Goal: Task Accomplishment & Management: Complete application form

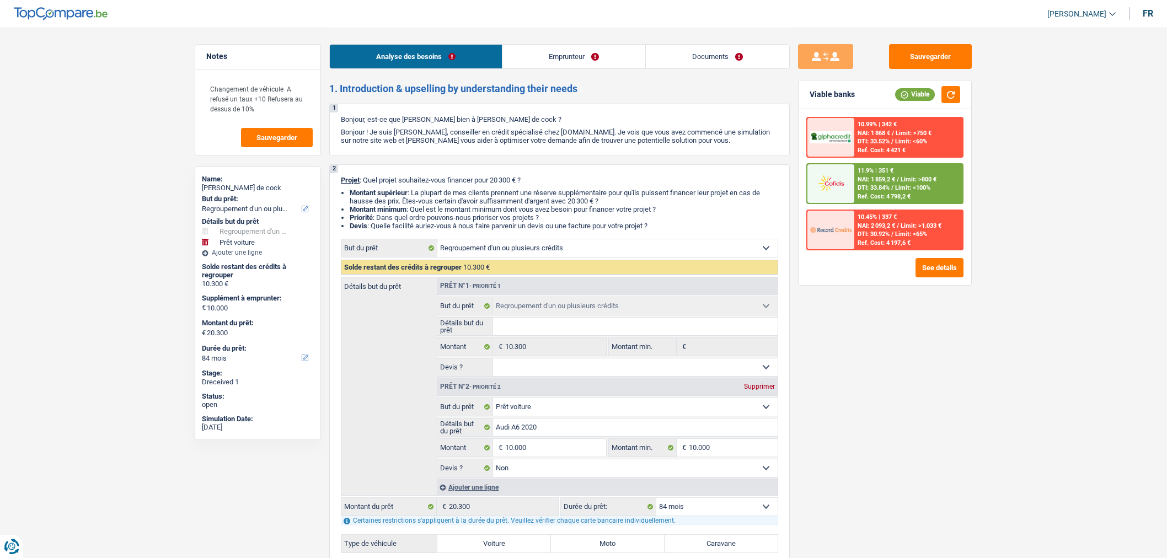
select select "refinancing"
select select "car"
select select "84"
select select "refinancing"
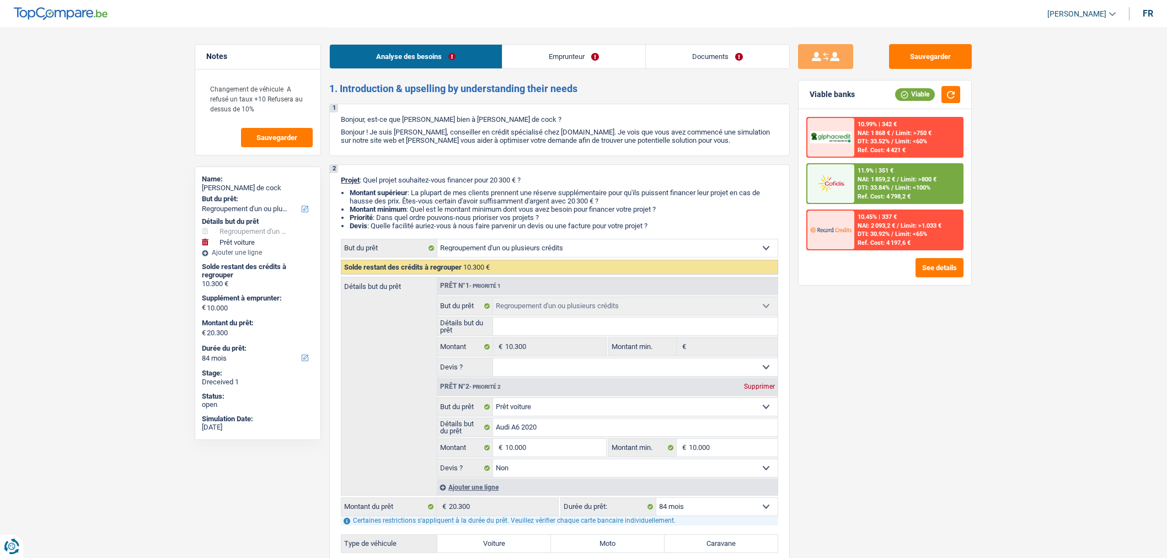
select select "refinancing"
select select "car"
select select "false"
select select "84"
select select "publicEmployee"
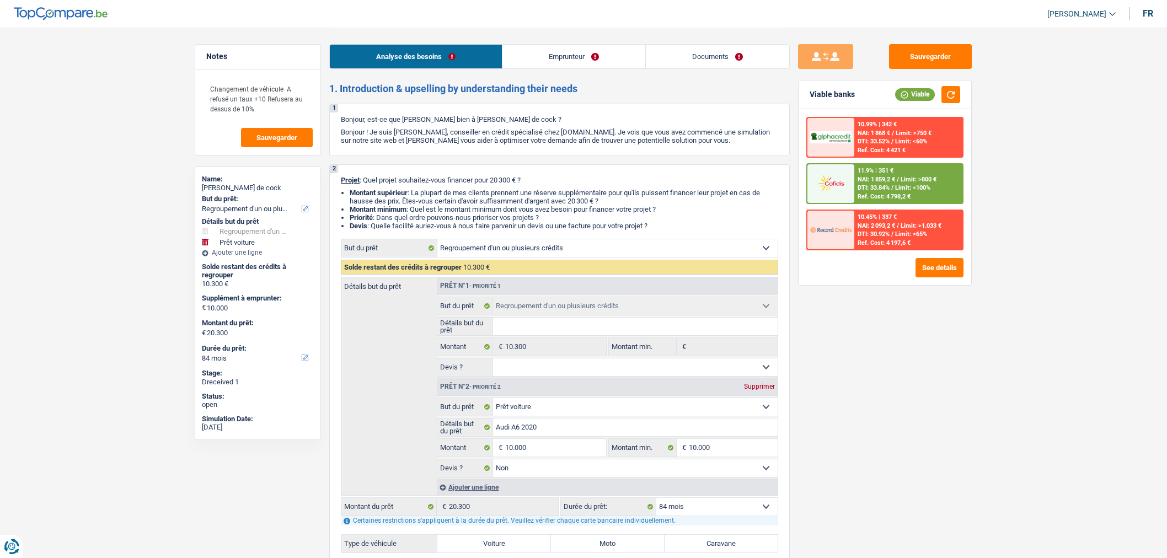
select select "netSalary"
select select "handicapAllowance"
select select "mealVouchers"
select select "rents"
select select "carLoan"
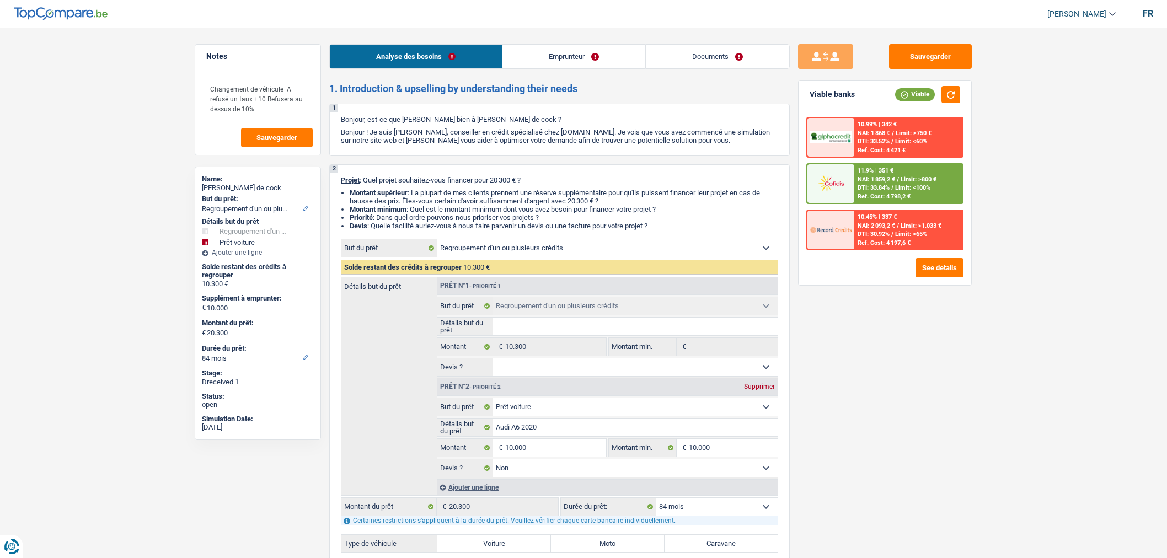
select select "48"
select select "refinancing"
select select "car"
select select "false"
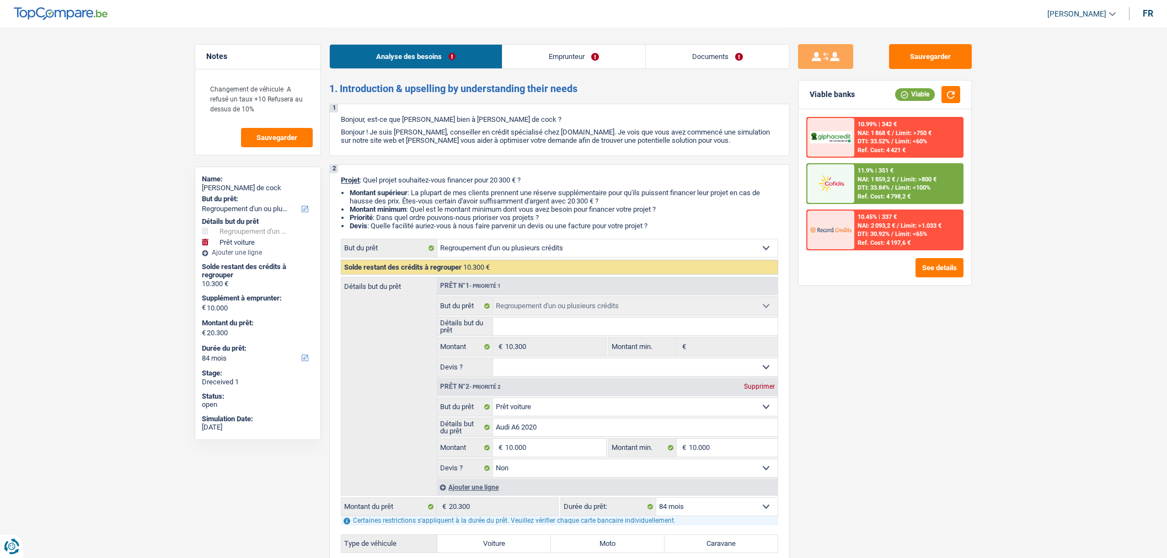
select select "84"
click at [747, 56] on link "Documents" at bounding box center [717, 57] width 143 height 24
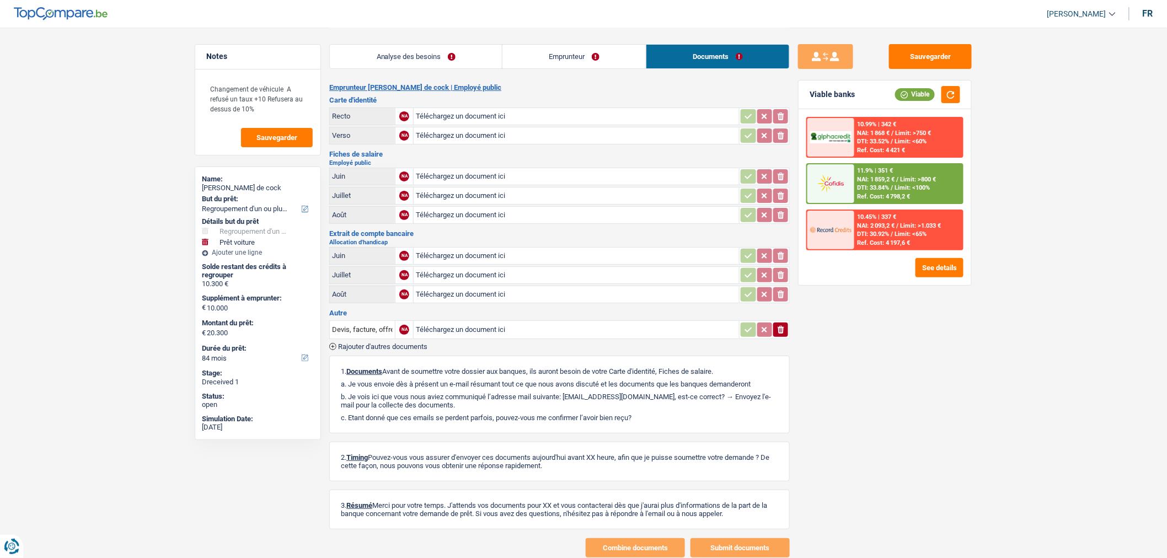
click at [548, 117] on input "Téléchargez un document ici" at bounding box center [576, 116] width 321 height 17
type input "C:\fakepath\image1.jpeg"
click at [478, 136] on input "Téléchargez un document ici" at bounding box center [576, 135] width 321 height 17
type input "C:\fakepath\image2.jpeg"
click at [580, 172] on input "Téléchargez un document ici" at bounding box center [576, 176] width 321 height 17
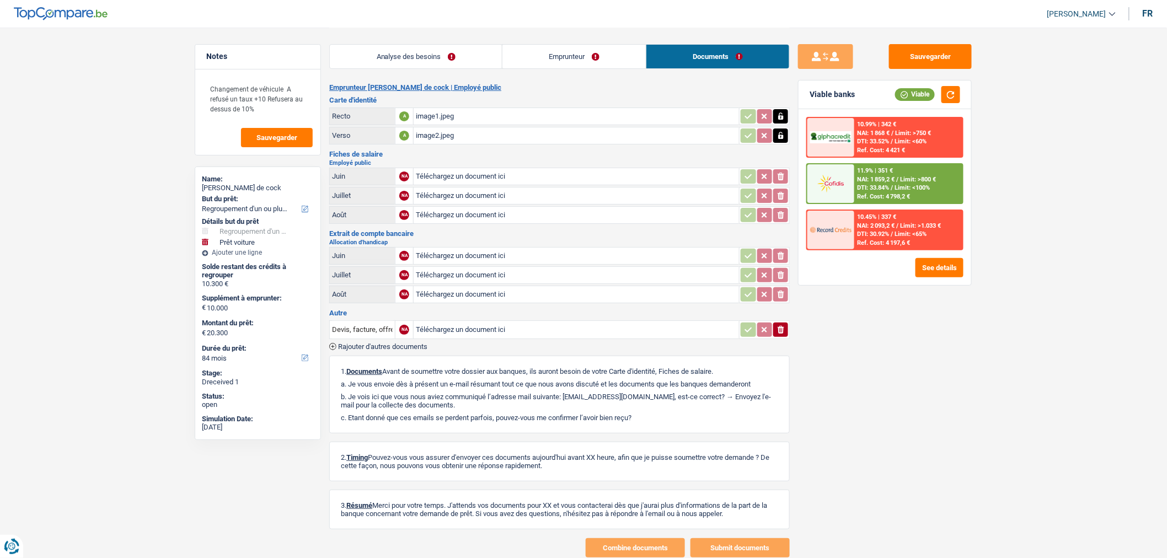
type input "C:\fakepath\image5.jpeg"
click at [559, 210] on input "Téléchargez un document ici" at bounding box center [576, 215] width 321 height 17
type input "C:\fakepath\image5 (1).jpeg"
click at [455, 180] on div "image5.jpeg" at bounding box center [576, 176] width 321 height 17
click at [452, 299] on input "Téléchargez un document ici" at bounding box center [576, 294] width 321 height 17
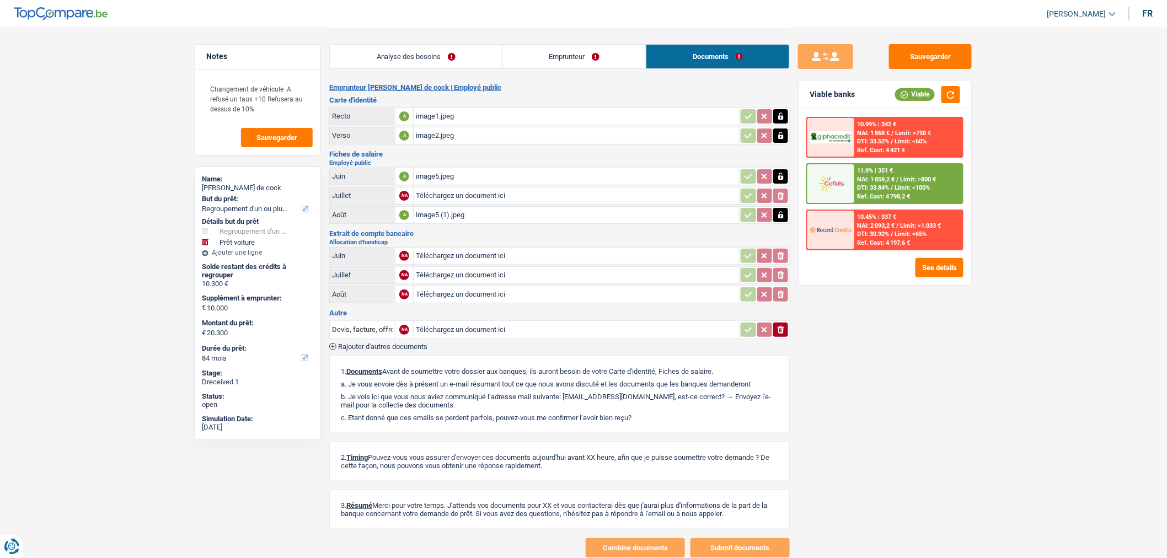
type input "C:\fakepath\image4.jpeg"
click at [551, 54] on link "Emprunteur" at bounding box center [574, 57] width 143 height 24
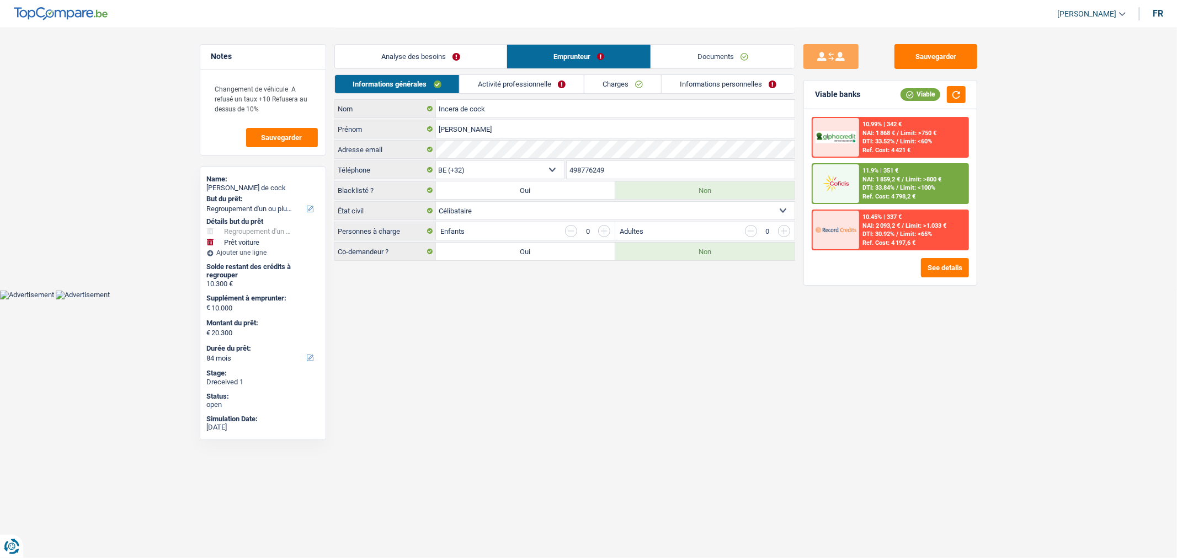
click at [538, 80] on link "Activité professionnelle" at bounding box center [522, 84] width 124 height 18
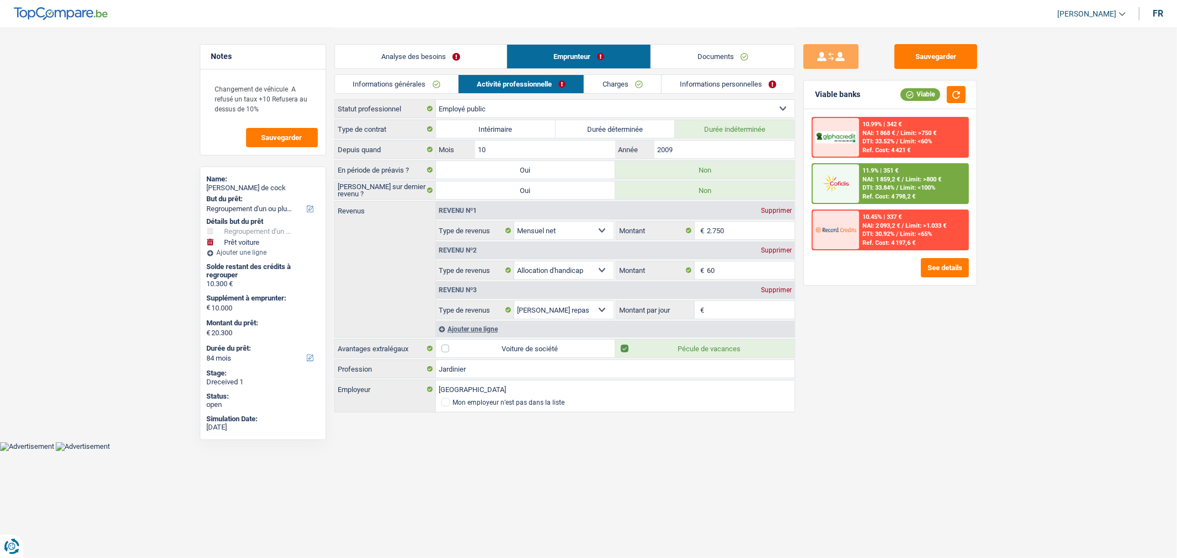
click at [721, 59] on link "Documents" at bounding box center [722, 57] width 143 height 24
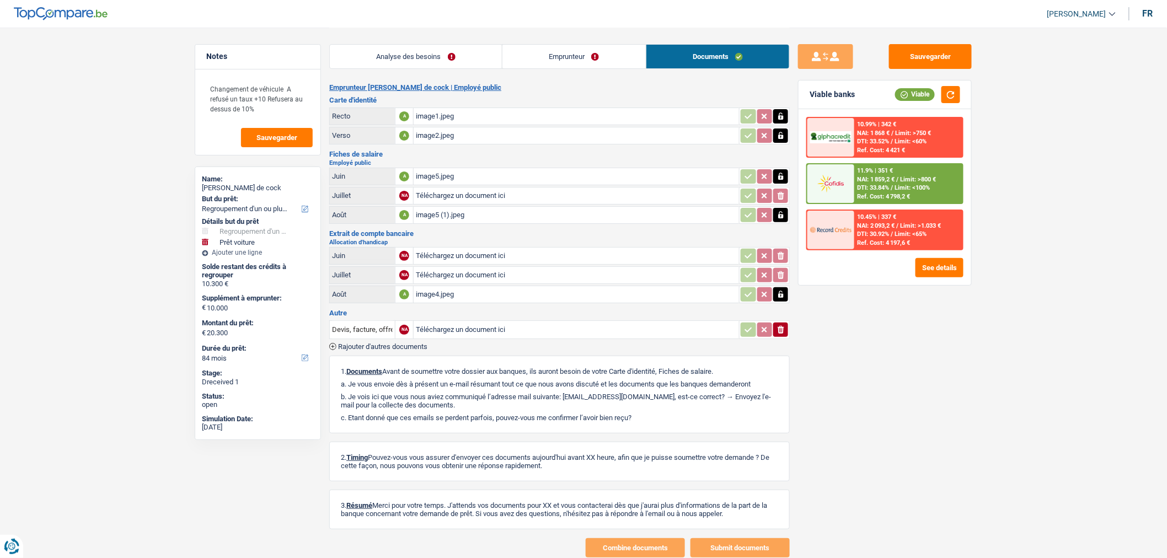
click at [406, 343] on span "Rajouter d'autres documents" at bounding box center [382, 346] width 89 height 7
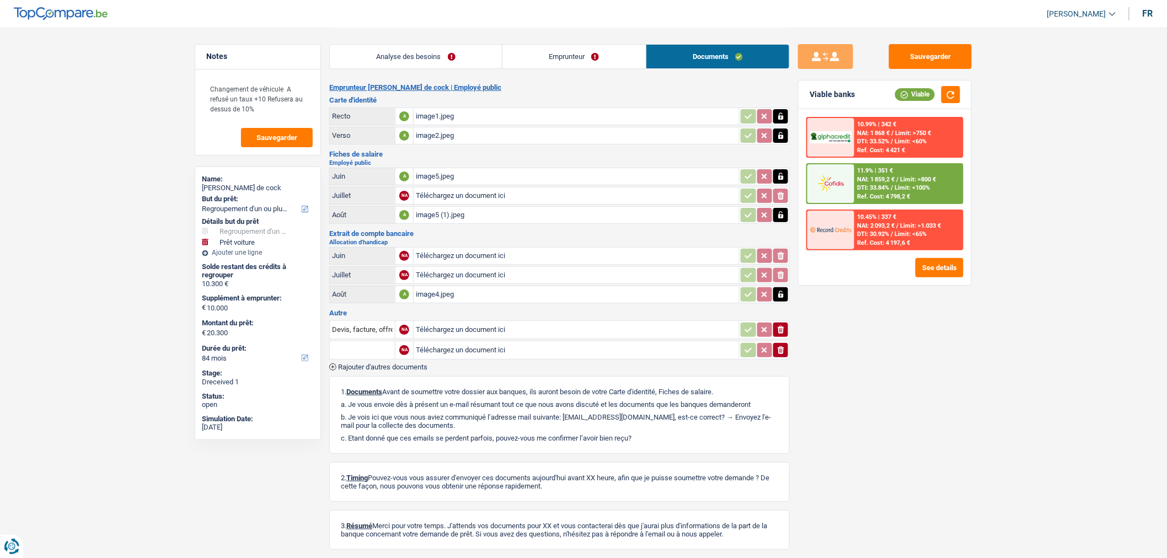
click at [440, 345] on input "Téléchargez un document ici" at bounding box center [576, 350] width 321 height 17
type input "C:\fakepath\image0.jpeg"
click at [363, 349] on input "text" at bounding box center [362, 350] width 61 height 18
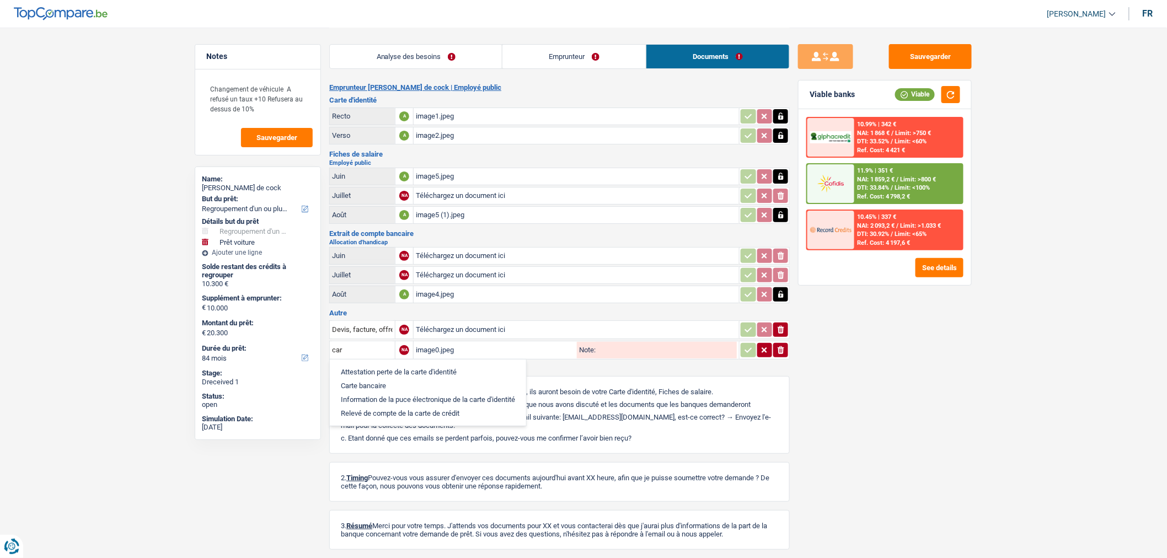
click at [386, 379] on li "Carte bancaire" at bounding box center [427, 386] width 185 height 14
type input "Carte bancaire"
click at [933, 42] on div "Sauvegarder Viable banks Viable 10.99% | 342 € NAI: 1 868 € / Limit: >750 € DTI…" at bounding box center [885, 303] width 191 height 551
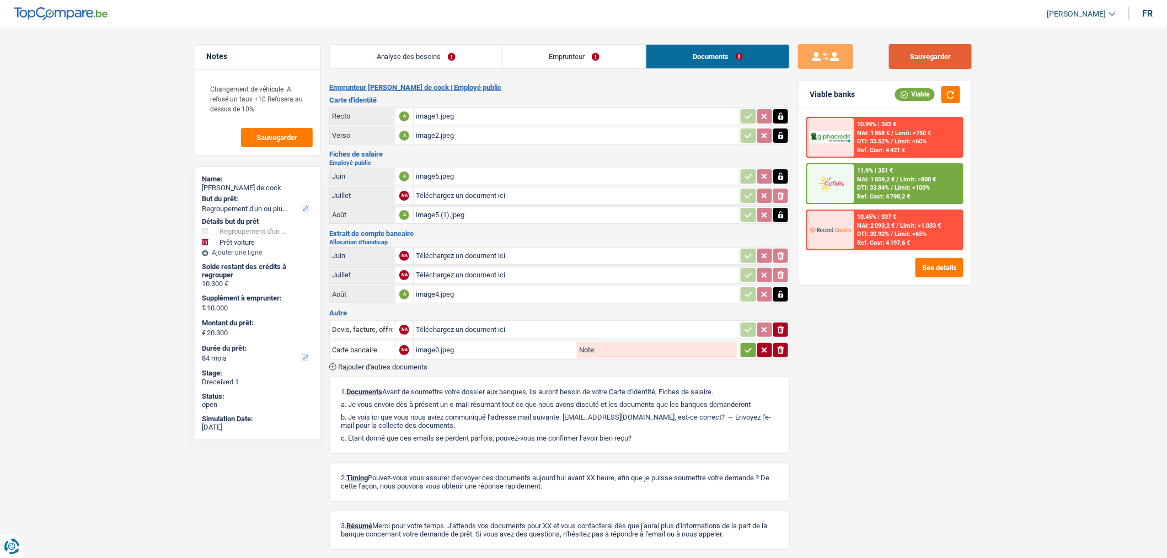
click at [936, 57] on button "Sauvegarder" at bounding box center [930, 56] width 83 height 25
click at [921, 58] on button "Sauvegarder" at bounding box center [930, 56] width 83 height 25
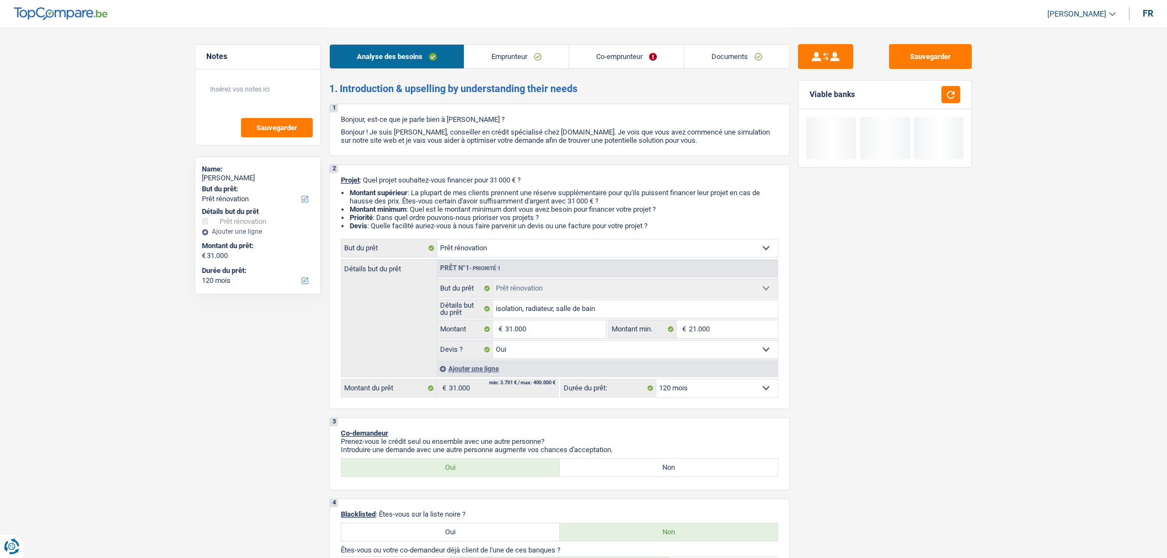
select select "renovation"
select select "120"
select select "renovation"
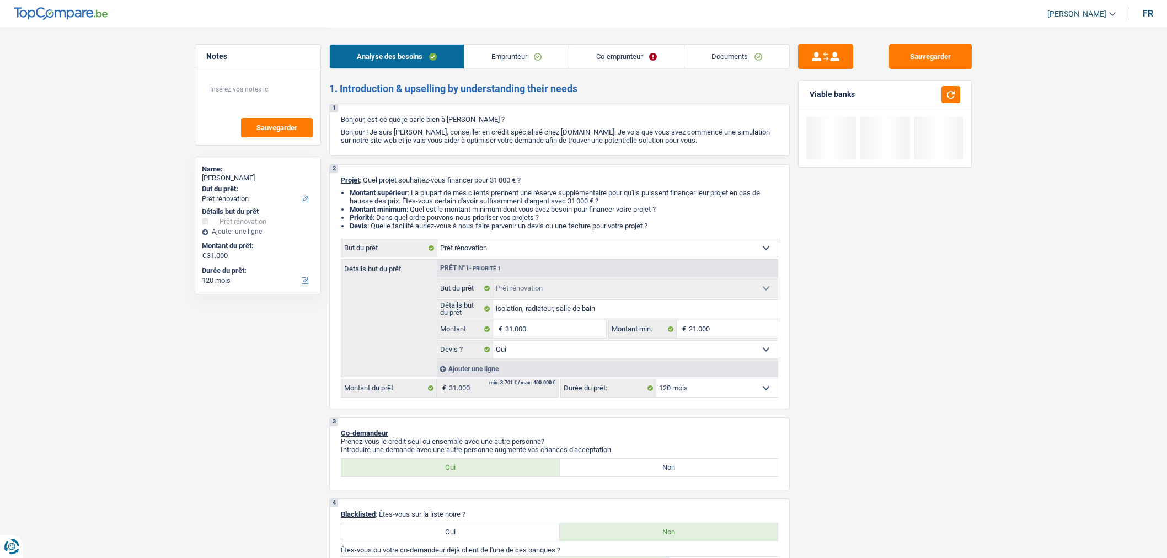
select select "yes"
select select "120"
select select "mutuality"
select select "familyAllowances"
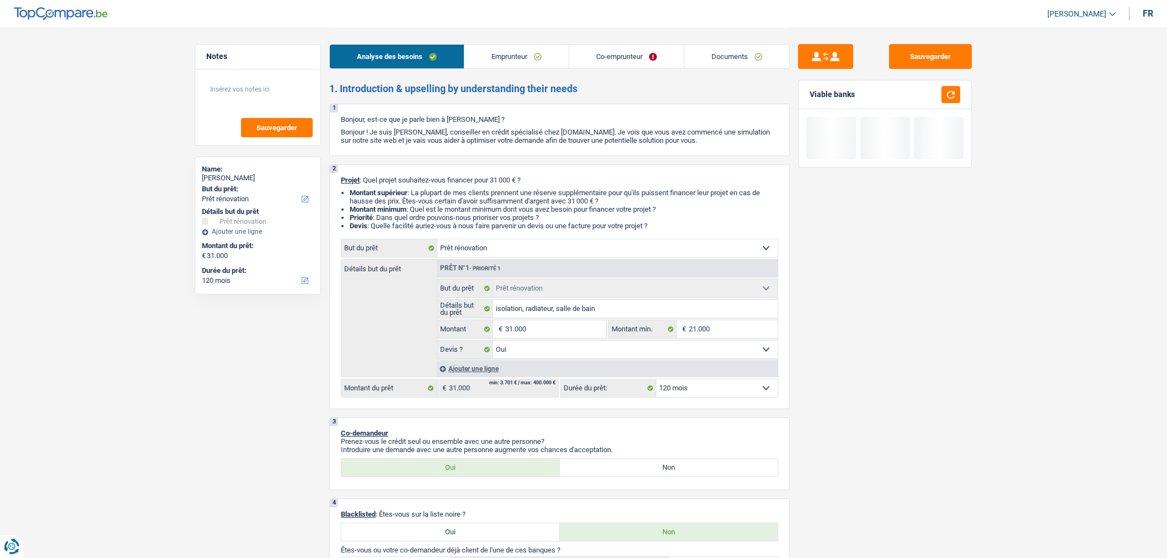
select select "mutualityIndemnity"
select select "ownerWithMortgage"
select select "mortgage"
select select "180"
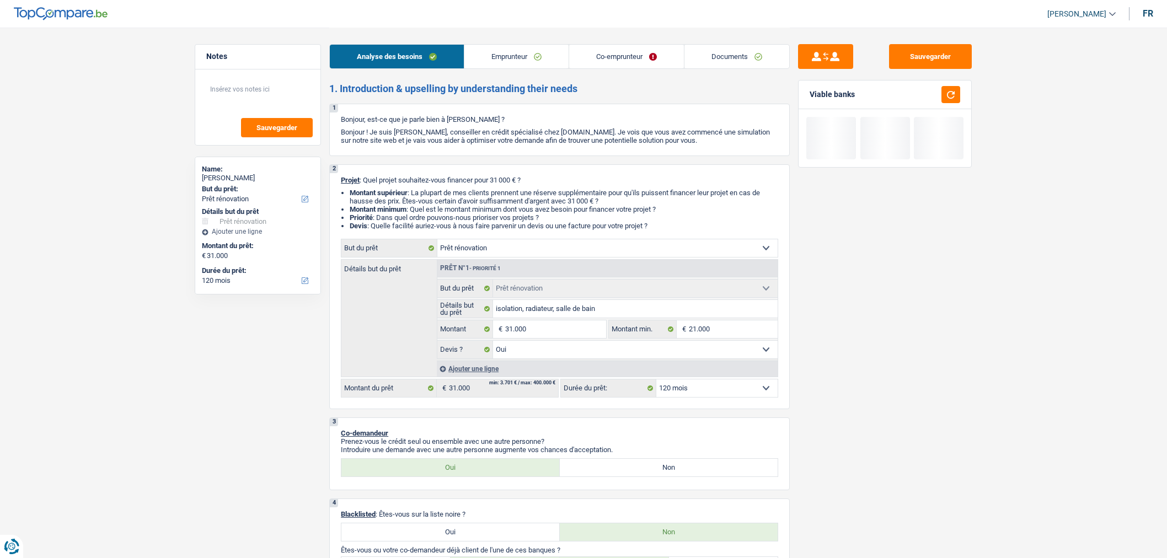
select select "mortgage"
select select "180"
select select "cardOrCredit"
select select "renovation"
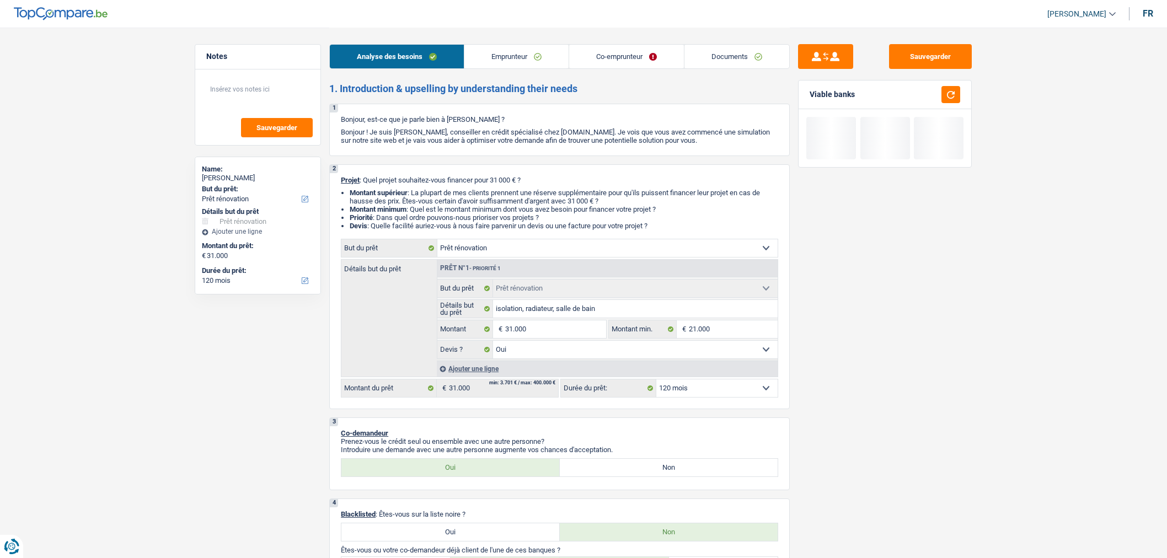
select select "yes"
select select "120"
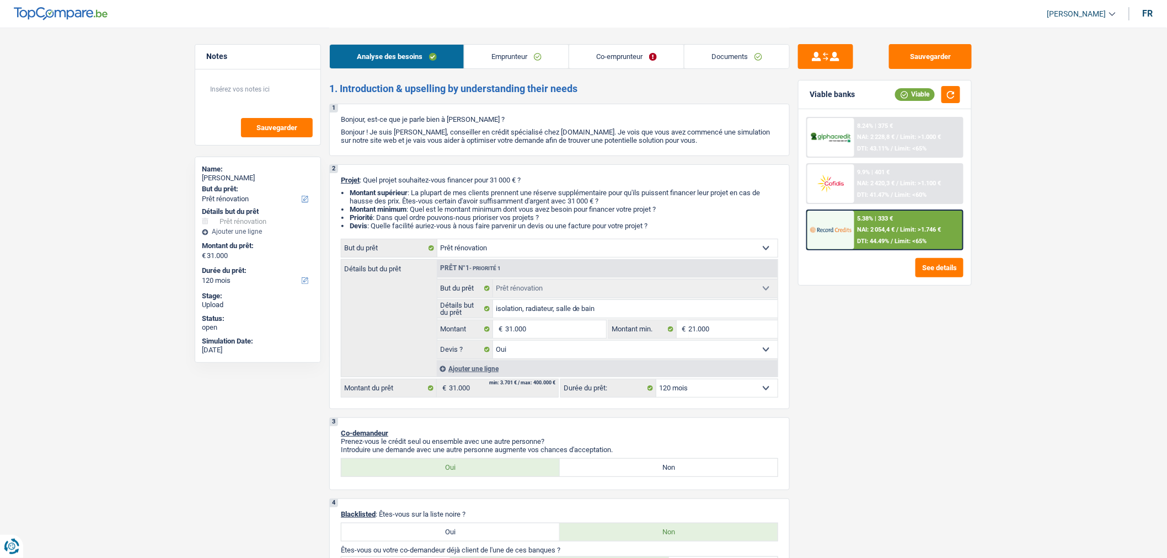
click at [740, 56] on link "Documents" at bounding box center [737, 57] width 105 height 24
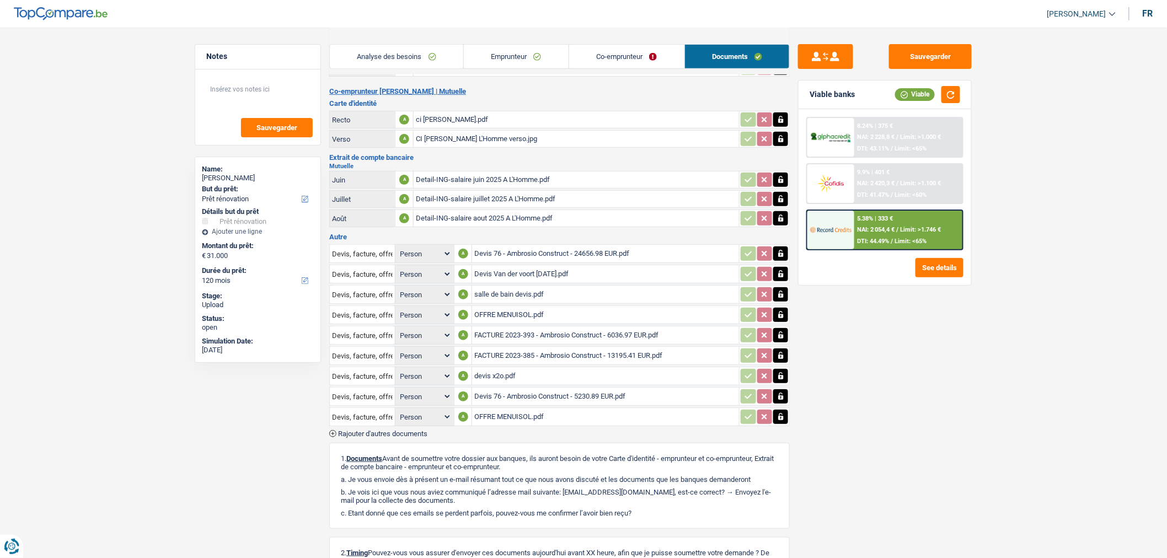
scroll to position [284, 0]
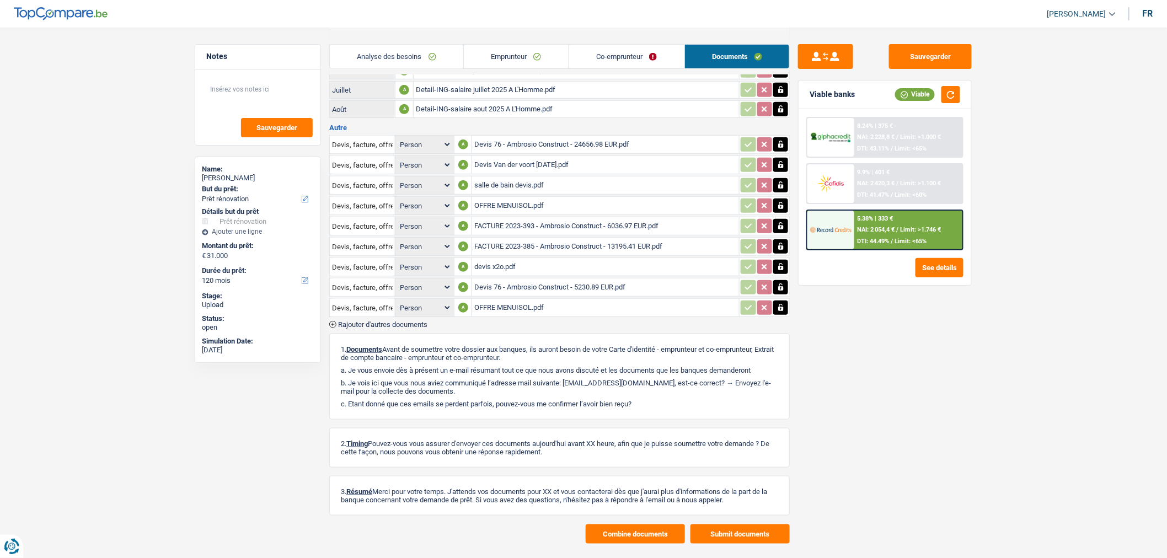
click at [392, 321] on span "Rajouter d'autres documents" at bounding box center [382, 324] width 89 height 7
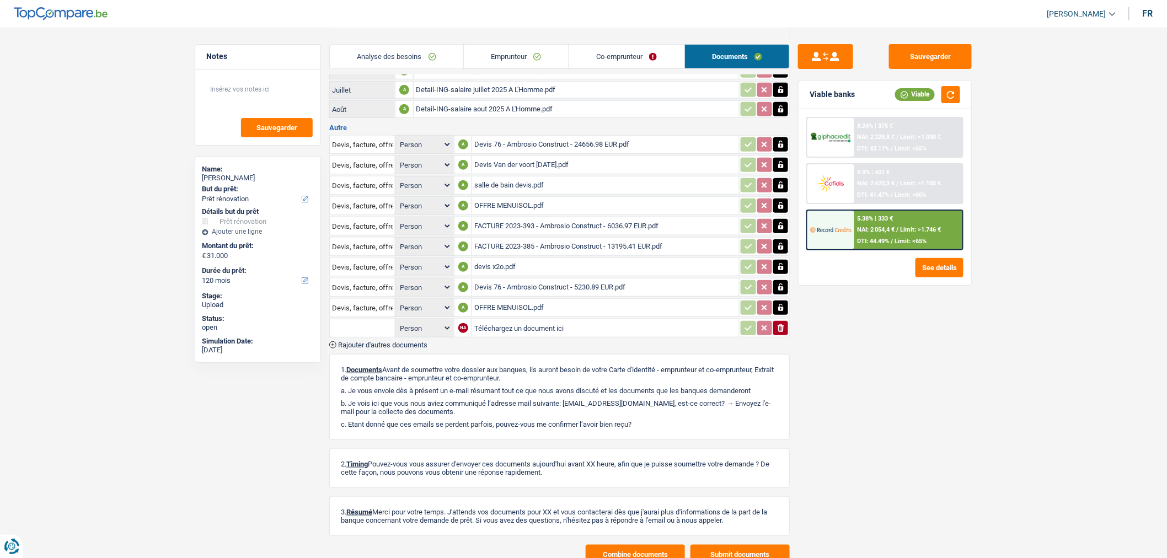
click at [374, 319] on input "text" at bounding box center [362, 328] width 61 height 18
click at [399, 343] on li "Attestation d'invalidité" at bounding box center [398, 350] width 127 height 14
type input "Attestation d'invalidité"
click at [509, 323] on input "Téléchargez un document ici" at bounding box center [605, 328] width 263 height 17
type input "C:\fakepath\Attestation indemnités NVdV.pdf"
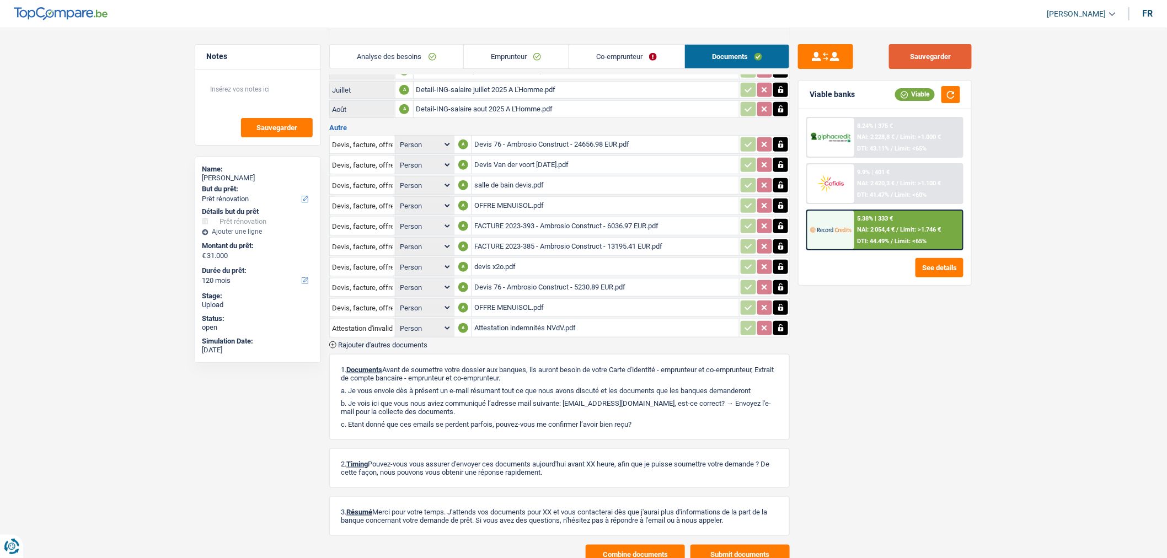
click at [919, 61] on button "Sauvegarder" at bounding box center [930, 56] width 83 height 25
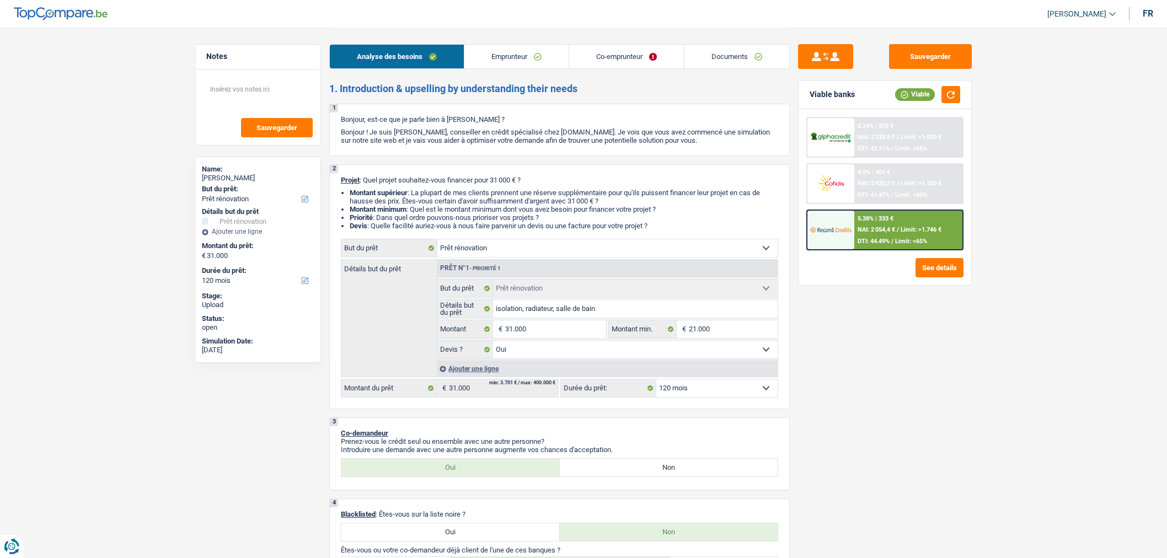
select select "renovation"
select select "120"
select select "renovation"
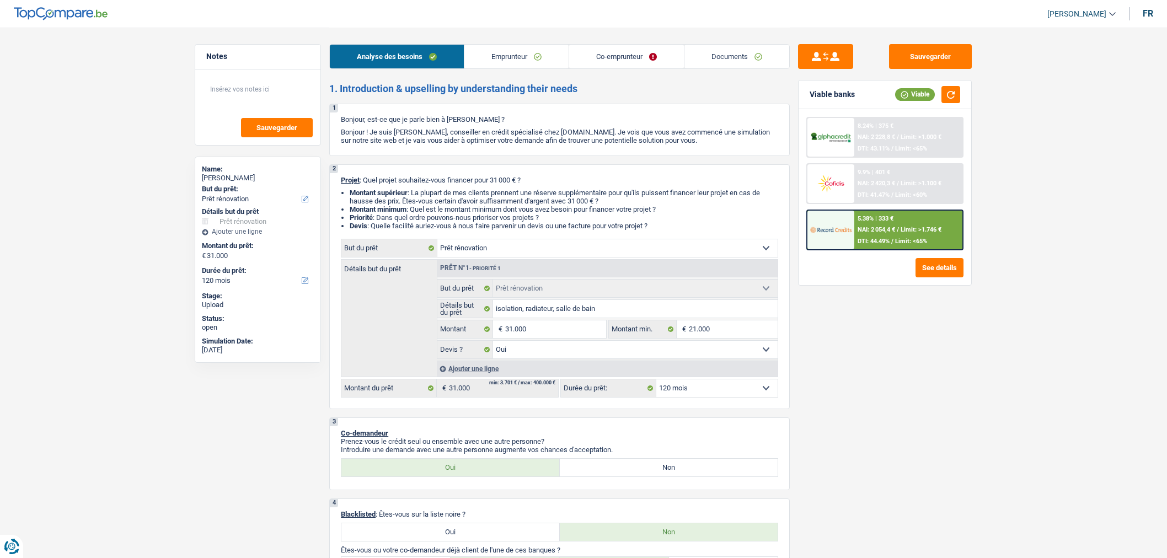
select select "yes"
select select "120"
select select "mutuality"
select select "familyAllowances"
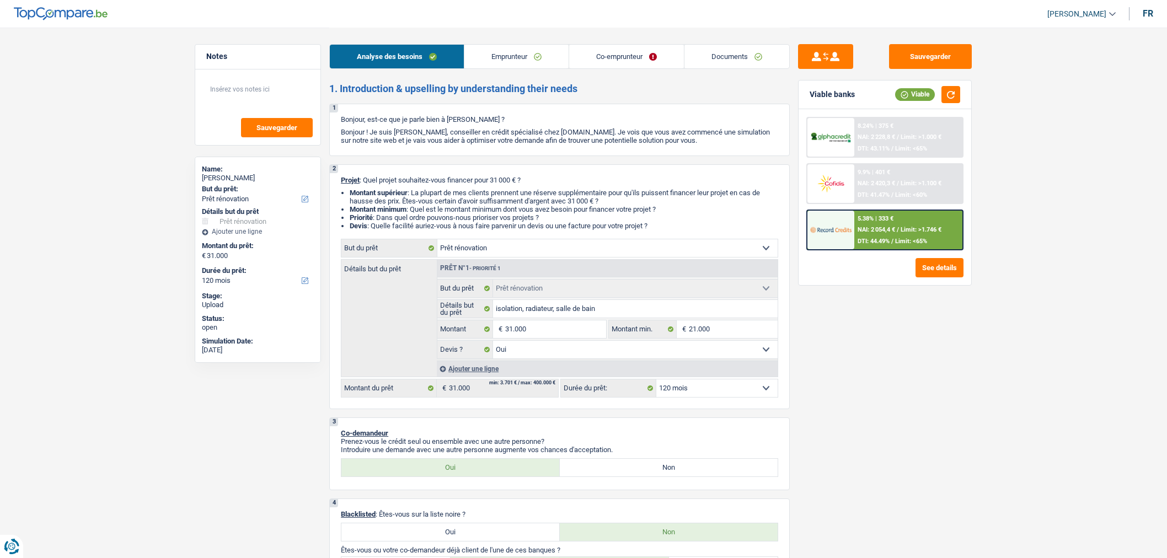
select select "mutualityIndemnity"
select select "ownerWithMortgage"
select select "mortgage"
select select "180"
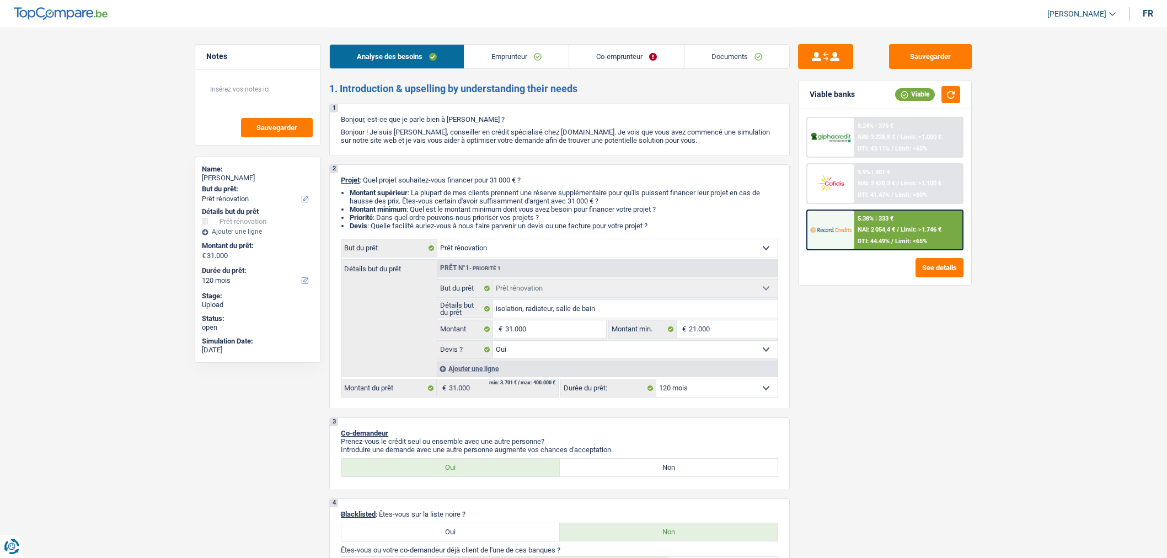
select select "mortgage"
select select "180"
select select "cardOrCredit"
select select "renovation"
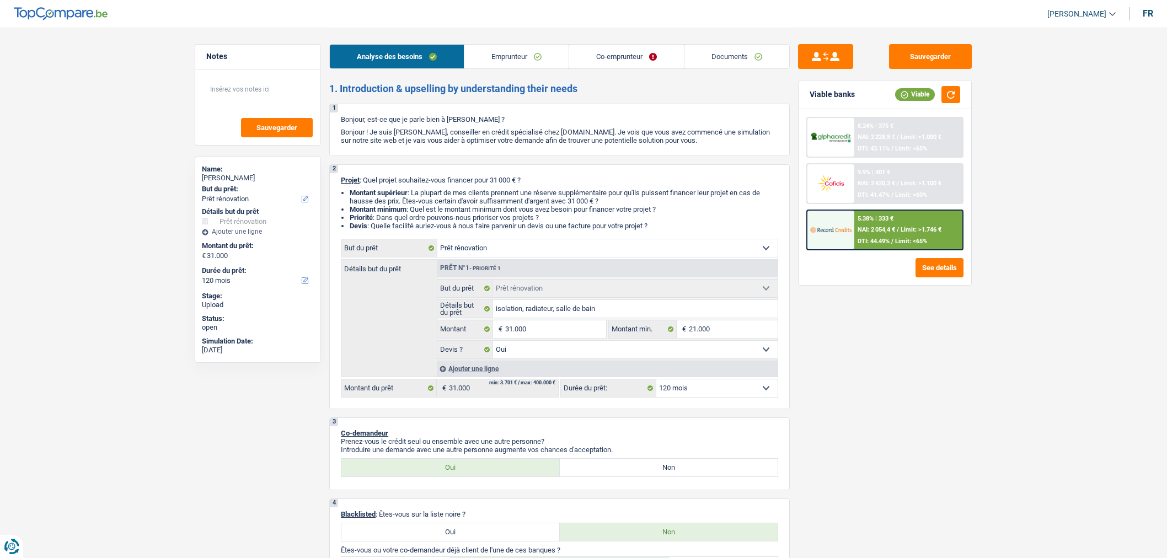
select select "yes"
select select "120"
click at [707, 53] on link "Documents" at bounding box center [737, 57] width 105 height 24
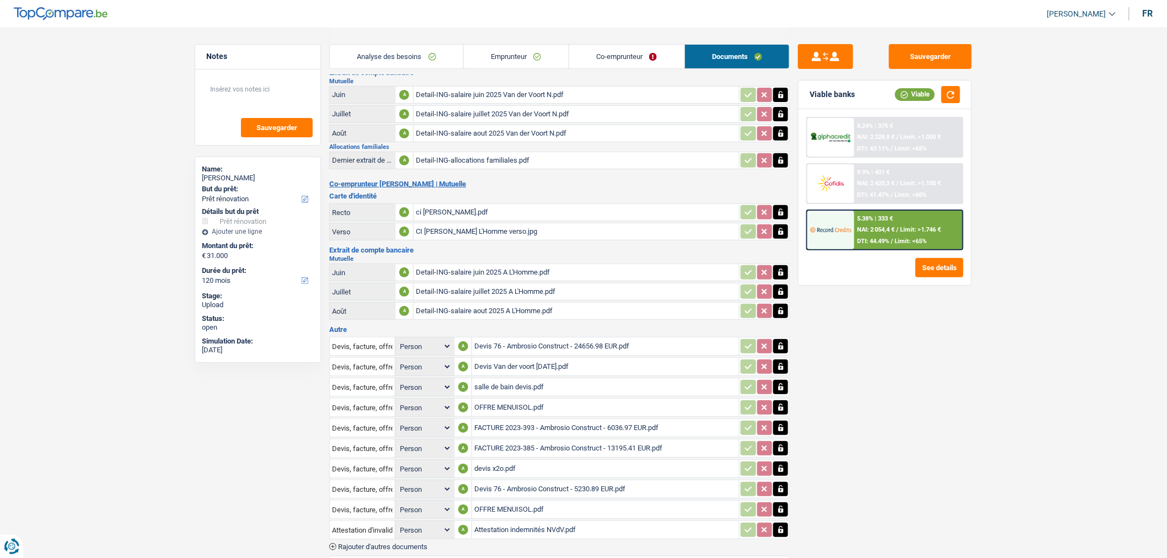
scroll to position [83, 0]
click at [525, 403] on div "OFFRE MENUISOL.pdf" at bounding box center [605, 406] width 263 height 17
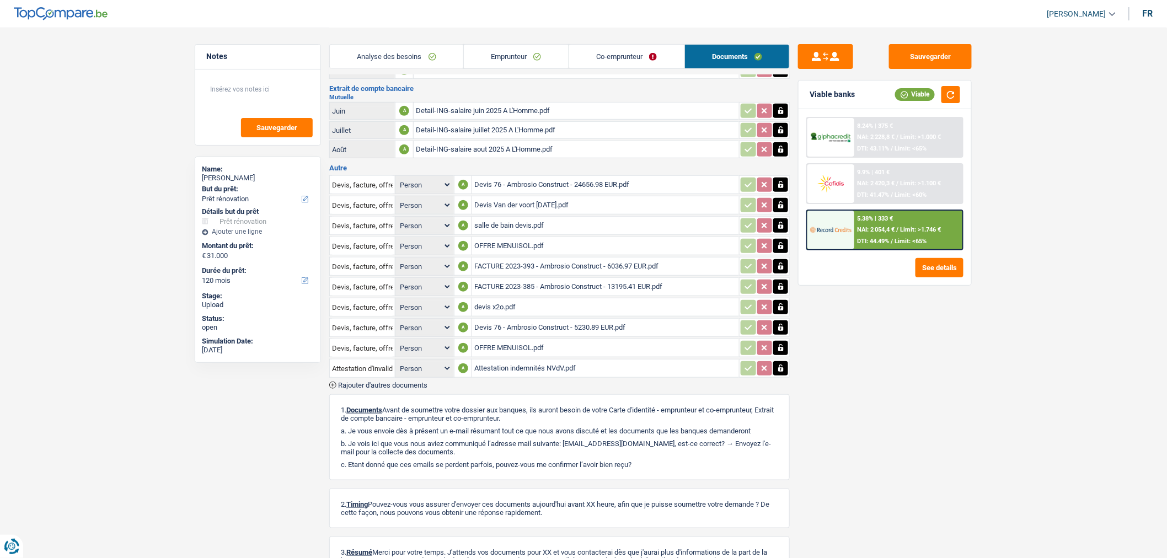
scroll to position [244, 0]
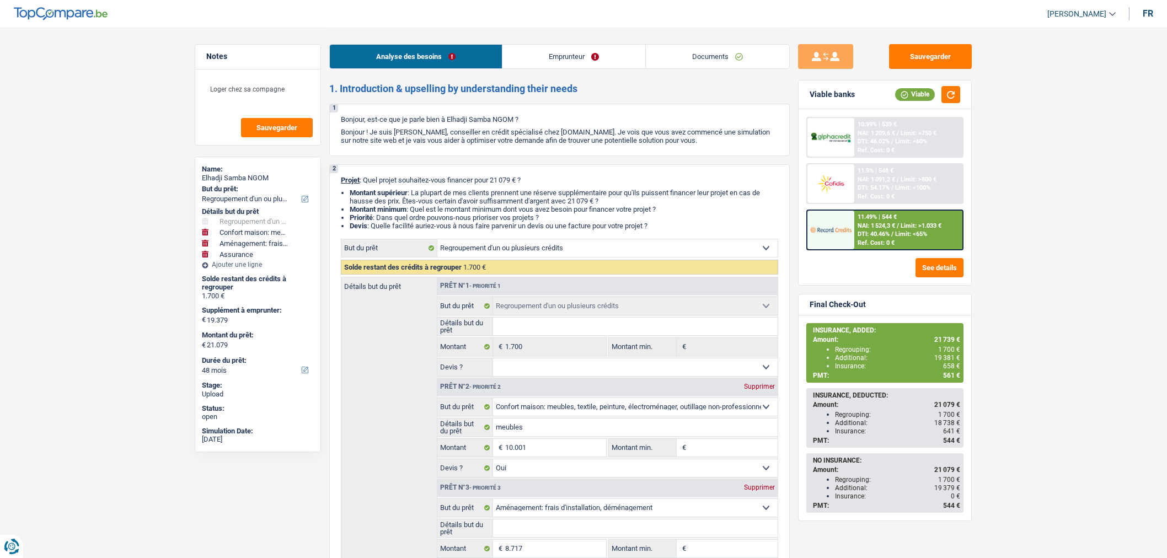
select select "refinancing"
select select "household"
select select "movingOrInstallation"
select select "insurance"
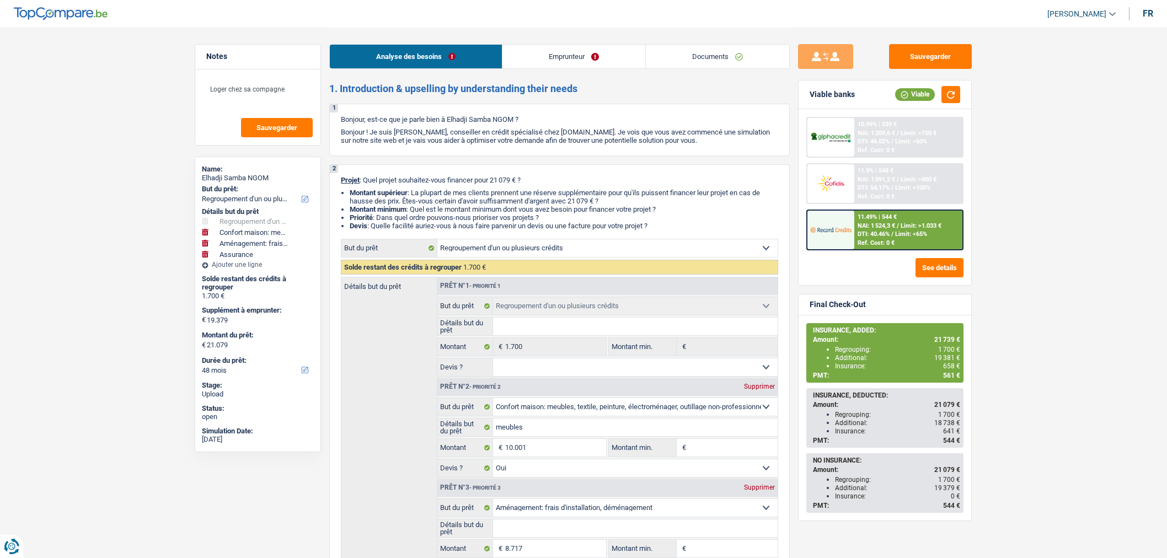
select select "48"
select select "refinancing"
select select "household"
select select "yes"
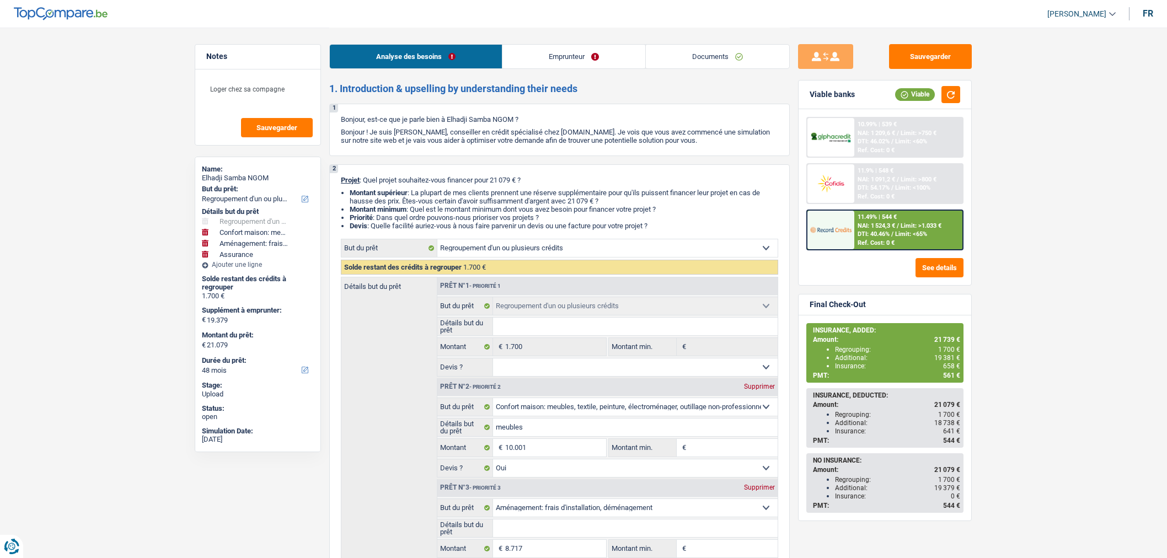
select select "movingOrInstallation"
select select "insurance"
select select "48"
select select "privateEmployee"
select select "netSalary"
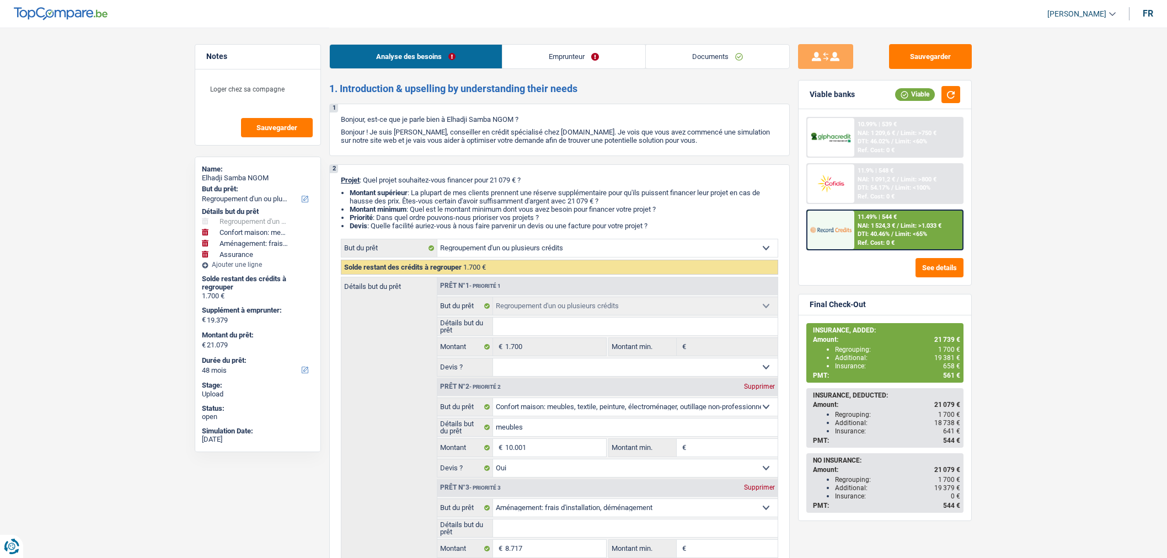
select select "mealVouchers"
select select "liveWithParents"
select select "cardOrCredit"
select select "personalLoan"
select select "homeFurnishingOrRelocation"
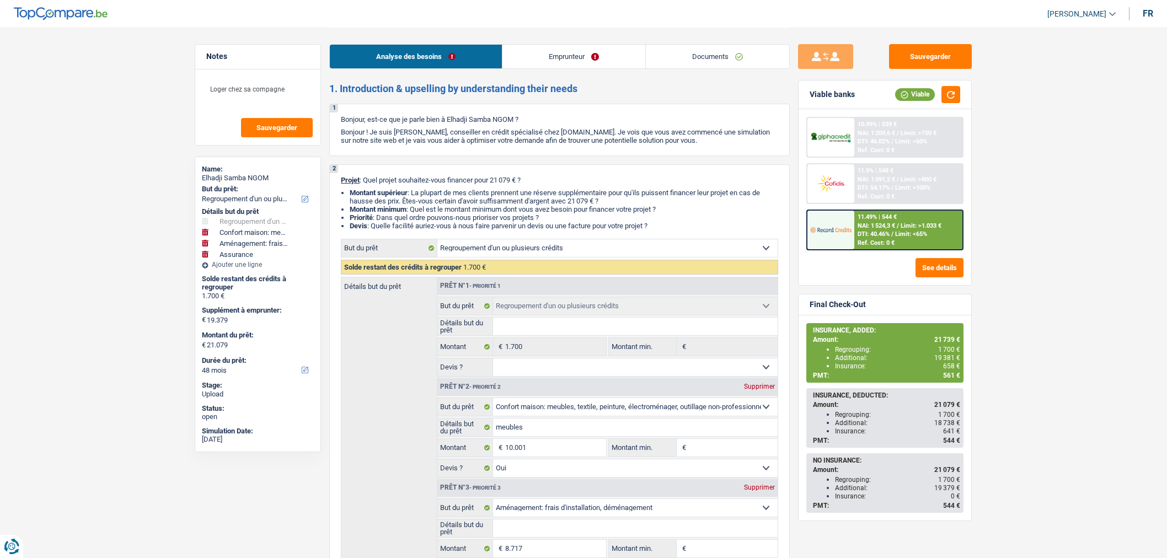
select select "36"
select select "refinancing"
select select "household"
select select "yes"
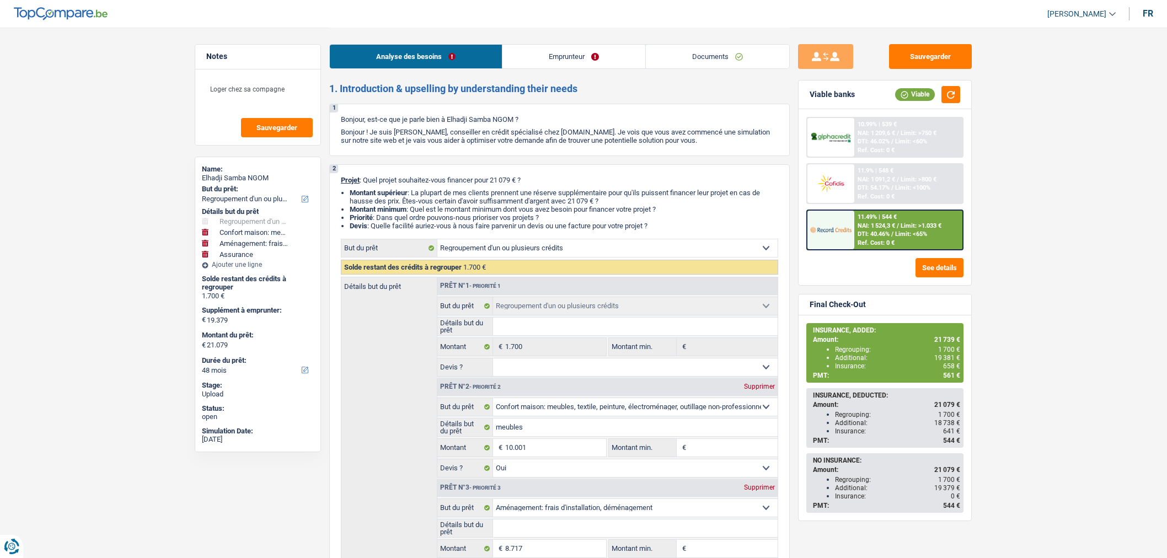
select select "movingOrInstallation"
select select "insurance"
select select "48"
click at [711, 63] on link "Documents" at bounding box center [717, 57] width 143 height 24
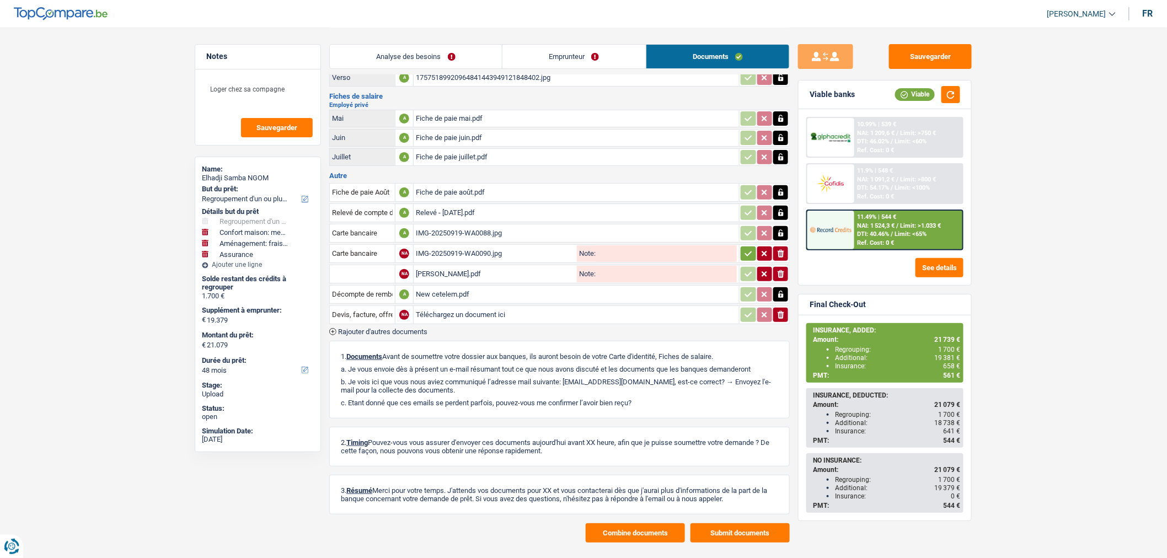
scroll to position [60, 0]
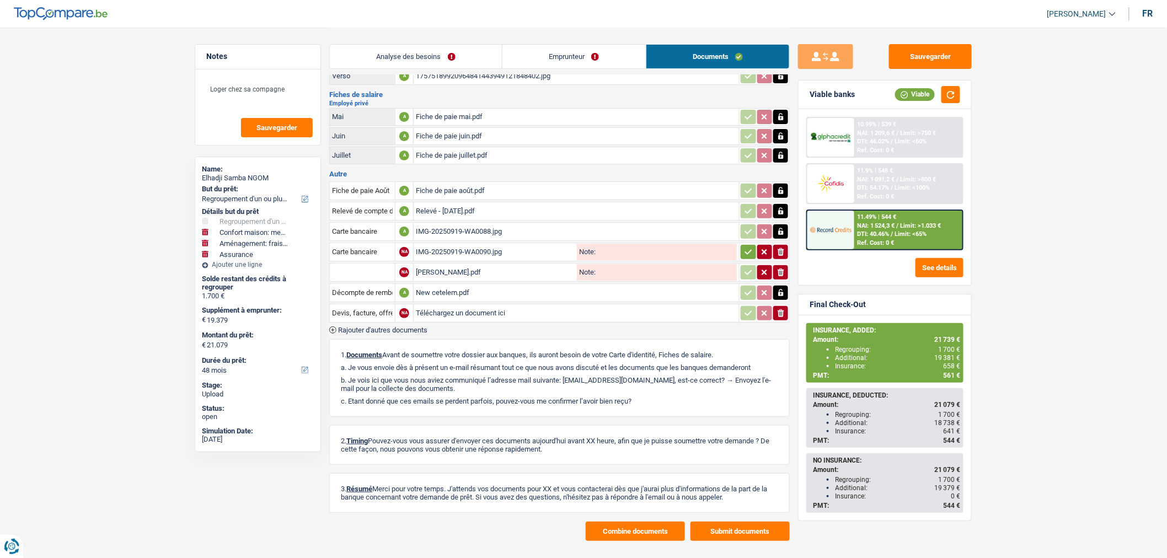
click at [413, 327] on span "Rajouter d'autres documents" at bounding box center [382, 330] width 89 height 7
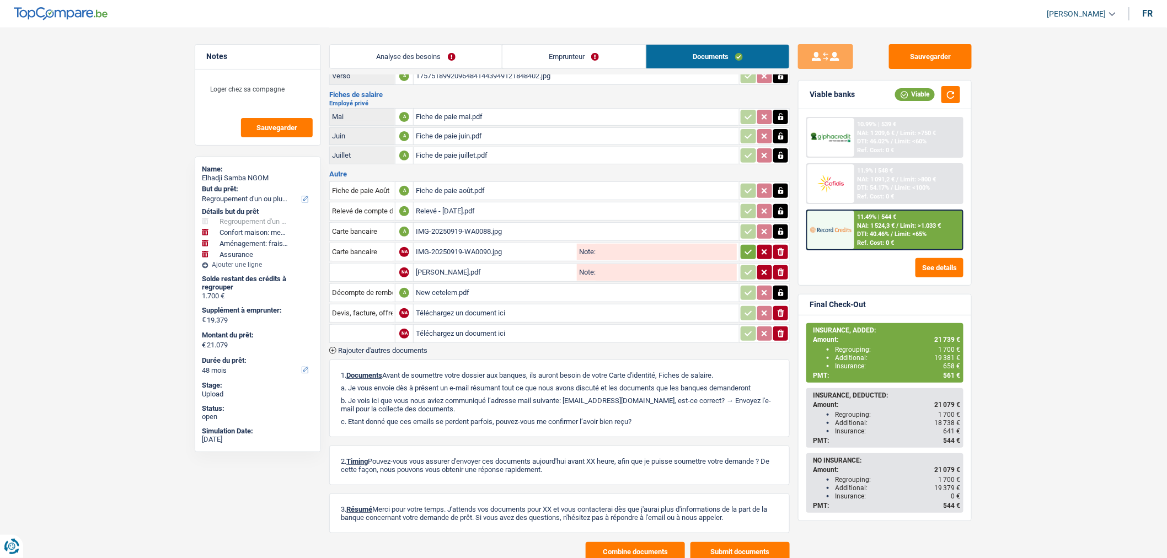
click at [407, 347] on span "Rajouter d'autres documents" at bounding box center [382, 350] width 89 height 7
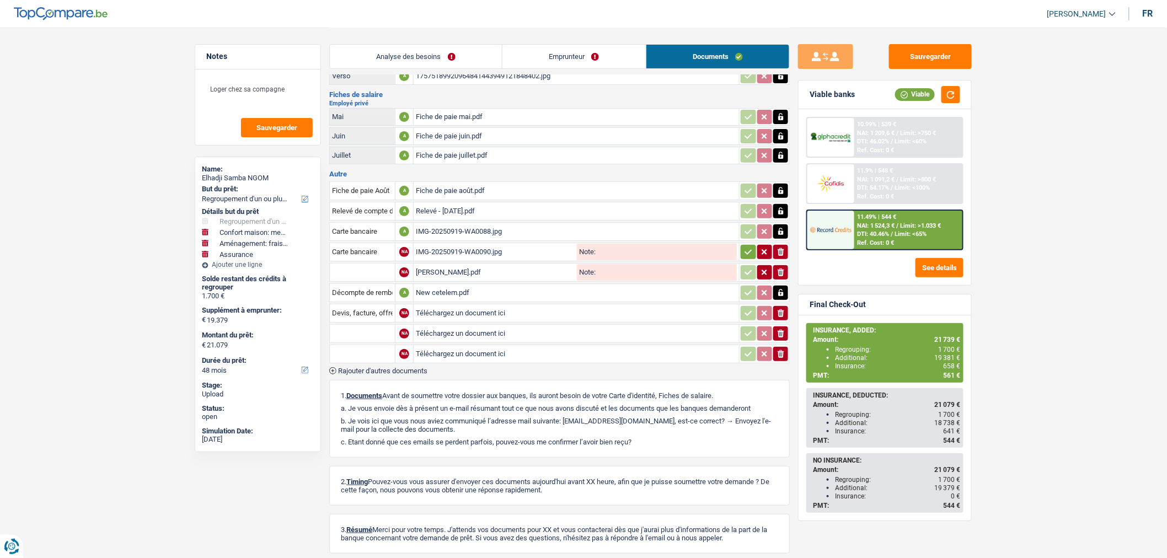
click at [407, 367] on span "Rajouter d'autres documents" at bounding box center [382, 370] width 89 height 7
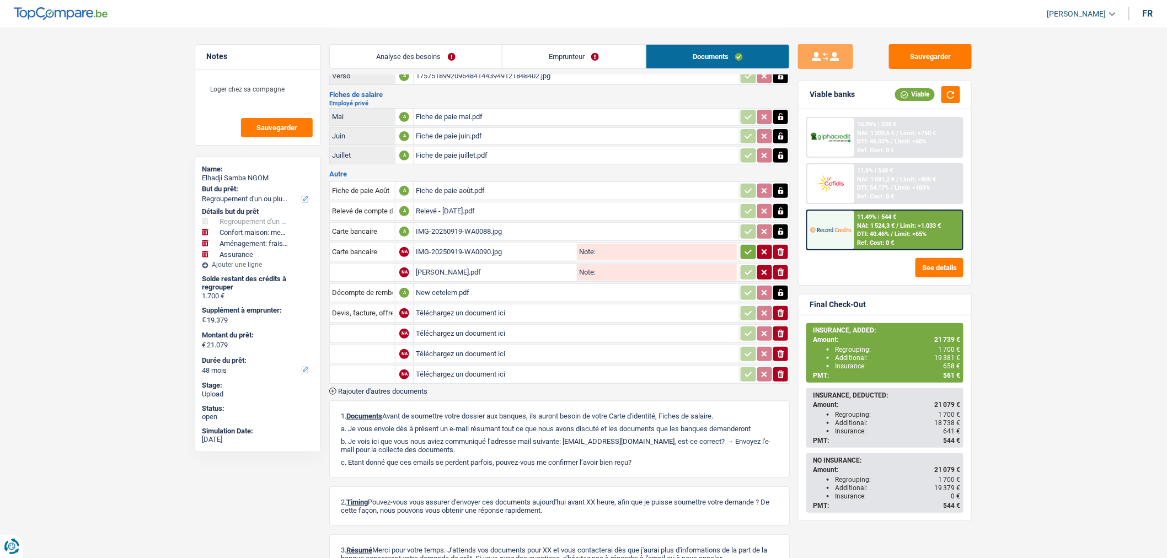
click at [408, 388] on span "Rajouter d'autres documents" at bounding box center [382, 391] width 89 height 7
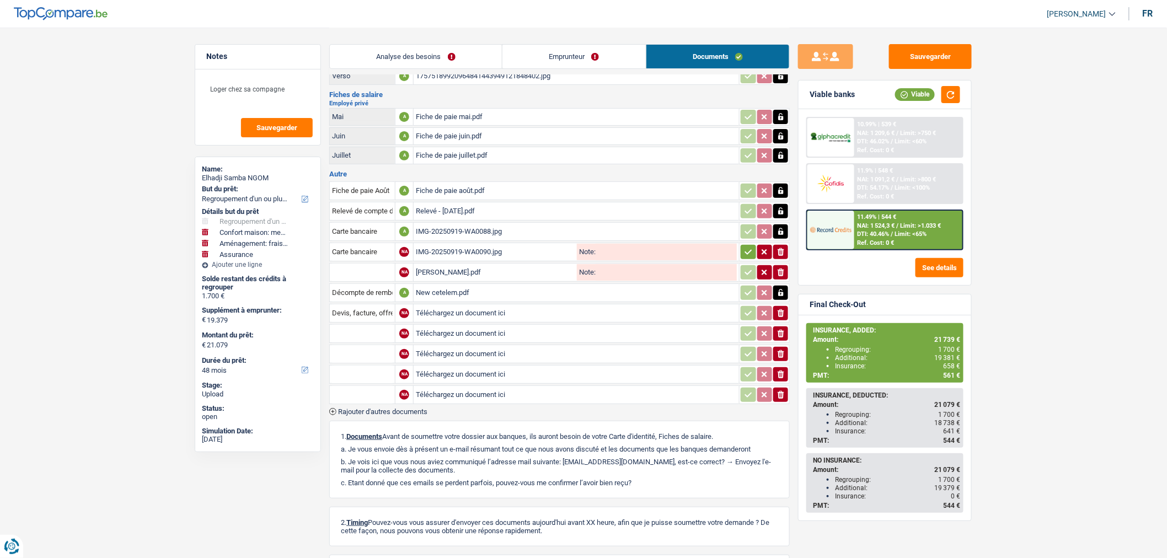
click at [407, 408] on span "Rajouter d'autres documents" at bounding box center [382, 411] width 89 height 7
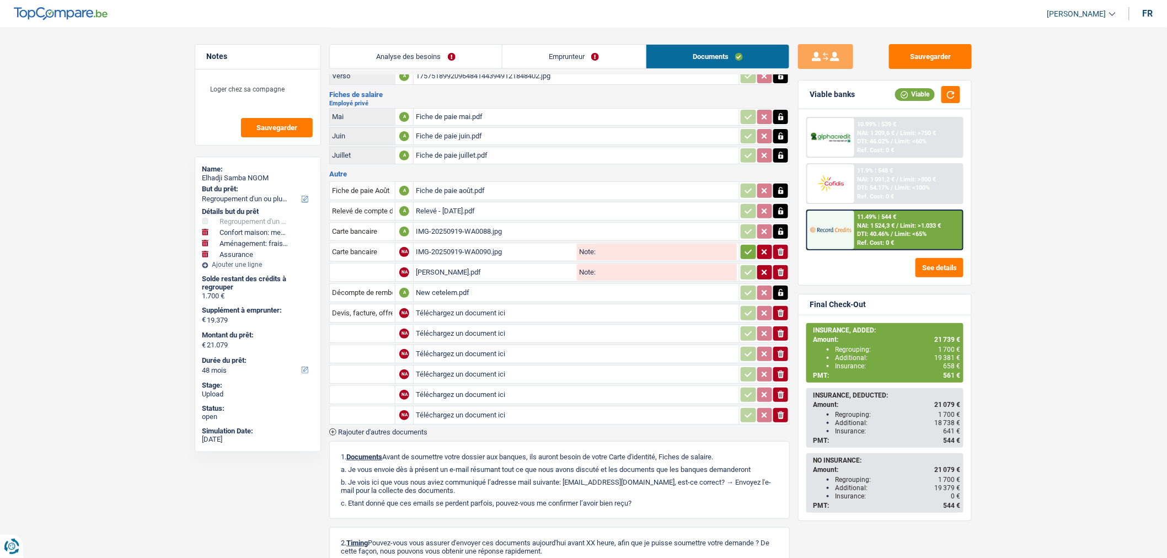
click at [410, 429] on span "Rajouter d'autres documents" at bounding box center [382, 432] width 89 height 7
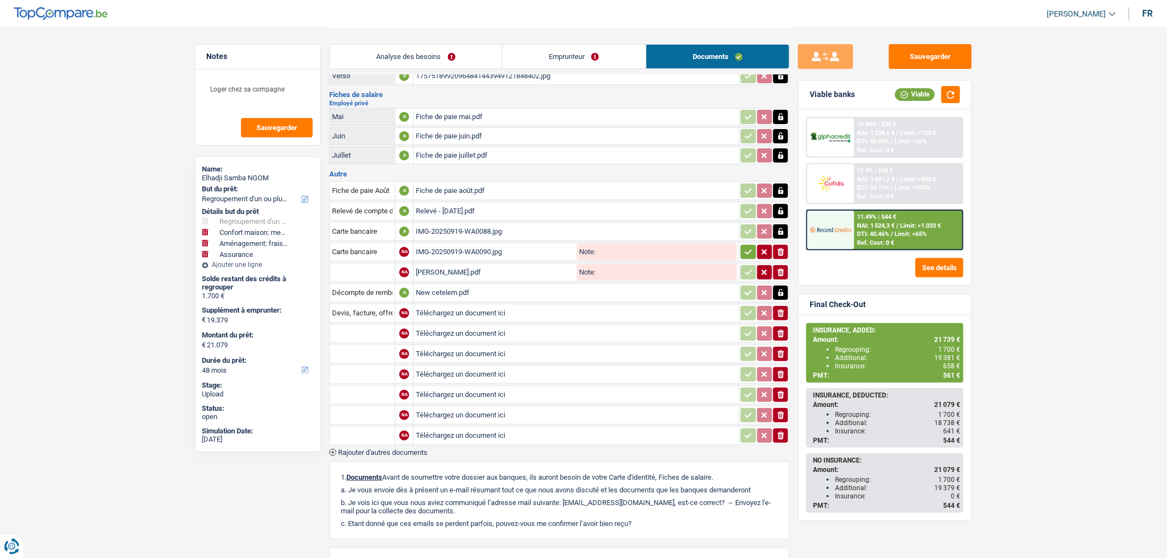
click at [408, 449] on span "Rajouter d'autres documents" at bounding box center [382, 452] width 89 height 7
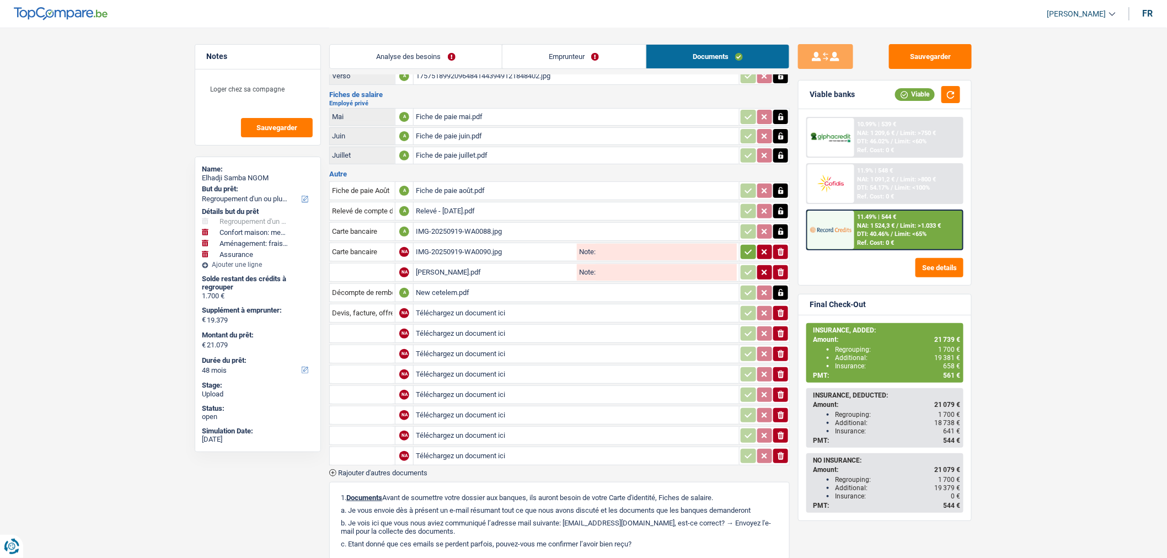
click at [410, 469] on span "Rajouter d'autres documents" at bounding box center [382, 472] width 89 height 7
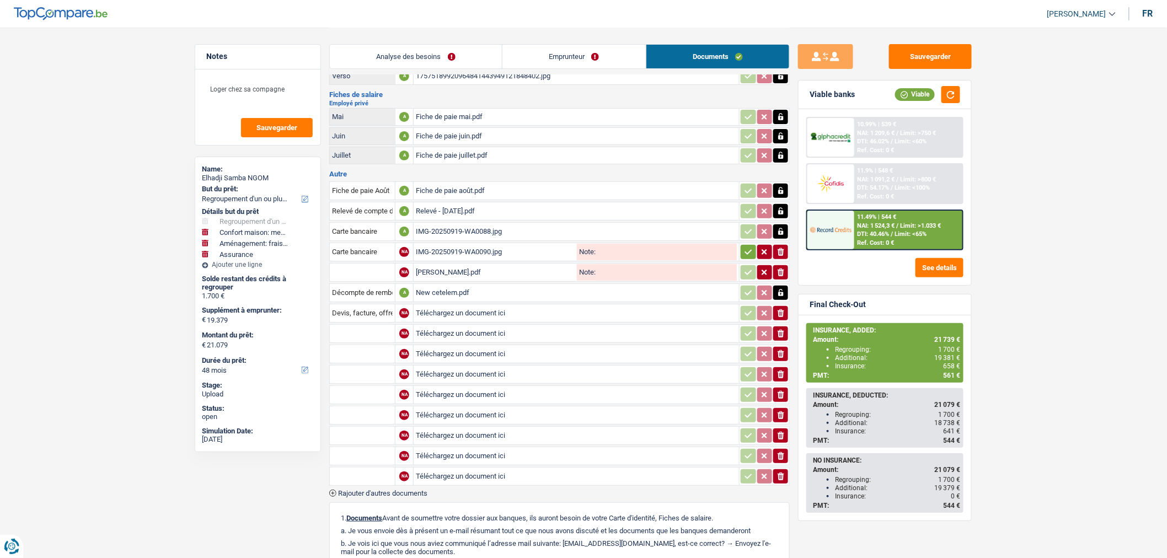
click at [406, 490] on span "Rajouter d'autres documents" at bounding box center [382, 493] width 89 height 7
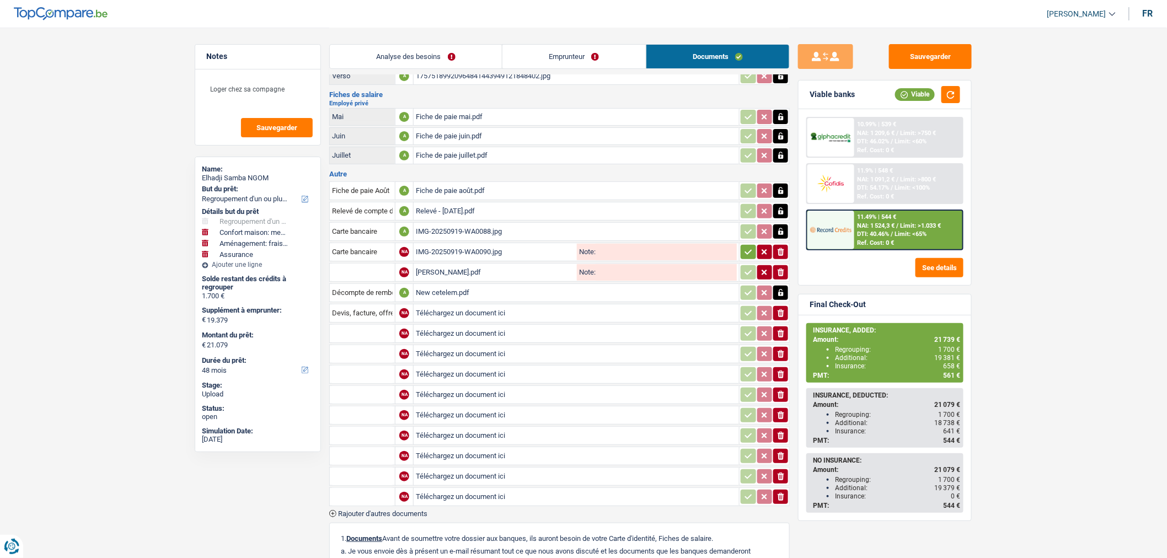
click at [433, 326] on input "Téléchargez un document ici" at bounding box center [576, 333] width 321 height 17
type input "C:\fakepath\Screenshot_2025-09-29-13-03-30-24_aa628415bfcbb09573378b2807f9f0af …"
click at [484, 346] on input "Téléchargez un document ici" at bounding box center [576, 354] width 321 height 17
type input "C:\fakepath\Screenshot_2025-09-29-13-11-08-24_aa628415bfcbb09573378b2807f9f0af.…"
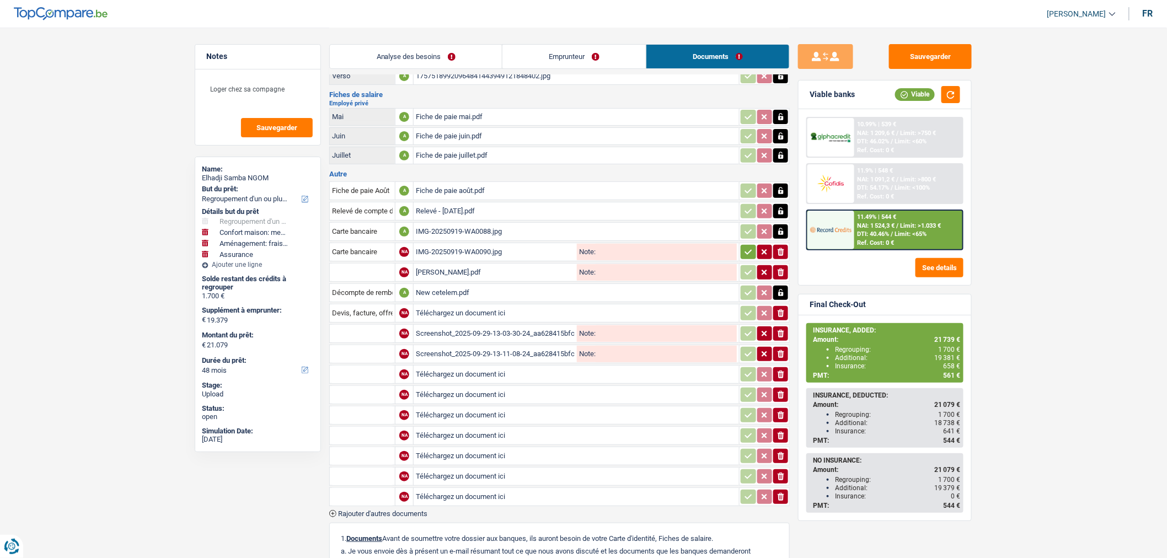
click at [442, 366] on input "Téléchargez un document ici" at bounding box center [576, 374] width 321 height 17
type input "C:\fakepath\Screenshot_2025-09-29-13-14-32-09_aa628415bfcbb09573378b2807f9f0af.…"
click at [597, 388] on input "Téléchargez un document ici" at bounding box center [576, 395] width 321 height 17
type input "C:\fakepath\Screenshot_2025-09-29-13-14-42-47_aa628415bfcbb09573378b2807f9f0af.…"
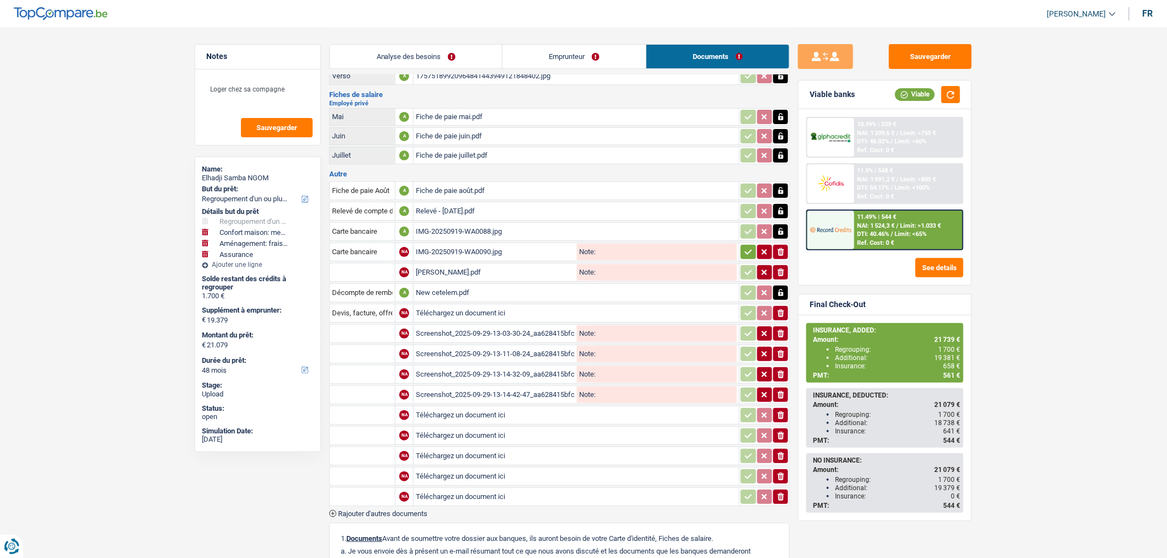
click at [570, 409] on input "Téléchargez un document ici" at bounding box center [576, 415] width 321 height 17
type input "C:\fakepath\Screenshot_2025-09-29-13-28-40-24_aa628415bfcbb09573378b2807f9f0af.…"
click at [503, 428] on input "Téléchargez un document ici" at bounding box center [576, 436] width 321 height 17
type input "C:\fakepath\Screenshot_2025-09-29-13-40-34-10_aa628415bfcbb09573378b2807f9f0af.…"
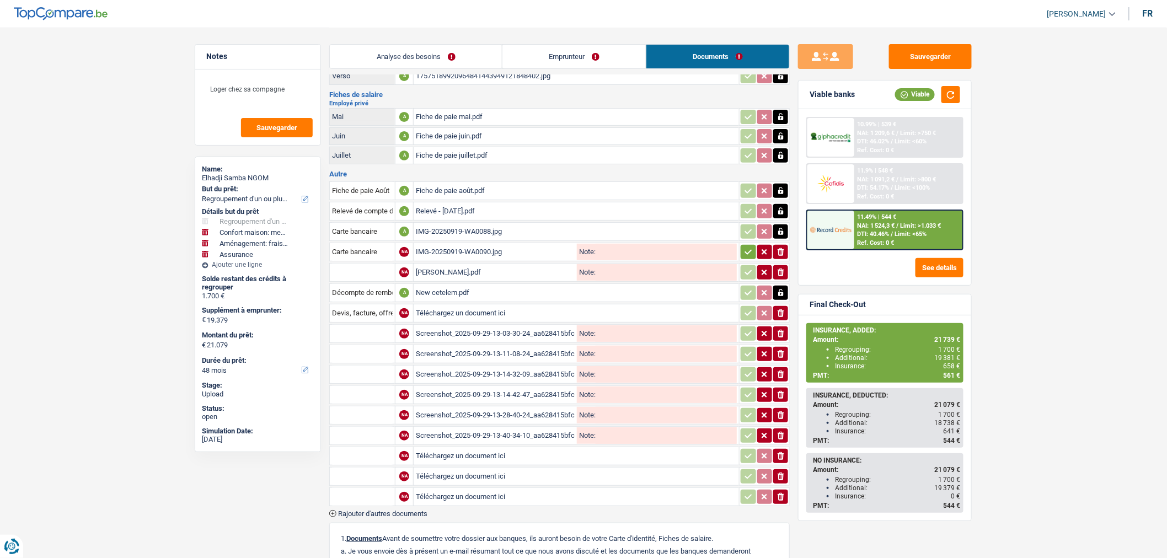
click at [477, 453] on input "Téléchargez un document ici" at bounding box center [576, 456] width 321 height 17
type input "C:\fakepath\Screenshot_2025-09-29-13-45-31-29_aa628415bfcbb09573378b2807f9f0af.…"
click at [591, 471] on input "Téléchargez un document ici" at bounding box center [576, 476] width 321 height 17
type input "C:\fakepath\Screenshot_2025-09-29-13-46-03-30_aa628415bfcbb09573378b2807f9f0af.…"
click at [548, 489] on input "Téléchargez un document ici" at bounding box center [576, 497] width 321 height 17
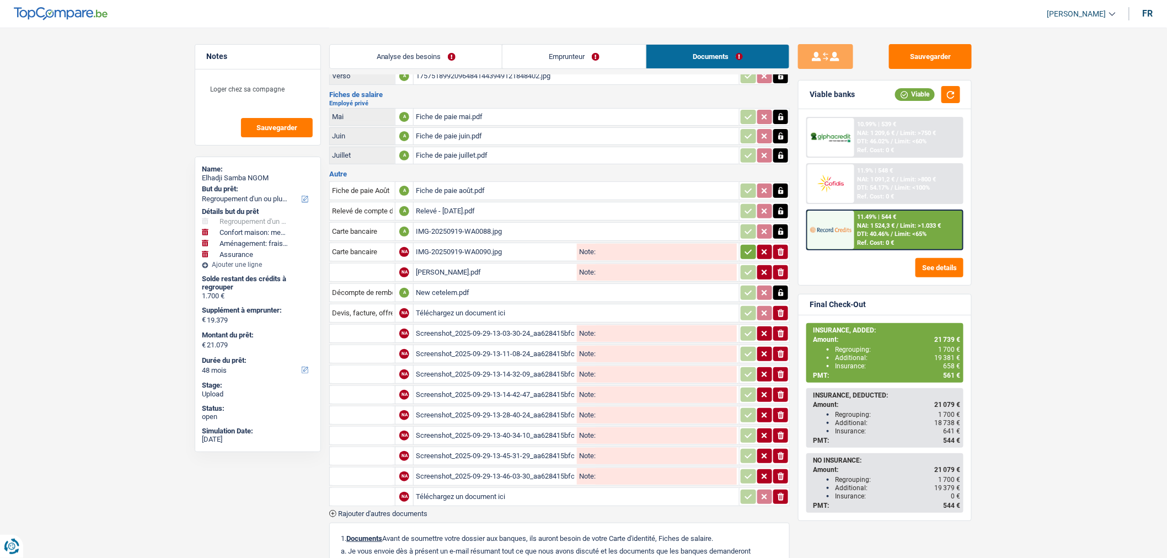
type input "C:\fakepath\Screenshot_2025-09-29-13-00-53-99_aa628415bfcbb09573378b2807f9f0af.…"
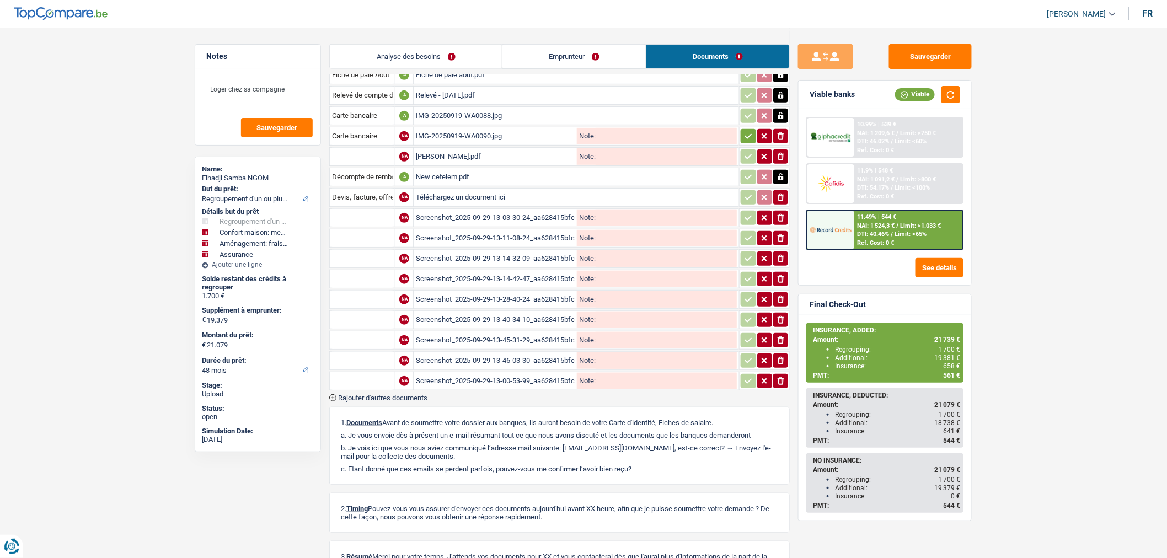
scroll to position [178, 0]
click at [404, 382] on div "Fiche de paie Août A Fiche de paie août.pdf Relevé de compte de la carte de cré…" at bounding box center [559, 231] width 461 height 338
click at [408, 392] on span "Rajouter d'autres documents" at bounding box center [382, 395] width 89 height 7
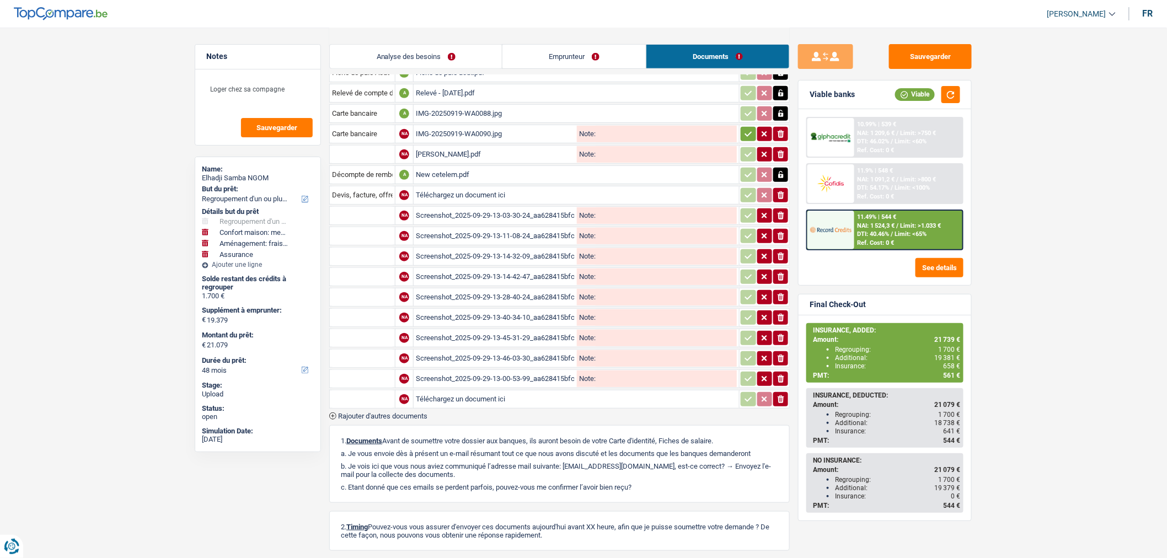
click at [468, 391] on input "Téléchargez un document ici" at bounding box center [576, 399] width 321 height 17
type input "C:\fakepath\004-7536635-39.pdf"
click at [350, 218] on input "text" at bounding box center [362, 216] width 61 height 18
click at [357, 231] on li "Devis, facture, offre, bon de commande" at bounding box center [402, 238] width 135 height 14
type input "Devis, facture, offre, bon de commande"
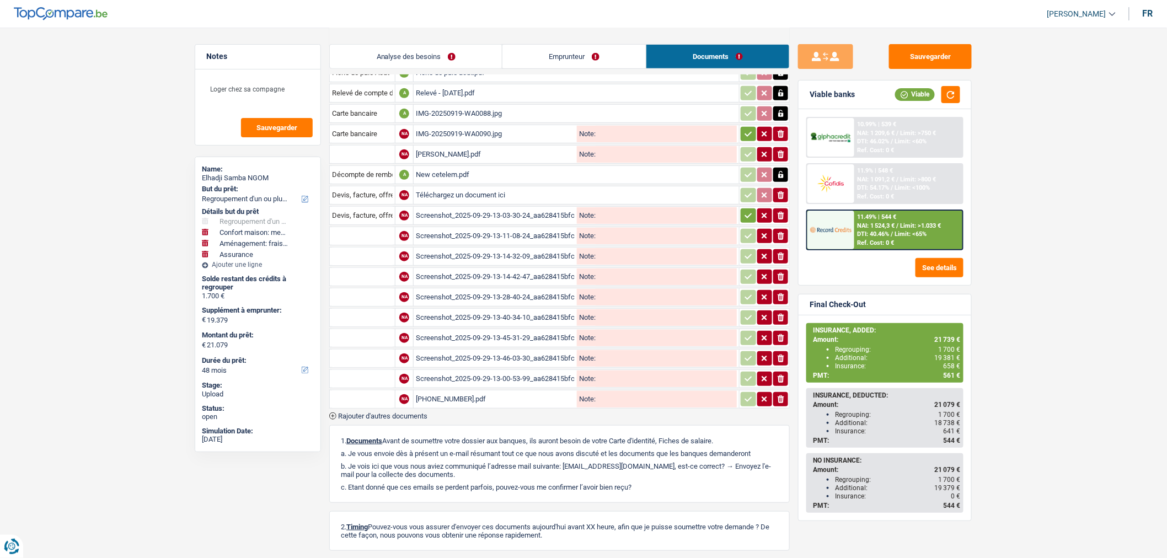
click at [359, 233] on input "text" at bounding box center [362, 236] width 61 height 18
click at [362, 251] on li "Devis, facture, offre, bon de commande" at bounding box center [402, 258] width 135 height 14
type input "Devis, facture, offre, bon de commande"
click at [362, 251] on input "text" at bounding box center [362, 257] width 61 height 18
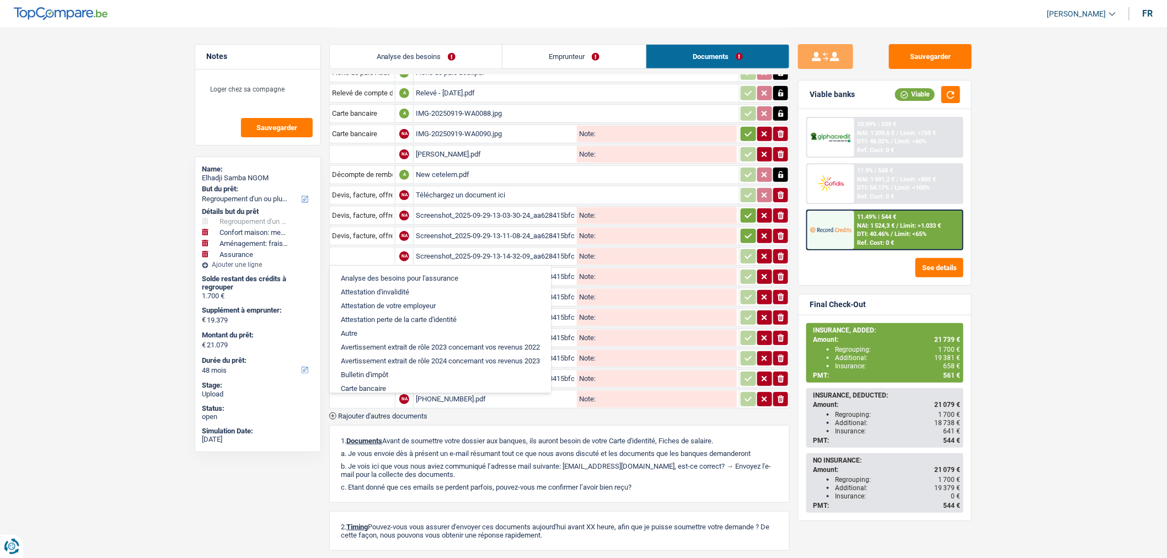
click at [362, 251] on input "text" at bounding box center [362, 257] width 61 height 18
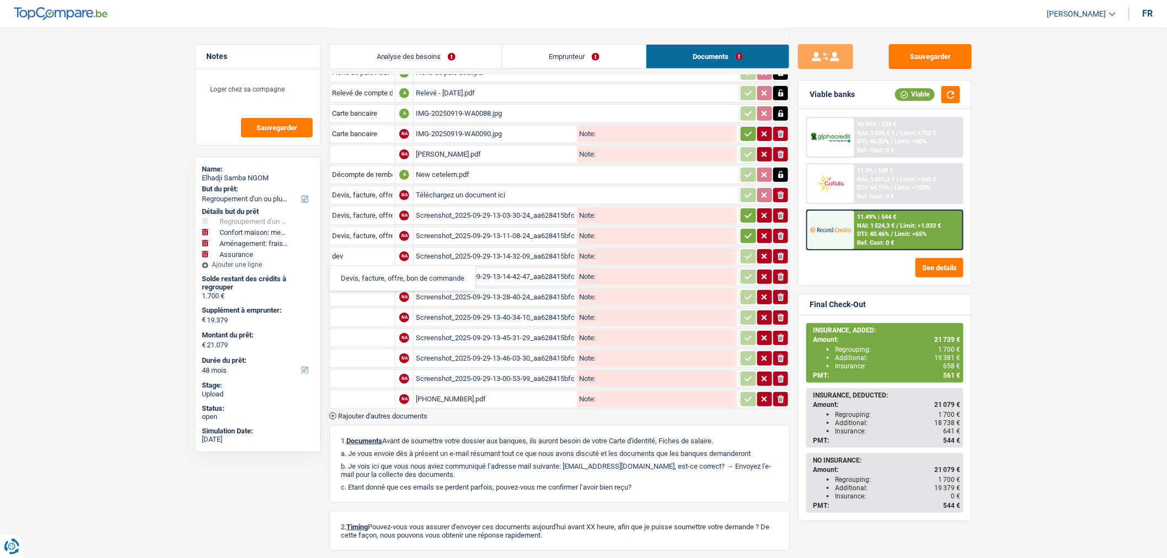
click at [361, 276] on li "Devis, facture, offre, bon de commande" at bounding box center [402, 278] width 135 height 14
type input "Devis, facture, offre, bon de commande"
click at [361, 276] on input "text" at bounding box center [362, 277] width 61 height 18
click at [367, 294] on li "Devis, facture, offre, bon de commande" at bounding box center [402, 299] width 135 height 14
type input "Devis, facture, offre, bon de commande"
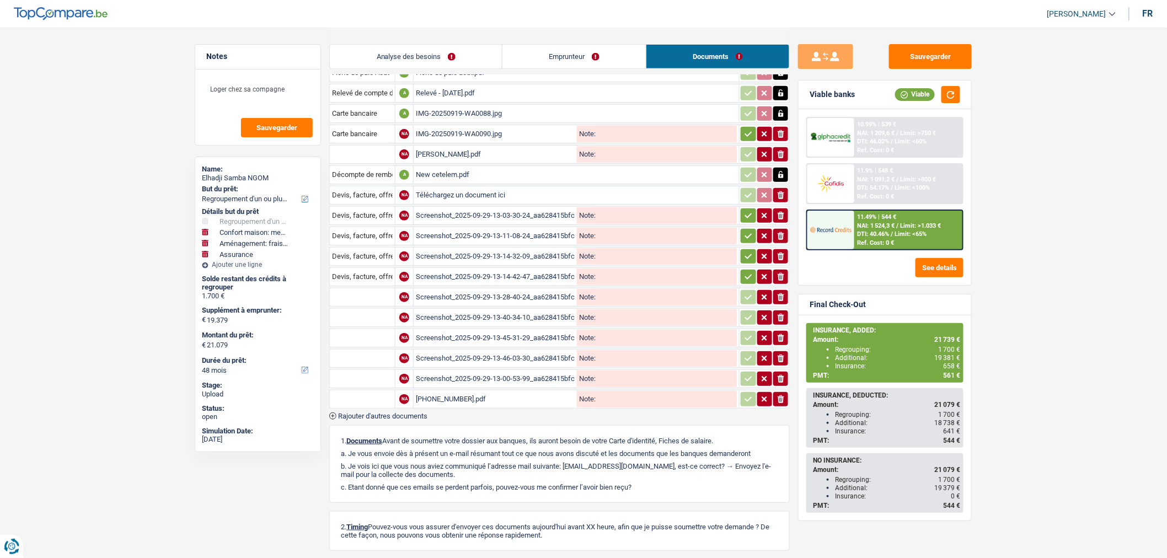
click at [367, 294] on input "text" at bounding box center [362, 298] width 61 height 18
click at [383, 312] on li "Devis, facture, offre, bon de commande" at bounding box center [402, 319] width 135 height 14
type input "Devis, facture, offre, bon de commande"
click at [362, 309] on input "text" at bounding box center [362, 318] width 61 height 18
click at [366, 333] on li "Devis, facture, offre, bon de commande" at bounding box center [402, 340] width 135 height 14
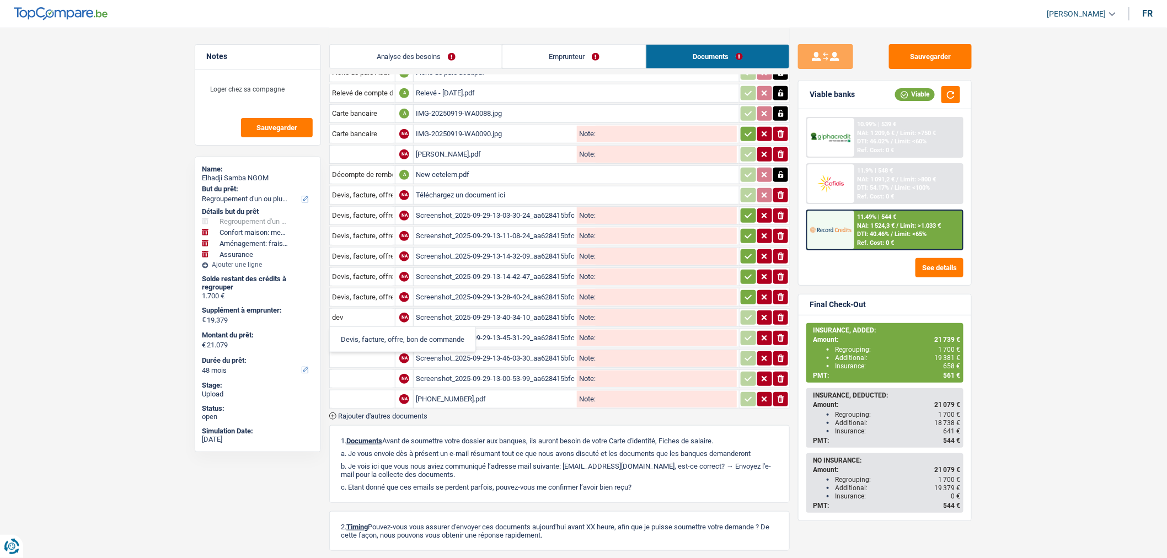
type input "Devis, facture, offre, bon de commande"
click at [365, 332] on input "text" at bounding box center [362, 338] width 61 height 18
click at [367, 353] on li "Devis, facture, offre, bon de commande" at bounding box center [402, 360] width 135 height 14
type input "Devis, facture, offre, bon de commande"
click at [364, 350] on input "text" at bounding box center [362, 359] width 61 height 18
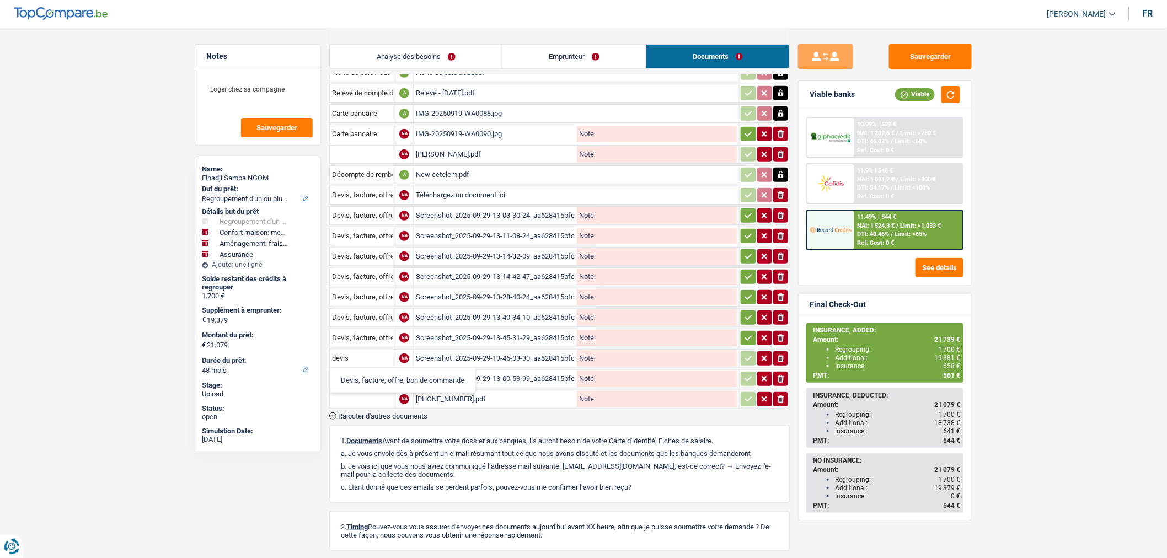
click at [365, 373] on li "Devis, facture, offre, bon de commande" at bounding box center [402, 380] width 135 height 14
type input "Devis, facture, offre, bon de commande"
click at [359, 370] on input "text" at bounding box center [362, 379] width 61 height 18
click at [361, 394] on li "Devis, facture, offre, bon de commande" at bounding box center [402, 401] width 135 height 14
type input "Devis, facture, offre, bon de commande"
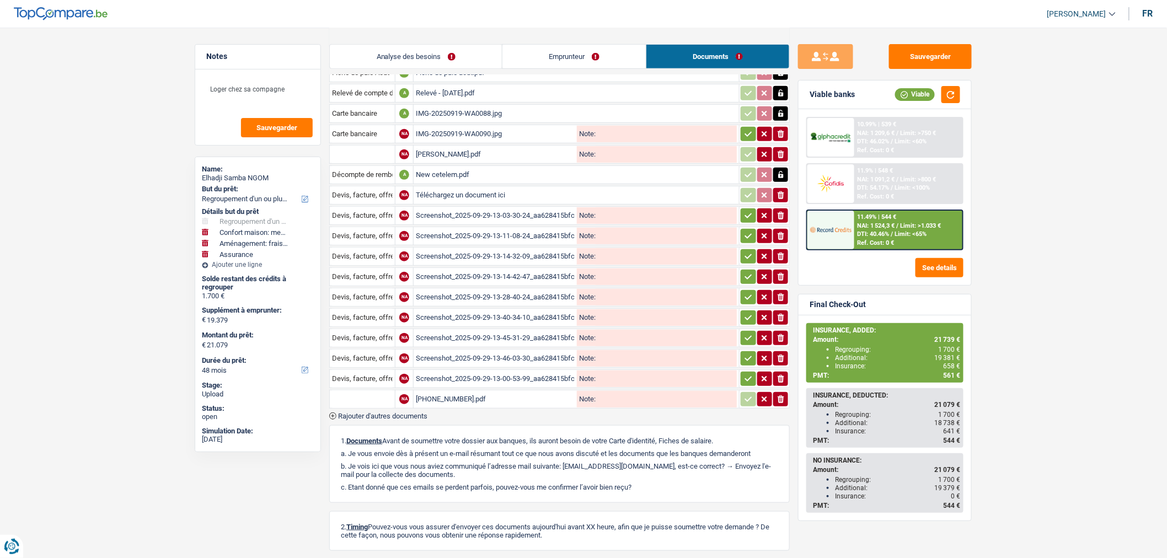
click at [361, 393] on input "text" at bounding box center [362, 400] width 61 height 18
click at [387, 414] on li "Décompte de remboursement anticipé" at bounding box center [400, 421] width 131 height 14
type input "Décompte de remboursement anticipé"
click at [914, 54] on button "Sauvegarder" at bounding box center [930, 56] width 83 height 25
click at [938, 56] on button "Sauvegarder" at bounding box center [930, 56] width 83 height 25
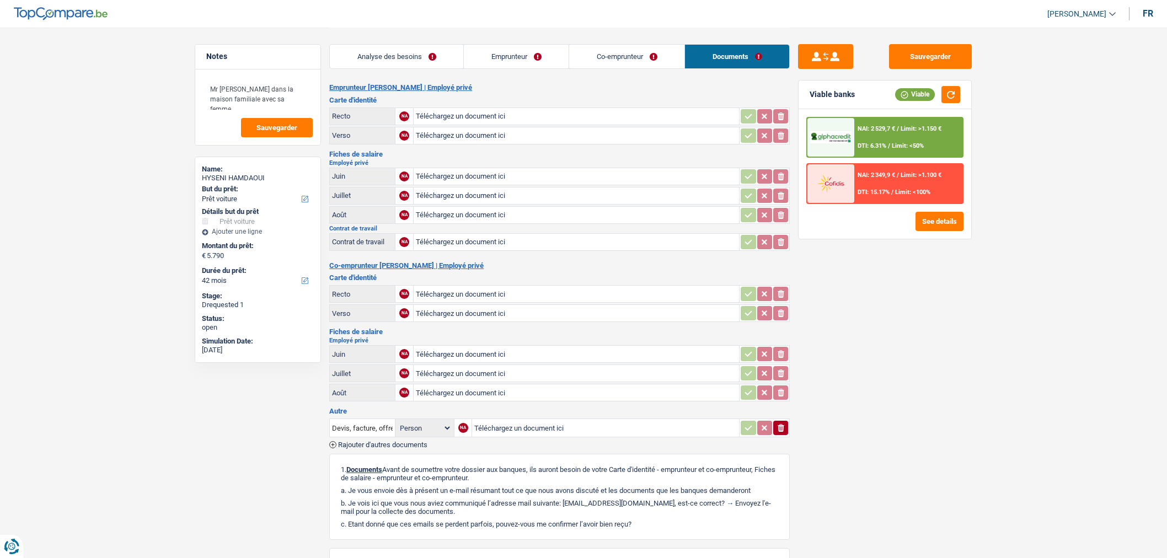
select select "car"
select select "42"
click at [580, 420] on input "Téléchargez un document ici" at bounding box center [605, 428] width 263 height 17
type input "C:\fakepath\bdc citroen c3.pdf"
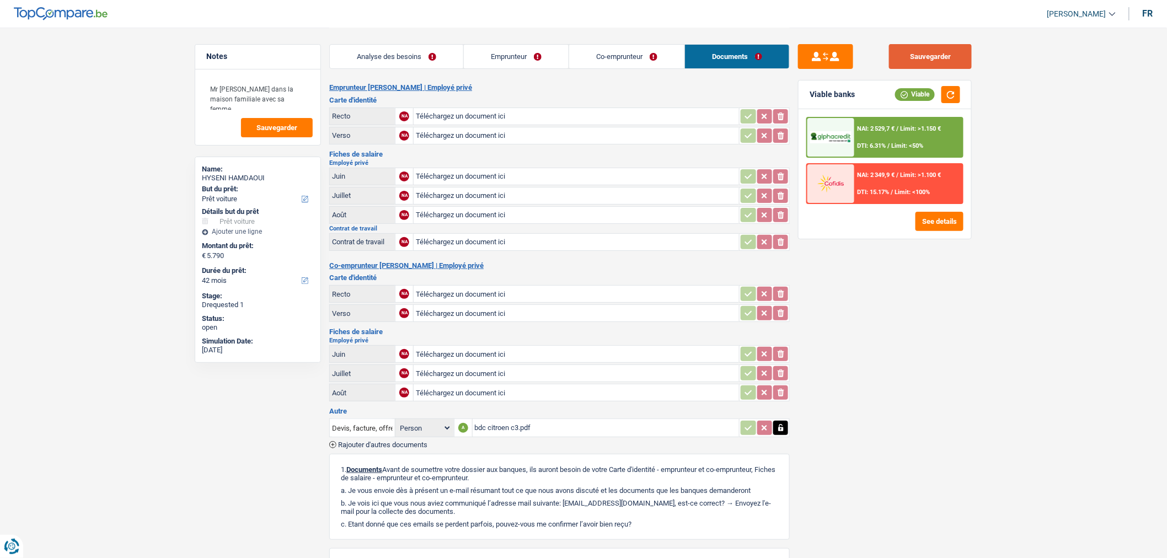
click at [928, 60] on button "Sauvegarder" at bounding box center [930, 56] width 83 height 25
click at [935, 56] on button "Sauvegarder" at bounding box center [930, 56] width 83 height 25
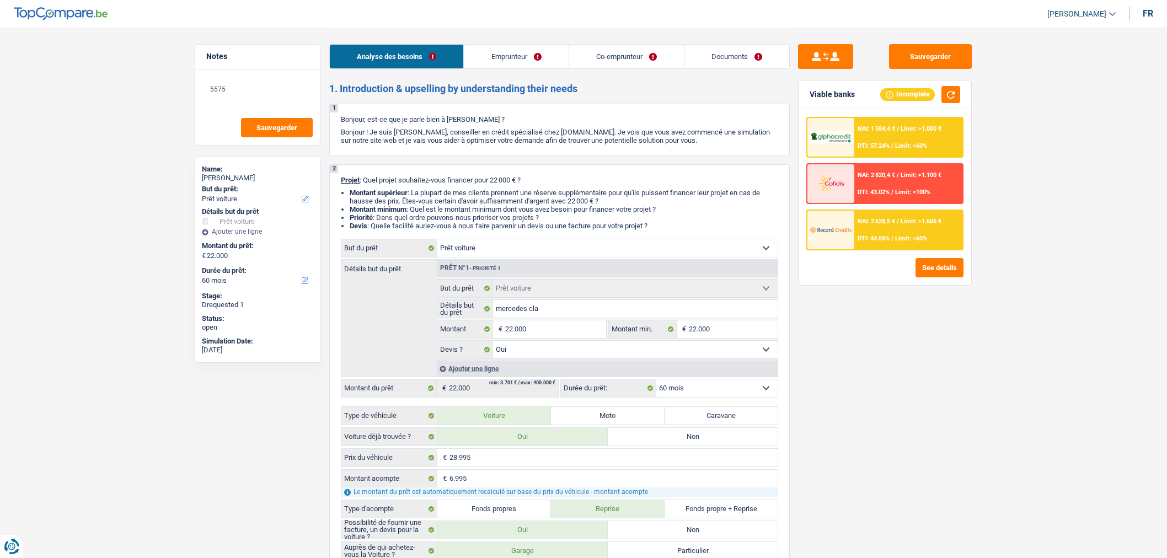
select select "car"
select select "60"
select select "car"
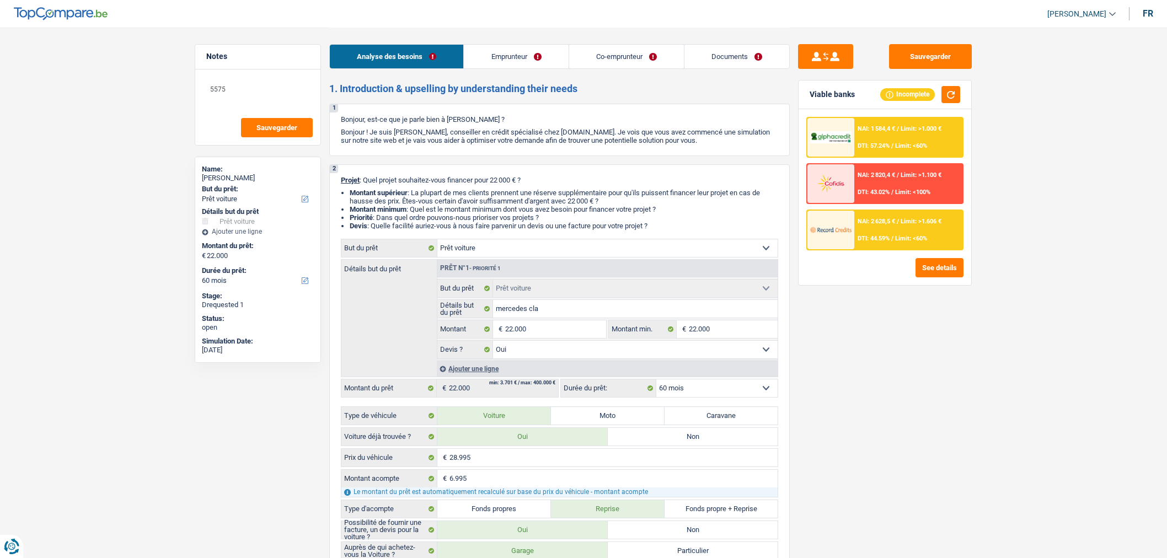
select select "yes"
select select "60"
select select "privateEmployee"
select select "netSalary"
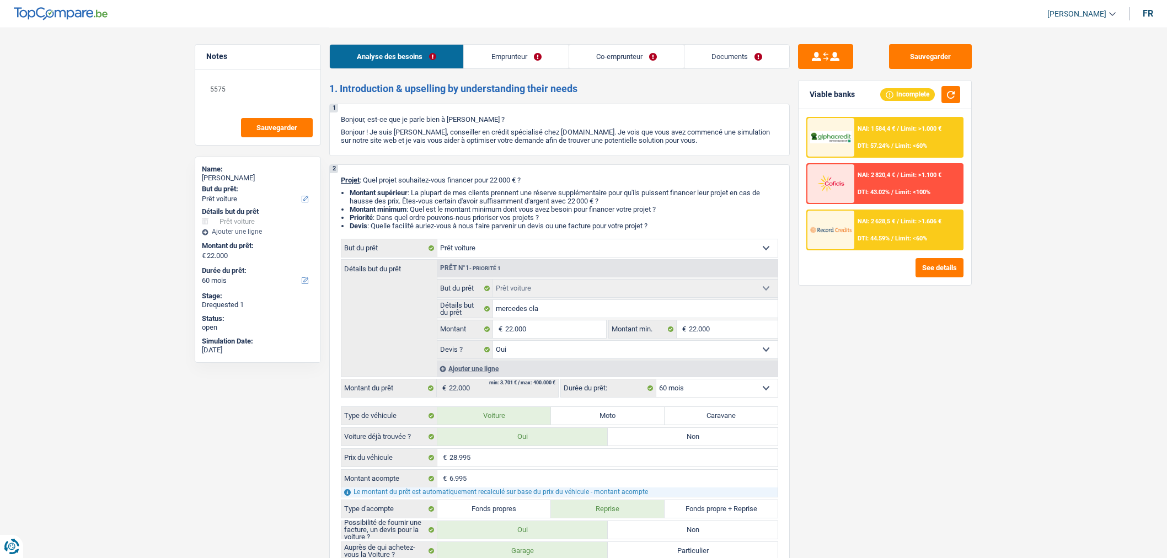
select select "mealVouchers"
select select "familyAllowances"
select select "netSalary"
select select "mealVouchers"
select select "familyAllowances"
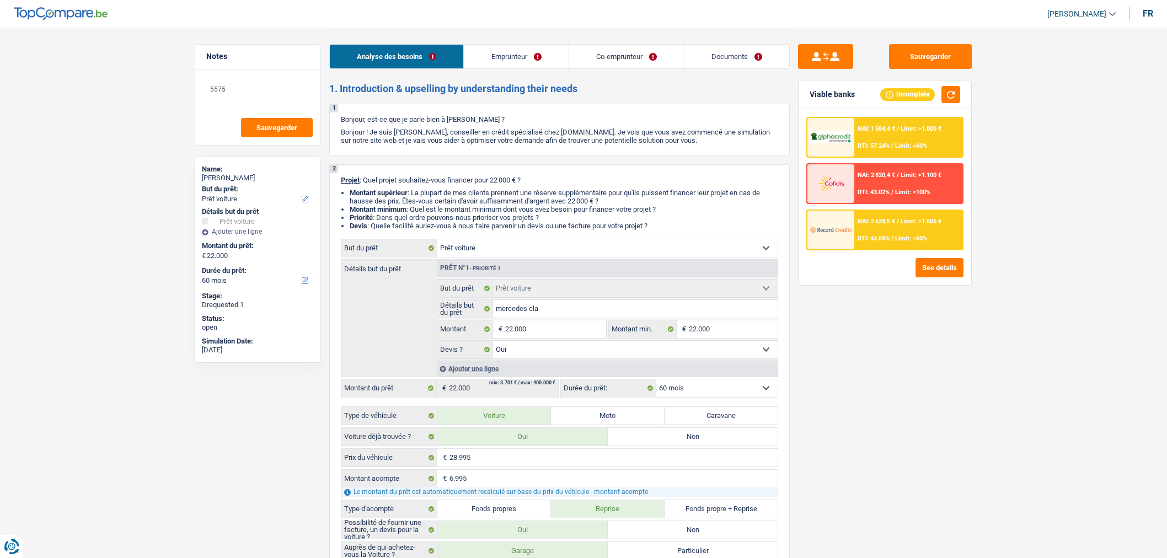
select select "rents"
select select "creditConsolidation"
select select "120"
select select "car"
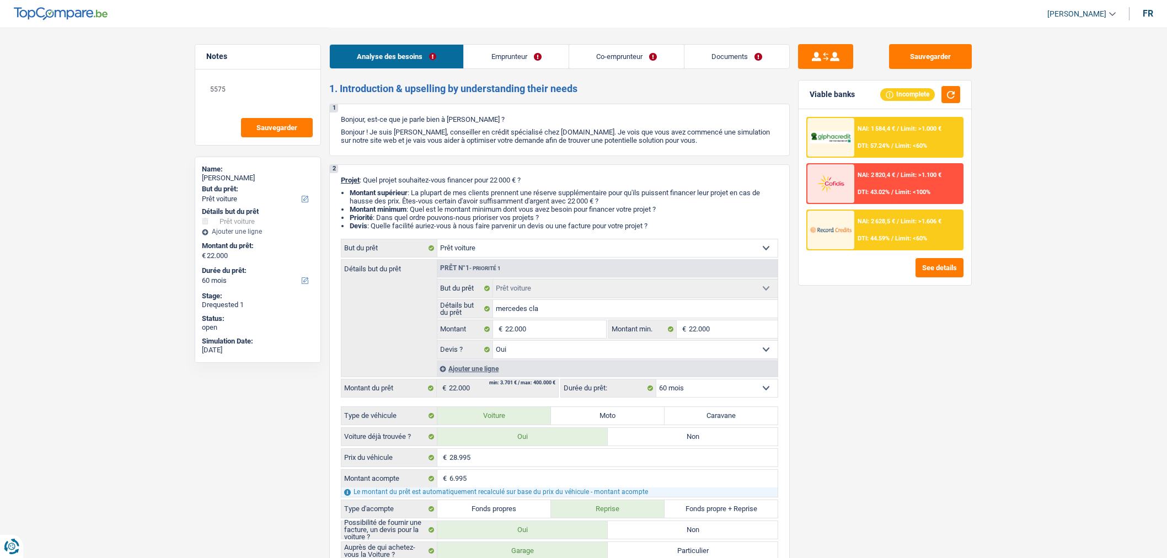
select select "yes"
select select "60"
click at [748, 68] on li "Documents" at bounding box center [737, 56] width 106 height 25
click at [739, 52] on link "Documents" at bounding box center [737, 57] width 105 height 24
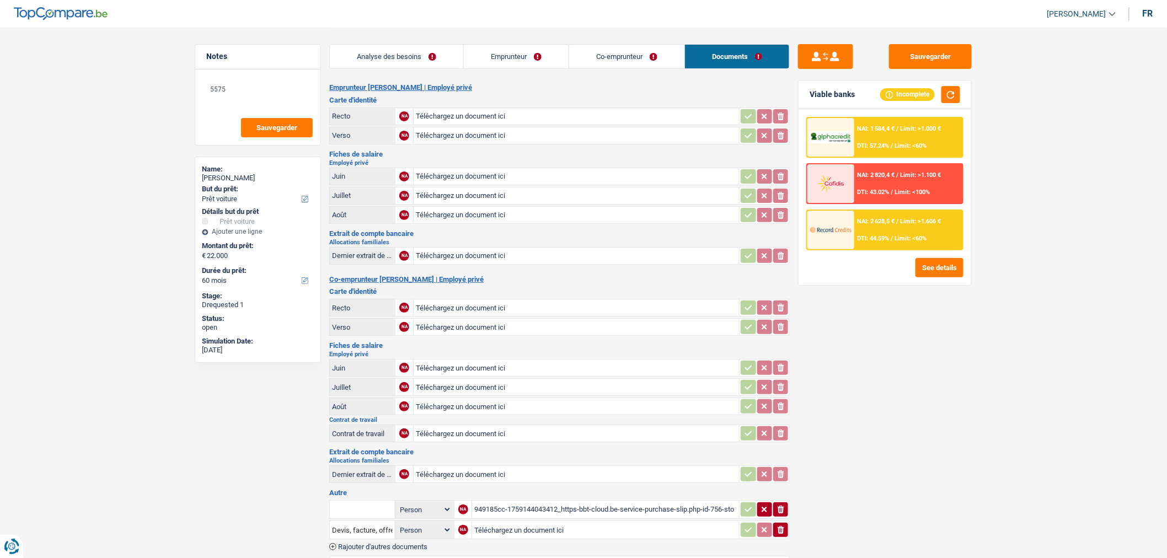
click at [925, 454] on div "Sauvegarder Viable banks Incomplete NAI: 1 584,4 € / Limit: >1.000 € DTI: 57.24…" at bounding box center [885, 292] width 190 height 497
click at [615, 311] on input "Téléchargez un document ici" at bounding box center [576, 308] width 321 height 17
type input "C:\fakepath\CI Recto [PERSON_NAME].pdf"
click at [93, 273] on main "Notes 5575 Sauvegarder Name: [PERSON_NAME] But du prêt: Confort maison: meubles…" at bounding box center [583, 397] width 1167 height 794
click at [423, 114] on input "Téléchargez un document ici" at bounding box center [576, 116] width 321 height 17
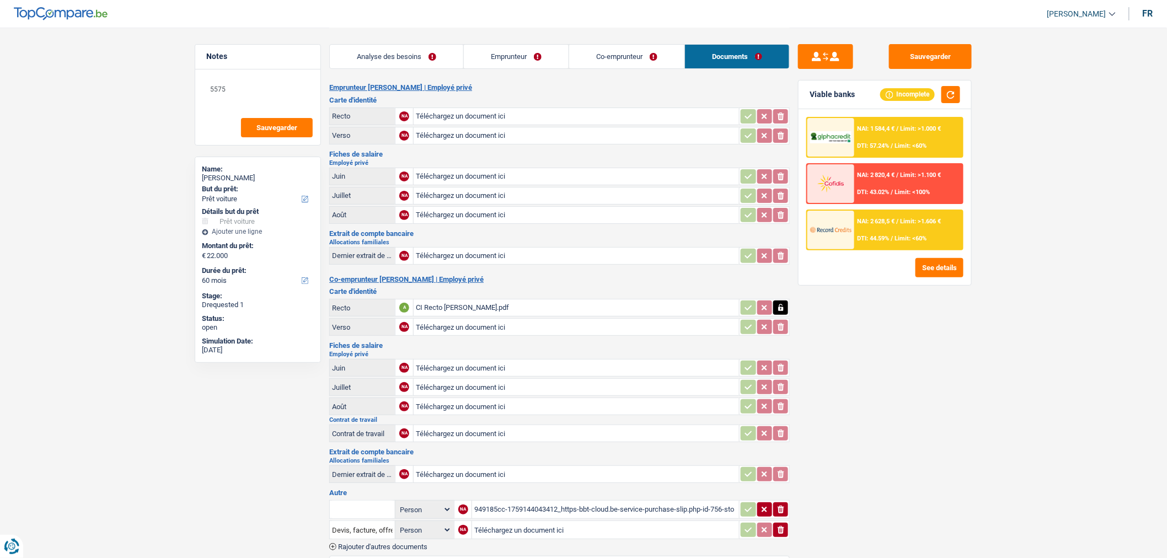
type input "C:\fakepath\CI [PERSON_NAME].pdf"
click at [180, 487] on main "Notes 5575 Sauvegarder Name: [PERSON_NAME] But du prêt: Confort maison: meubles…" at bounding box center [583, 397] width 1167 height 794
click at [467, 324] on input "Téléchargez un document ici" at bounding box center [576, 327] width 321 height 17
type input "C:\fakepath\CI Verso [PERSON_NAME].pdf"
click at [147, 387] on main "Notes 5575 Sauvegarder Name: [PERSON_NAME] But du prêt: Confort maison: meubles…" at bounding box center [583, 397] width 1167 height 794
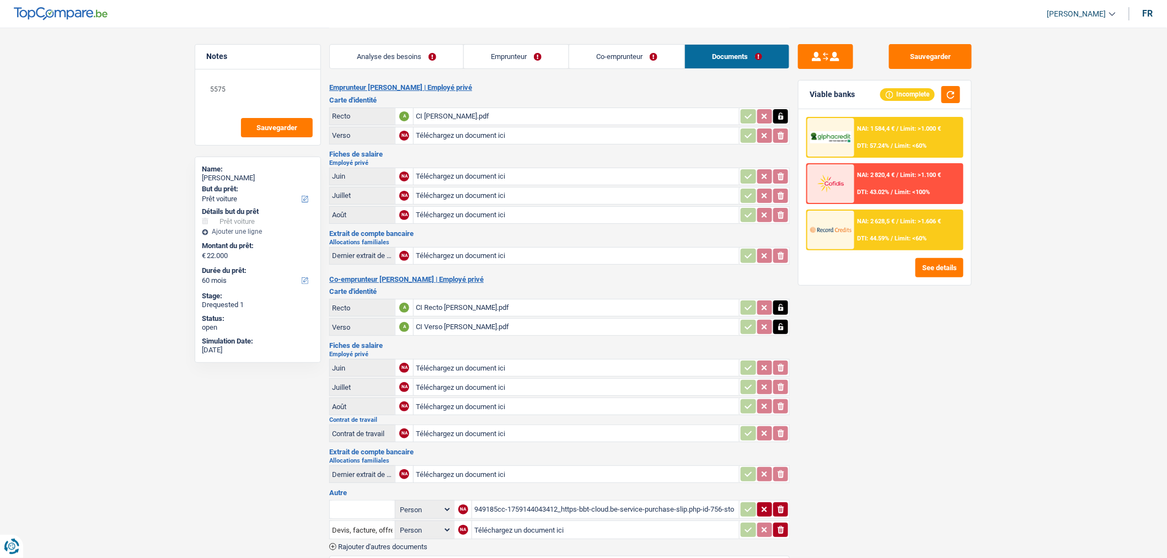
click at [541, 248] on input "Téléchargez un document ici" at bounding box center [576, 256] width 321 height 17
type input "C:\fakepath\Allocation 2.pdf"
click at [654, 466] on input "Téléchargez un document ici" at bounding box center [576, 474] width 321 height 17
type input "C:\fakepath\Allocation.pdf"
click at [523, 256] on div "Allocation 2.pdf" at bounding box center [576, 256] width 321 height 17
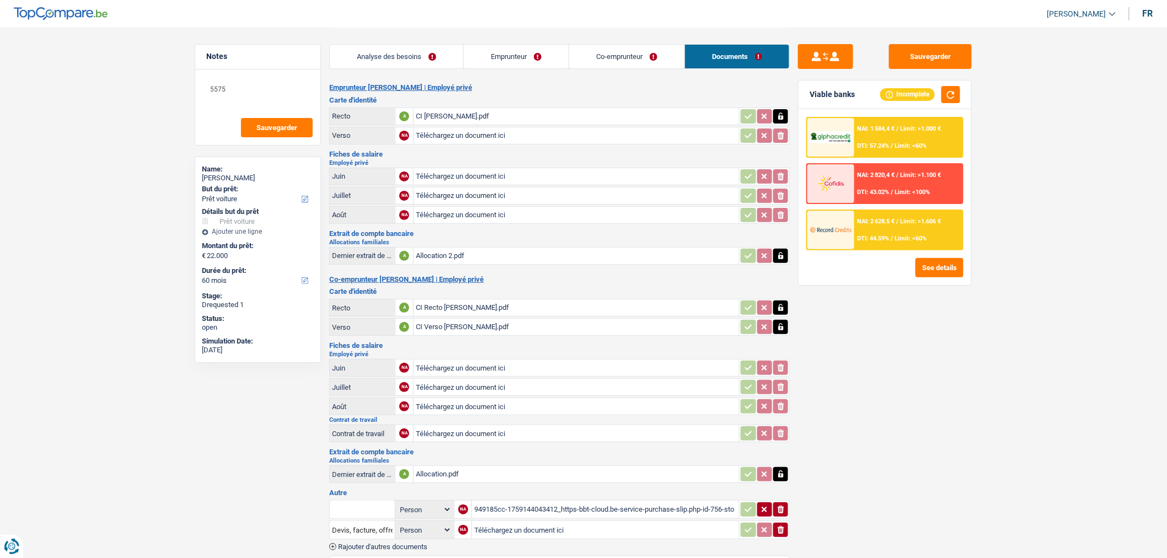
click at [781, 254] on icon "button" at bounding box center [781, 255] width 9 height 11
click at [767, 255] on icon "button" at bounding box center [764, 255] width 5 height 5
click at [948, 413] on div "Sauvegarder Viable banks Incomplete NAI: 1 584,4 € / Limit: >1.000 € DTI: 57.24…" at bounding box center [885, 292] width 190 height 497
click at [781, 250] on icon "ionicons-v5-e" at bounding box center [781, 255] width 9 height 11
click at [587, 256] on input "Téléchargez un document ici" at bounding box center [576, 256] width 321 height 17
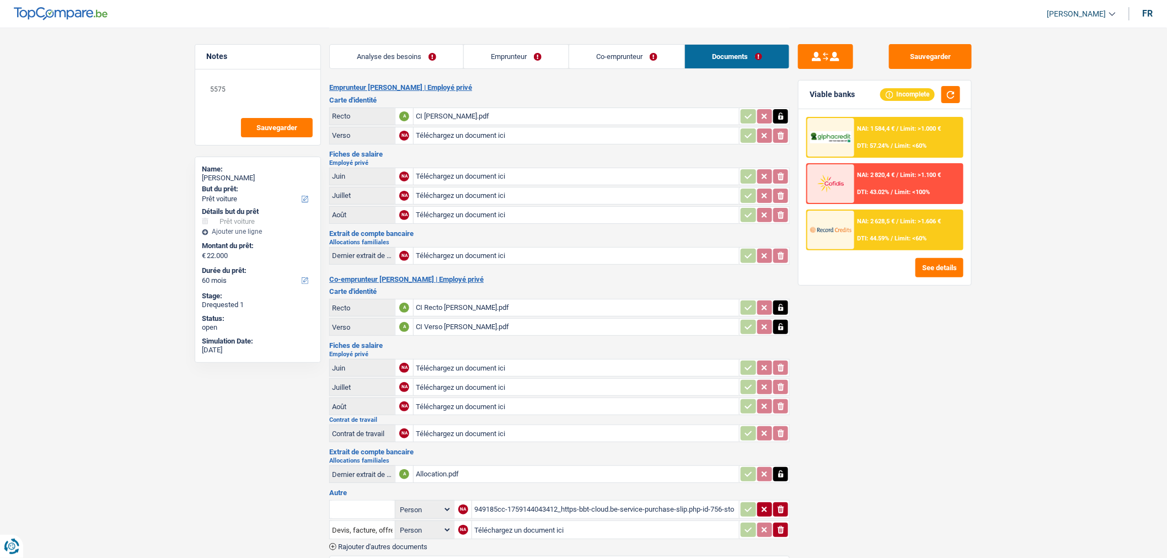
type input "C:\fakepath\Allocation 1.pdf"
click at [1022, 422] on main "Notes 5575 Sauvegarder Name: Marc Letot But du prêt: Confort maison: meubles, t…" at bounding box center [583, 397] width 1167 height 794
click at [669, 405] on input "Téléchargez un document ici" at bounding box center [576, 406] width 321 height 17
type input "C:\fakepath\Acerta Stephanie 0925.pdf"
click at [152, 342] on main "Notes 5575 Sauvegarder Name: Marc Letot But du prêt: Confort maison: meubles, t…" at bounding box center [583, 397] width 1167 height 794
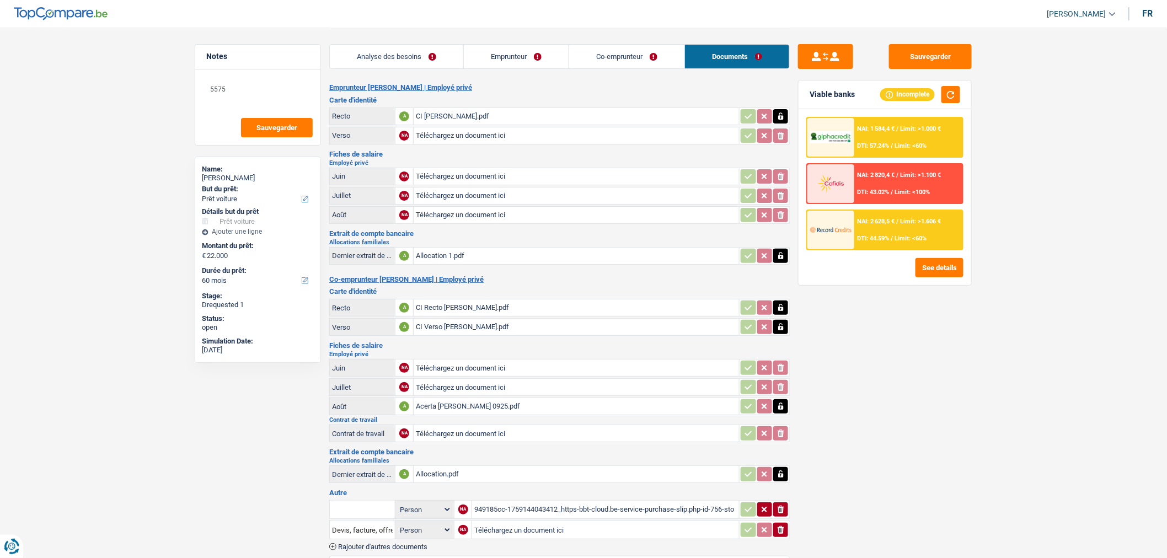
click at [425, 218] on input "Téléchargez un document ici" at bounding box center [576, 215] width 321 height 17
type input "C:\fakepath\Doc_2025_FP_477048_9466_28-09-2025 (1).pdf"
click at [190, 392] on div "Notes 5575 Sauvegarder Name: Marc Letot But du prêt: Confort maison: meubles, t…" at bounding box center [257, 292] width 143 height 497
click at [484, 195] on input "Téléchargez un document ici" at bounding box center [576, 196] width 321 height 17
type input "C:\fakepath\Group S Stephanie 0725.pdf"
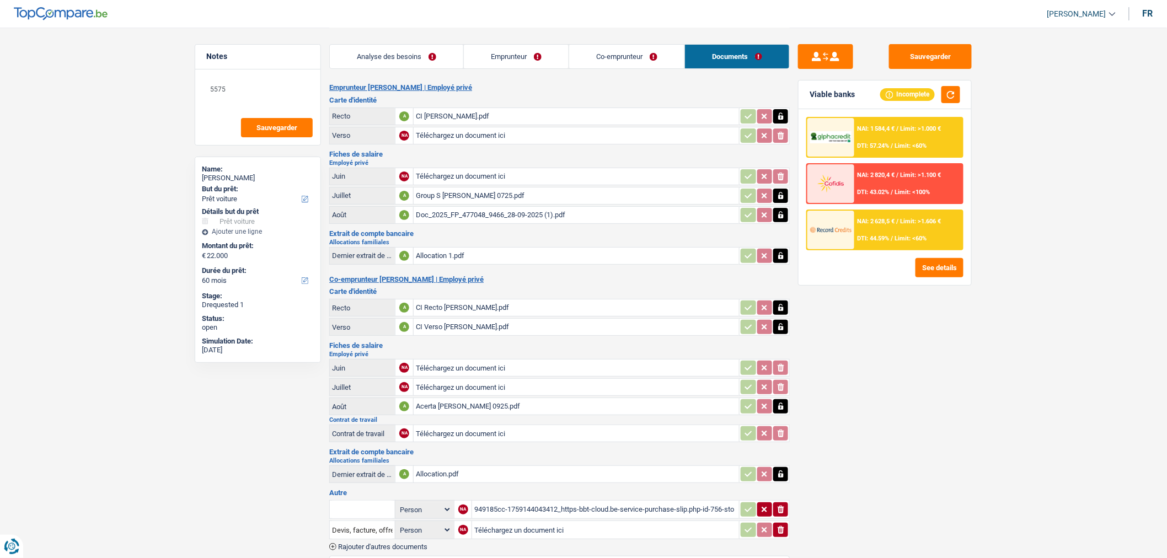
click at [789, 191] on div at bounding box center [764, 196] width 49 height 14
click at [777, 194] on icon "button" at bounding box center [781, 195] width 9 height 11
click at [777, 190] on icon "ionicons-v5-e" at bounding box center [781, 195] width 9 height 11
click at [576, 385] on input "Téléchargez un document ici" at bounding box center [576, 387] width 321 height 17
type input "C:\fakepath\Group S Stephanie 0725.pdf"
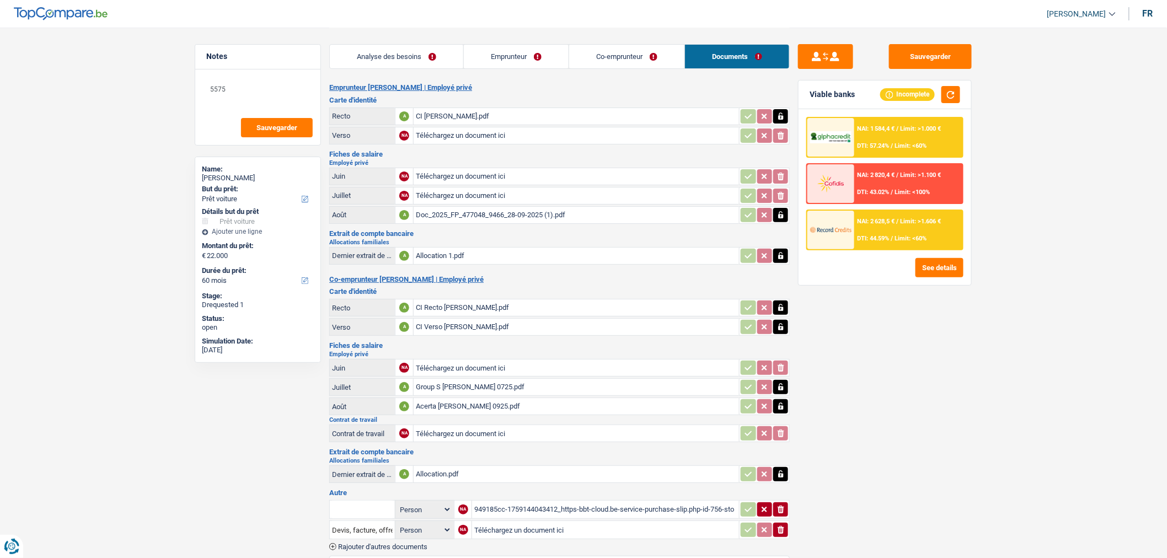
click at [153, 275] on main "Notes 5575 Sauvegarder Name: Marc Letot But du prêt: Confort maison: meubles, t…" at bounding box center [583, 397] width 1167 height 794
click at [430, 194] on input "Téléchargez un document ici" at bounding box center [576, 196] width 321 height 17
type input "C:\fakepath\Doc_2025_FP_477048_9466_28-09-2025.pdf"
click at [671, 383] on div "Group S Stephanie 0725.pdf" at bounding box center [576, 387] width 321 height 17
click at [538, 404] on div "Acerta Stephanie 0925.pdf" at bounding box center [576, 406] width 321 height 17
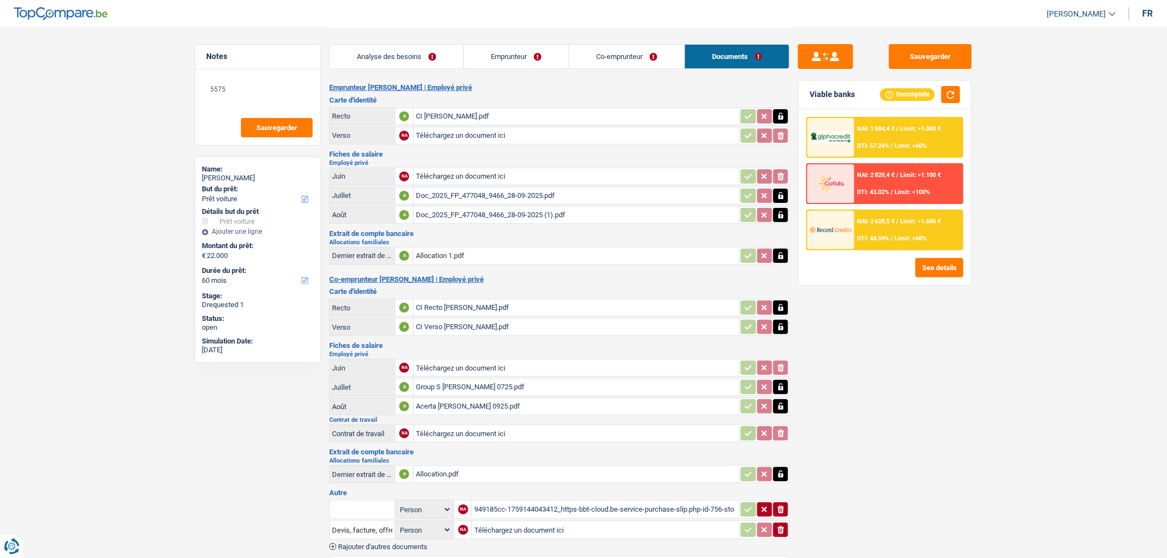
click at [782, 403] on icon "button" at bounding box center [780, 406] width 5 height 7
click at [782, 402] on icon "ionicons-v5-e" at bounding box center [781, 406] width 9 height 11
click at [109, 393] on main "Notes 5575 Sauvegarder Name: Marc Letot But du prêt: Confort maison: meubles, t…" at bounding box center [583, 397] width 1167 height 794
click at [511, 398] on input "Téléchargez un document ici" at bounding box center [576, 406] width 321 height 17
type input "C:\fakepath\Group S Stephanie 0825.pdf"
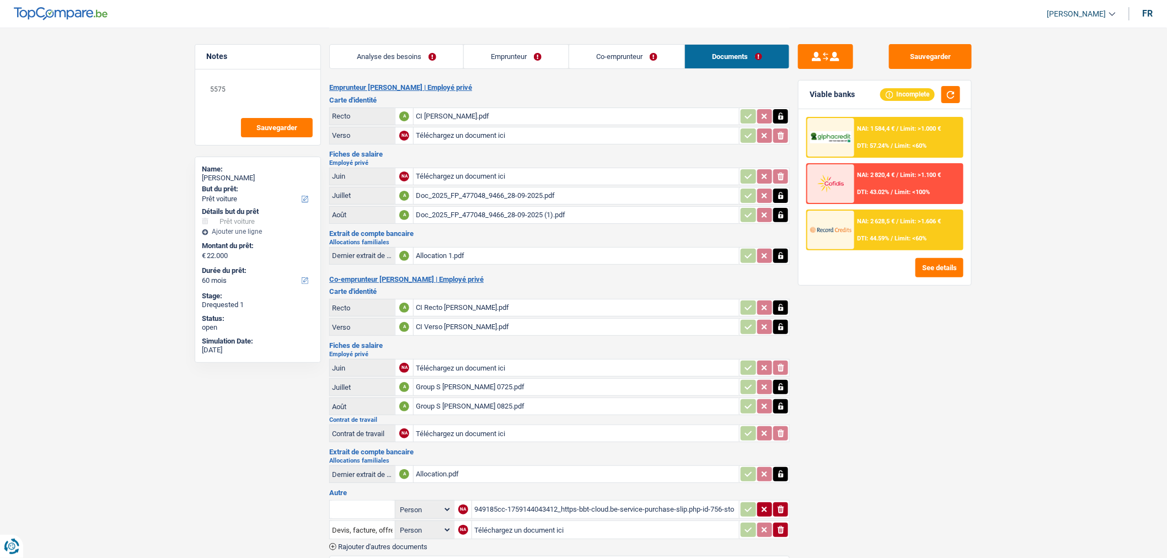
click at [782, 384] on icon "button" at bounding box center [780, 387] width 5 height 7
click at [782, 382] on icon "ionicons-v5-e" at bounding box center [781, 387] width 9 height 11
click at [716, 362] on input "Téléchargez un document ici" at bounding box center [576, 368] width 321 height 17
click at [504, 379] on input "Téléchargez un document ici" at bounding box center [576, 387] width 321 height 17
type input "C:\fakepath\Group S Stephanie 0825.pdf"
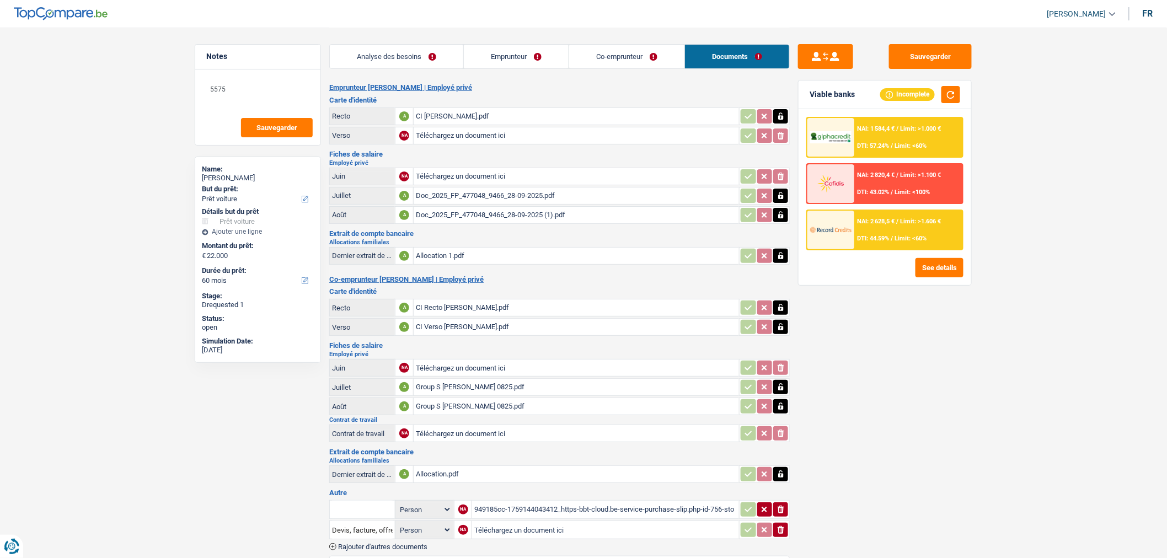
click at [892, 418] on div "Sauvegarder Viable banks Incomplete NAI: 1 584,4 € / Limit: >1.000 € DTI: 57.24…" at bounding box center [885, 292] width 190 height 497
click at [636, 360] on input "Téléchargez un document ici" at bounding box center [576, 368] width 321 height 17
type input "C:\fakepath\Group S Stephanie 0725 (1).pdf"
click at [570, 405] on div "Group S Stephanie 0825.pdf" at bounding box center [576, 406] width 321 height 17
click at [490, 380] on div "Group S Stephanie 0825.pdf" at bounding box center [576, 387] width 321 height 17
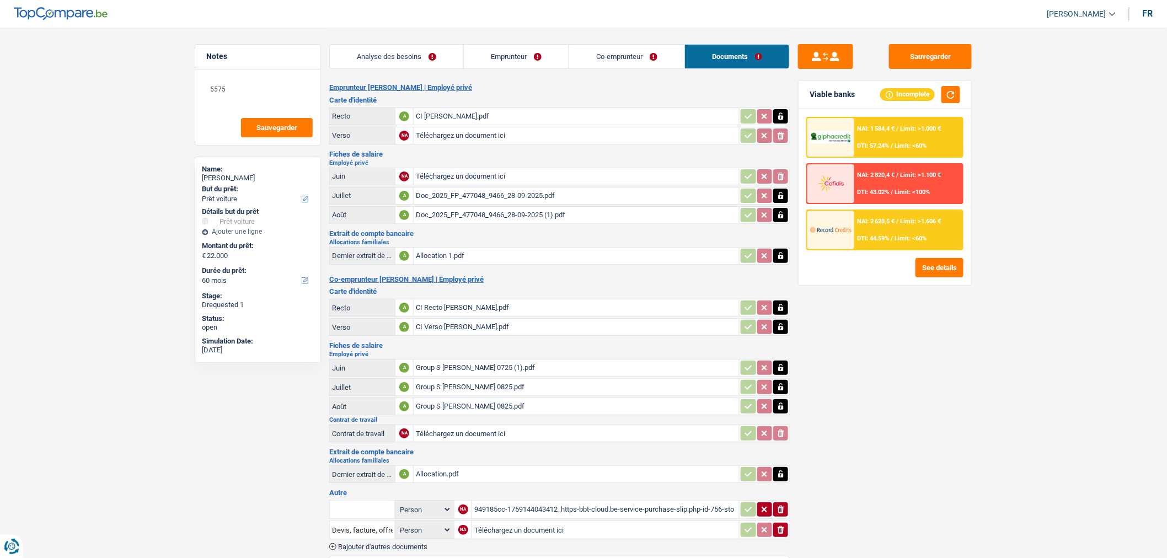
click at [786, 399] on button "button" at bounding box center [780, 406] width 15 height 14
click at [784, 403] on icon "ionicons-v5-e" at bounding box center [781, 406] width 9 height 11
click at [524, 401] on input "Téléchargez un document ici" at bounding box center [576, 406] width 321 height 17
type input "C:\fakepath\Groups S Stephanie 0925.pdf"
click at [527, 67] on link "Emprunteur" at bounding box center [516, 57] width 105 height 24
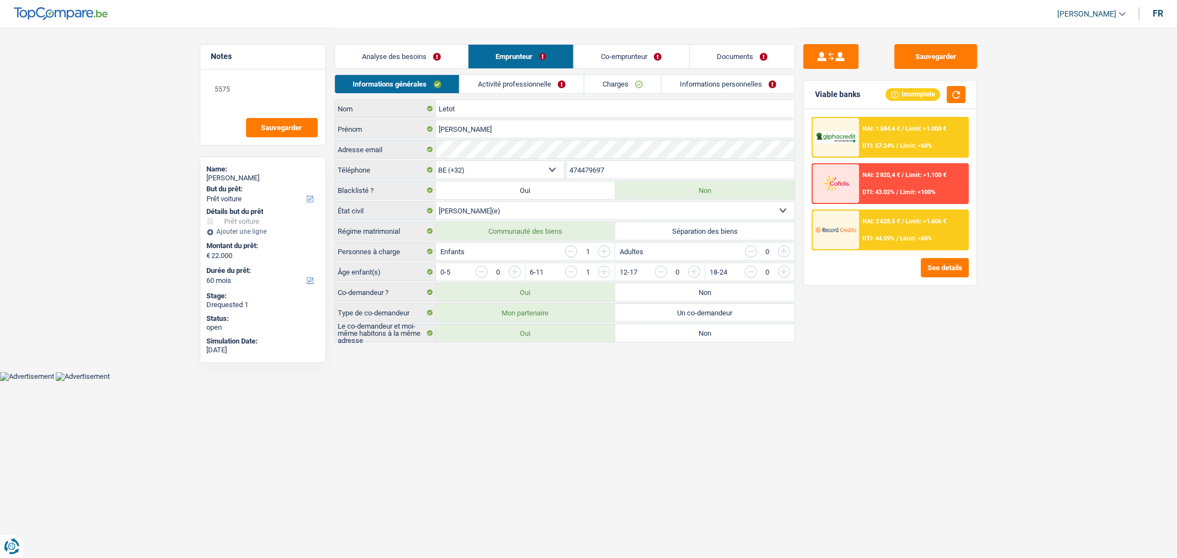
click at [551, 86] on link "Activité professionnelle" at bounding box center [522, 84] width 124 height 18
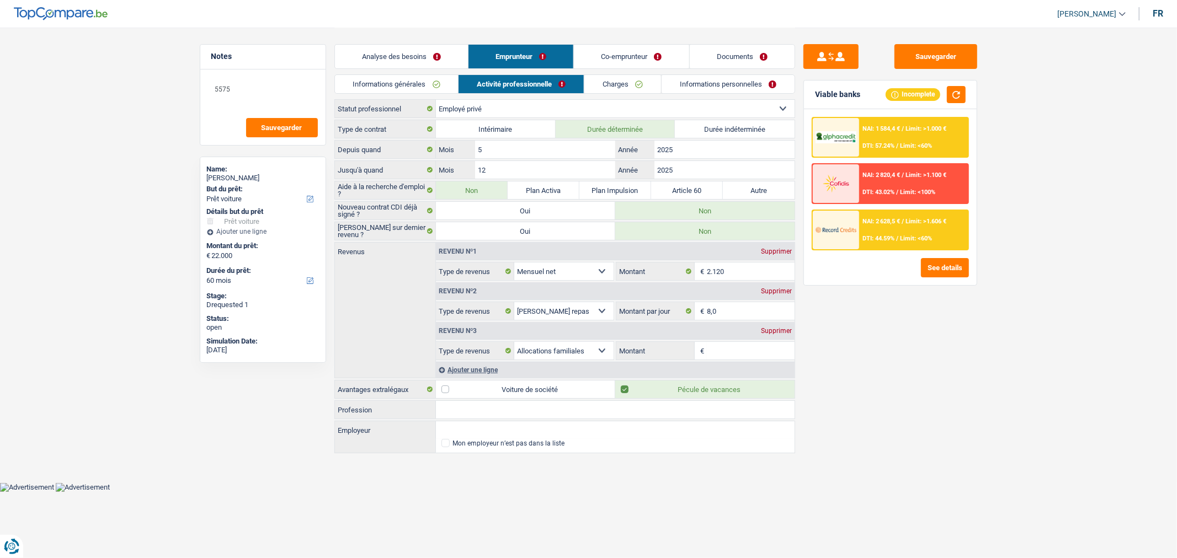
click at [724, 58] on link "Documents" at bounding box center [742, 57] width 105 height 24
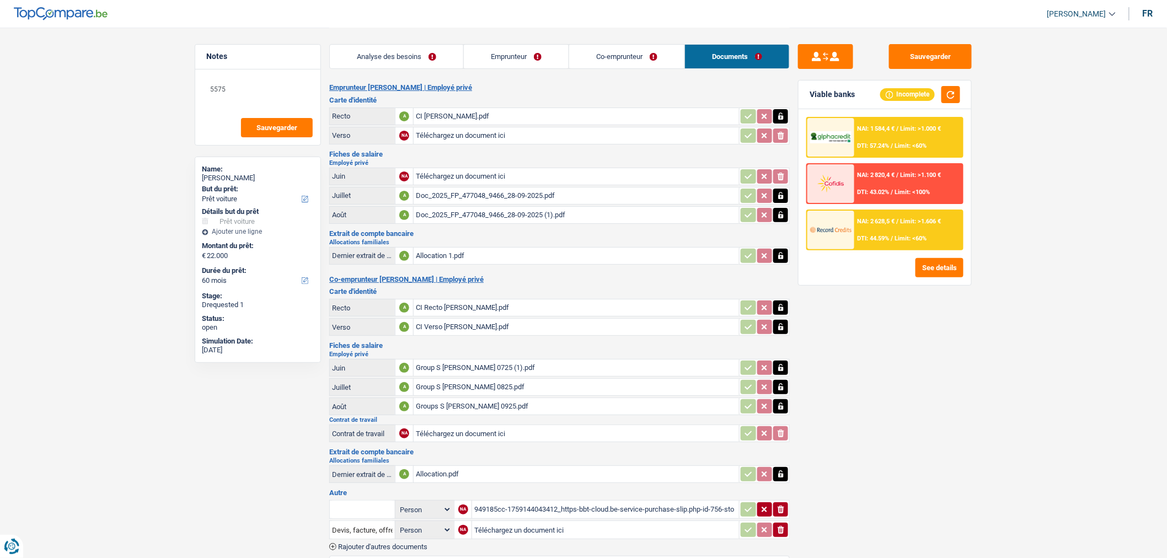
click at [672, 503] on div "949185cc-1759144043412_https-bbt-cloud.be-service-purchase-slip.php-id-756-stoc…" at bounding box center [605, 509] width 263 height 17
click at [896, 428] on div "Sauvegarder Viable banks Incomplete NAI: 1 584,4 € / Limit: >1.000 € DTI: 57.24…" at bounding box center [885, 292] width 190 height 497
click at [500, 522] on input "Téléchargez un document ici" at bounding box center [605, 530] width 263 height 17
type input "C:\fakepath\Commande véhicule.pdf"
click at [956, 429] on div "Sauvegarder Viable banks Incomplete NAI: 1 584,4 € / Limit: >1.000 € DTI: 57.24…" at bounding box center [885, 292] width 190 height 497
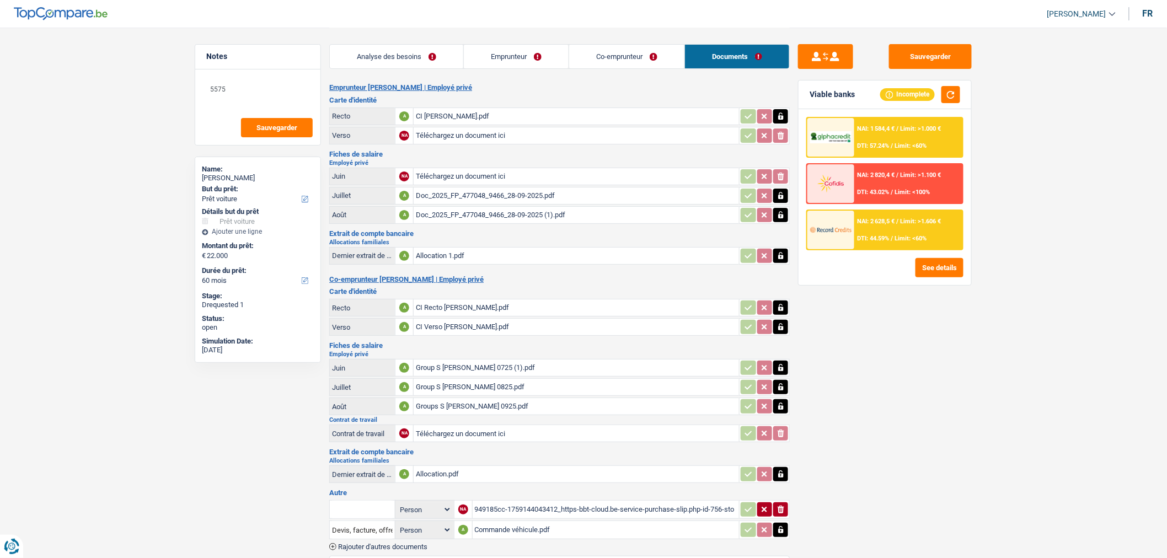
click at [526, 52] on link "Emprunteur" at bounding box center [516, 57] width 105 height 24
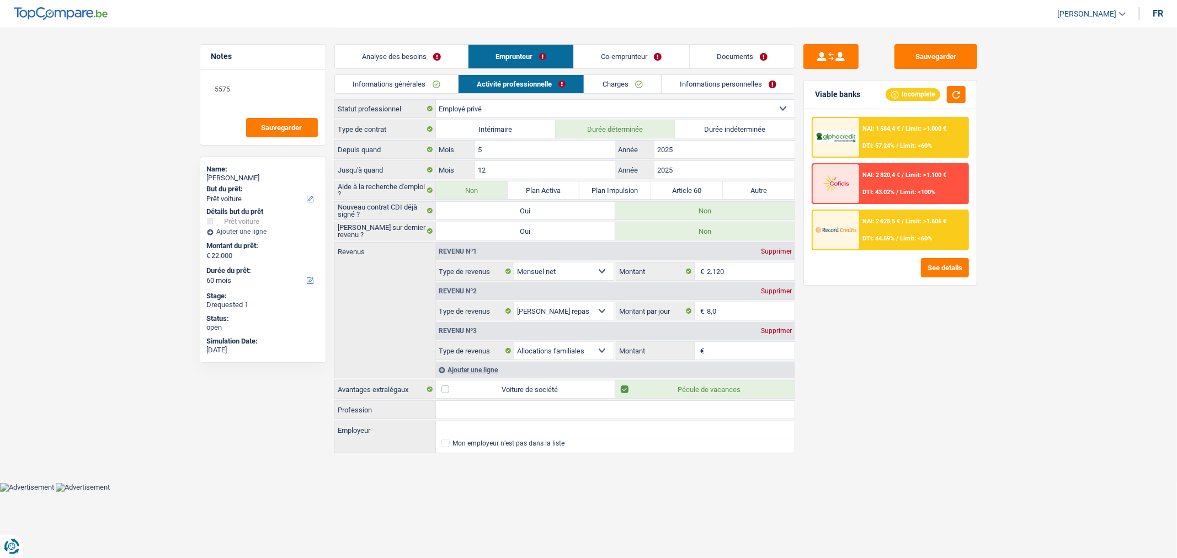
click at [613, 57] on link "Co-emprunteur" at bounding box center [631, 57] width 115 height 24
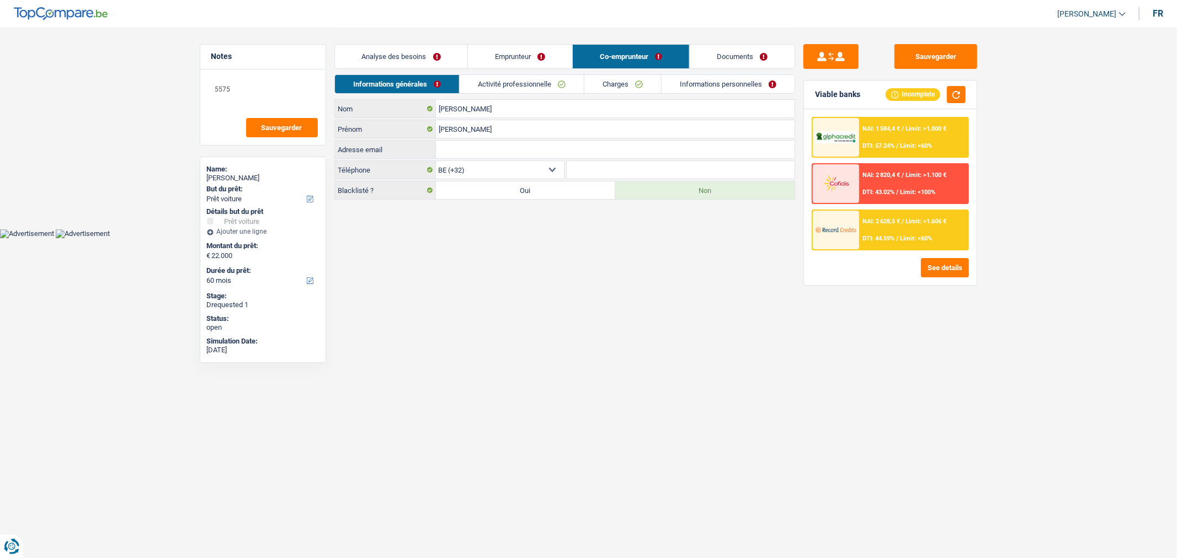
click at [531, 89] on link "Activité professionnelle" at bounding box center [522, 84] width 124 height 18
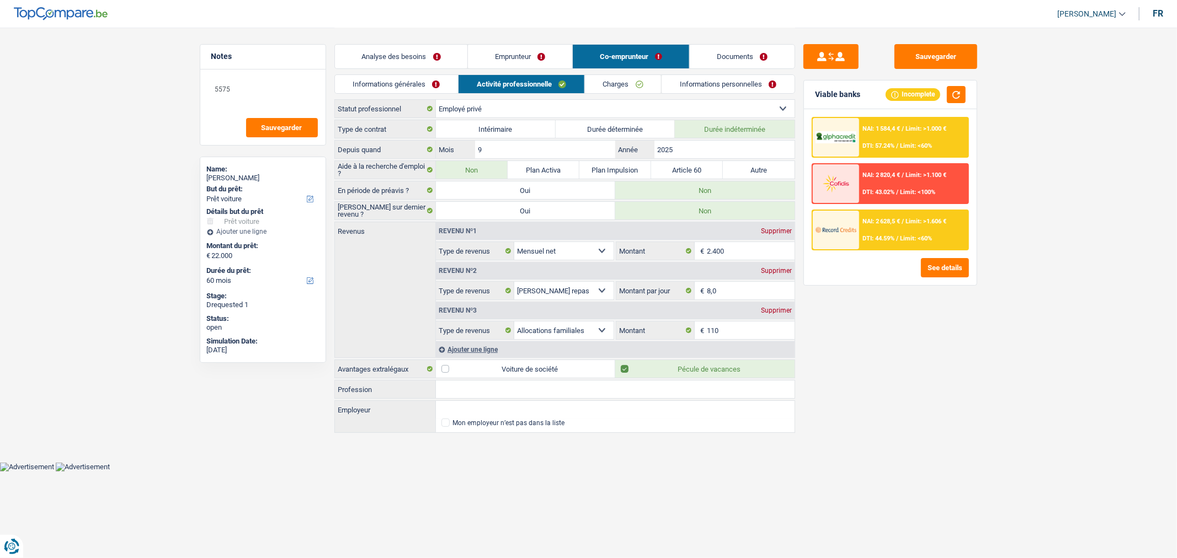
click at [758, 50] on link "Documents" at bounding box center [742, 57] width 105 height 24
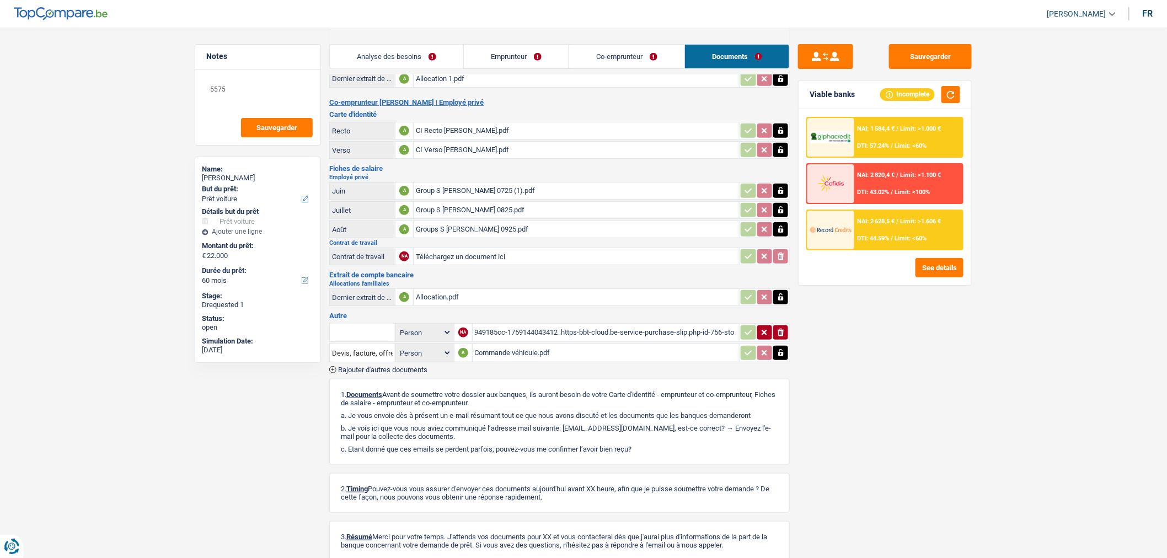
scroll to position [179, 0]
click at [396, 365] on span "Rajouter d'autres documents" at bounding box center [382, 368] width 89 height 7
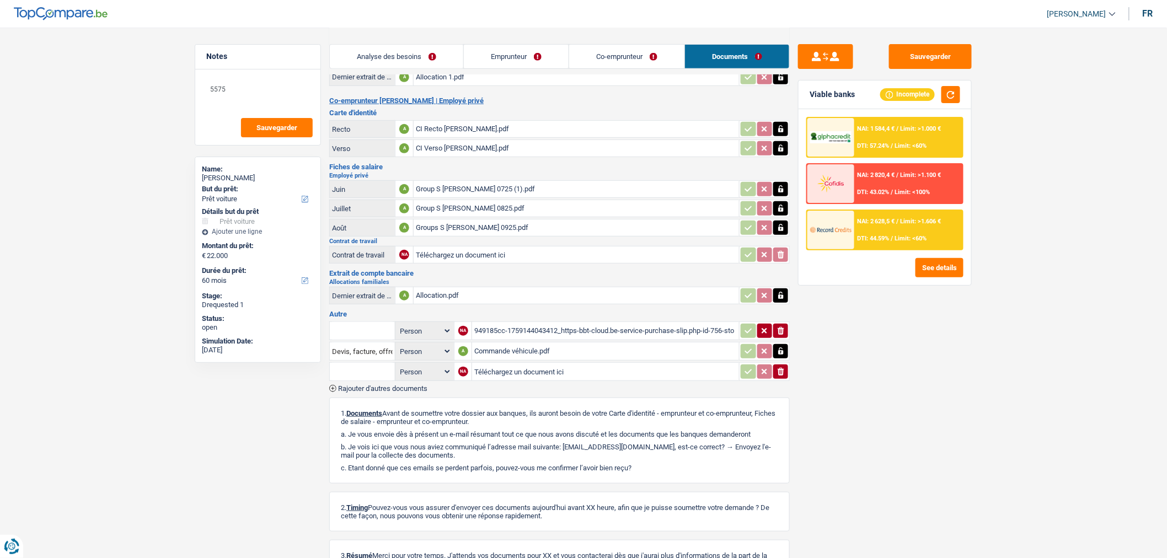
click at [481, 364] on input "Téléchargez un document ici" at bounding box center [605, 372] width 263 height 17
type input "C:\fakepath\Acerta Stephanie 0925 (1).pdf"
click at [645, 364] on input "Note:" at bounding box center [681, 372] width 113 height 17
type input "acerta"
click at [941, 60] on button "Sauvegarder" at bounding box center [930, 56] width 83 height 25
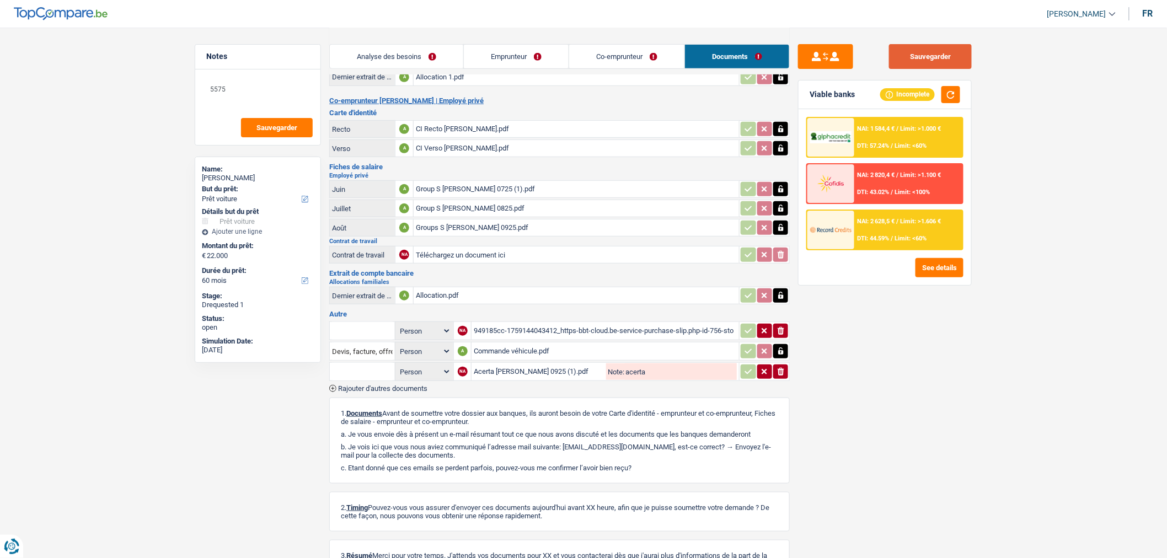
click at [939, 52] on button "Sauvegarder" at bounding box center [930, 56] width 83 height 25
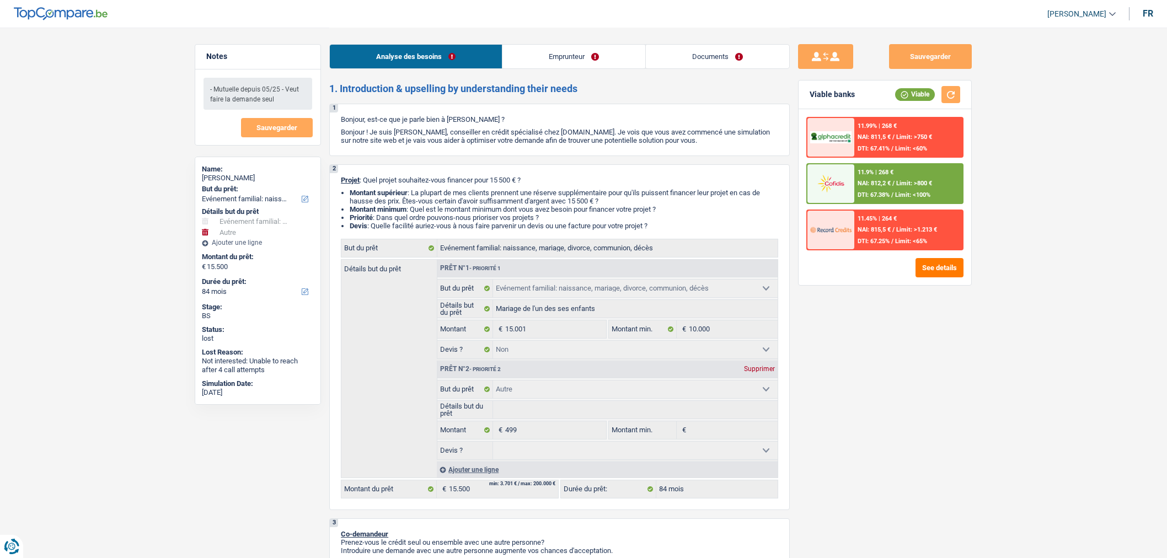
select select "familyEvent"
select select "other"
select select "84"
select select "familyEvent"
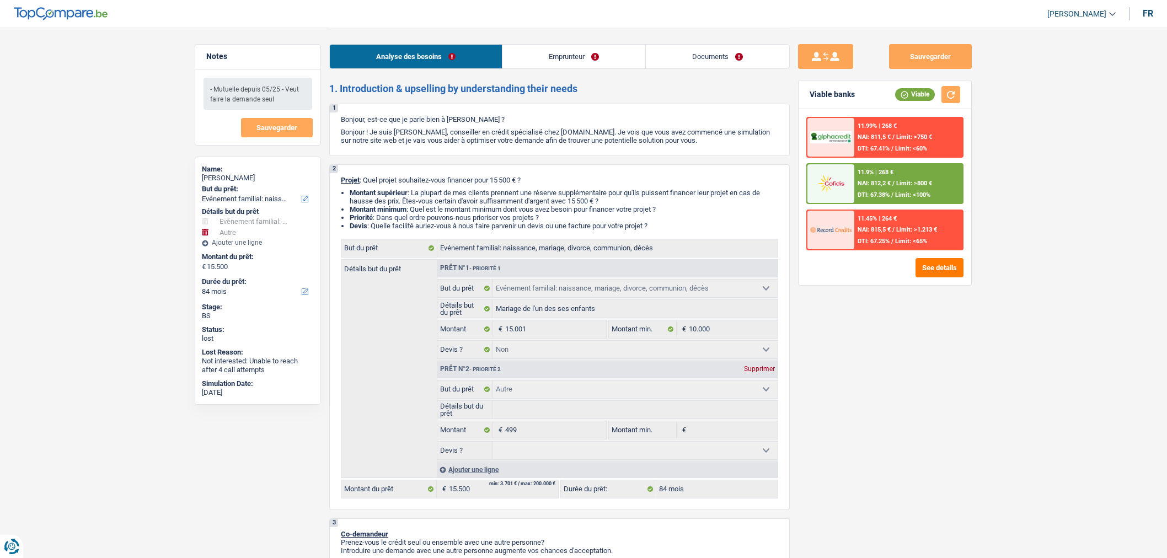
select select "familyEvent"
select select "false"
select select "other"
select select "84"
select select "mutuality"
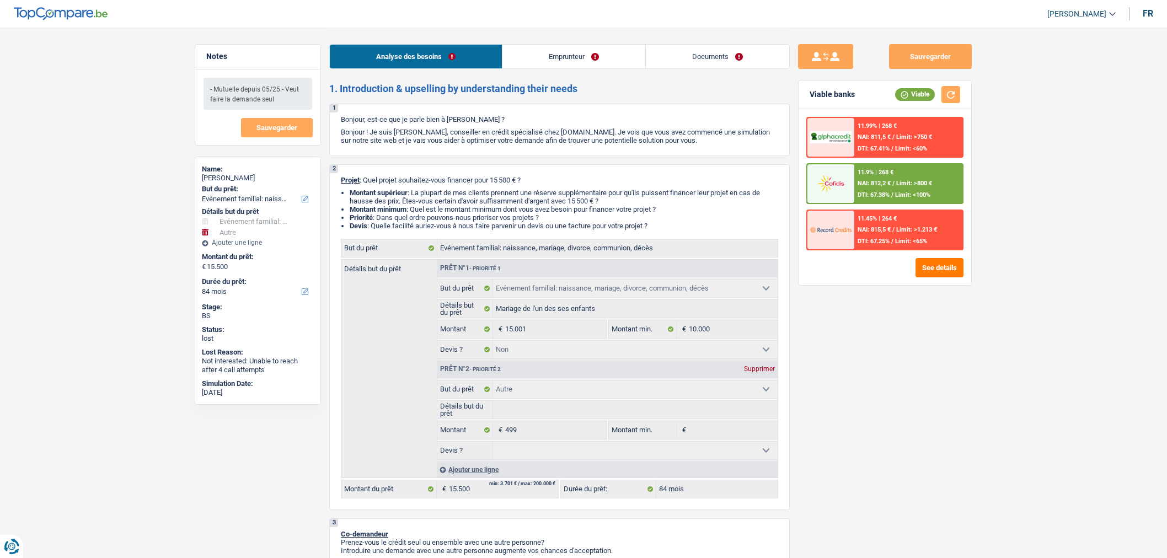
select select "mutualityIndemnity"
select select "familyAllowances"
select select "ownerWithMortgage"
select select "mortgage"
select select "300"
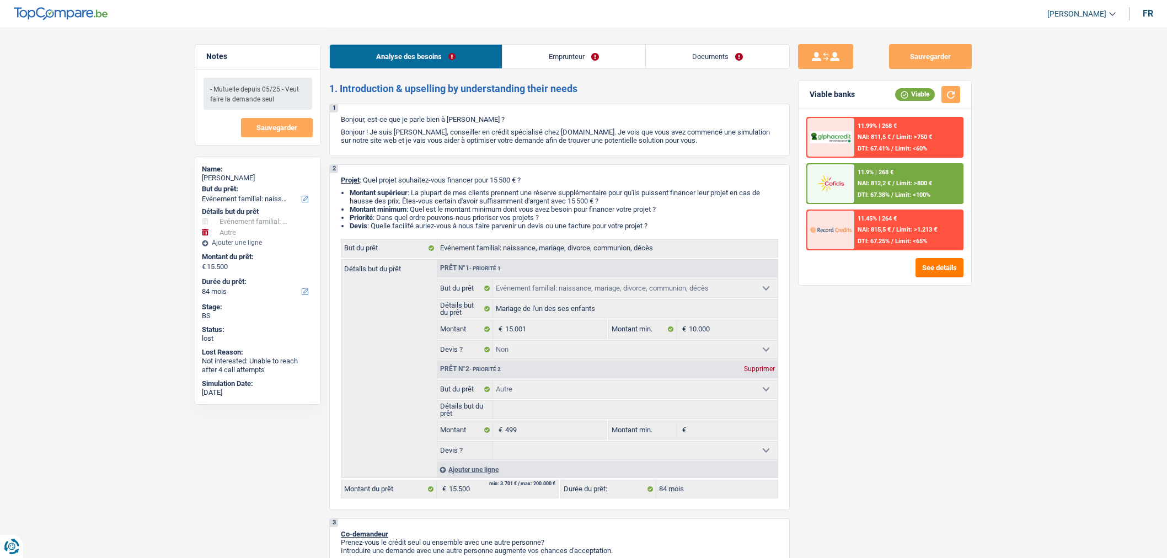
select select "renovationLoan"
select select "48"
select select "familyEvent"
select select "false"
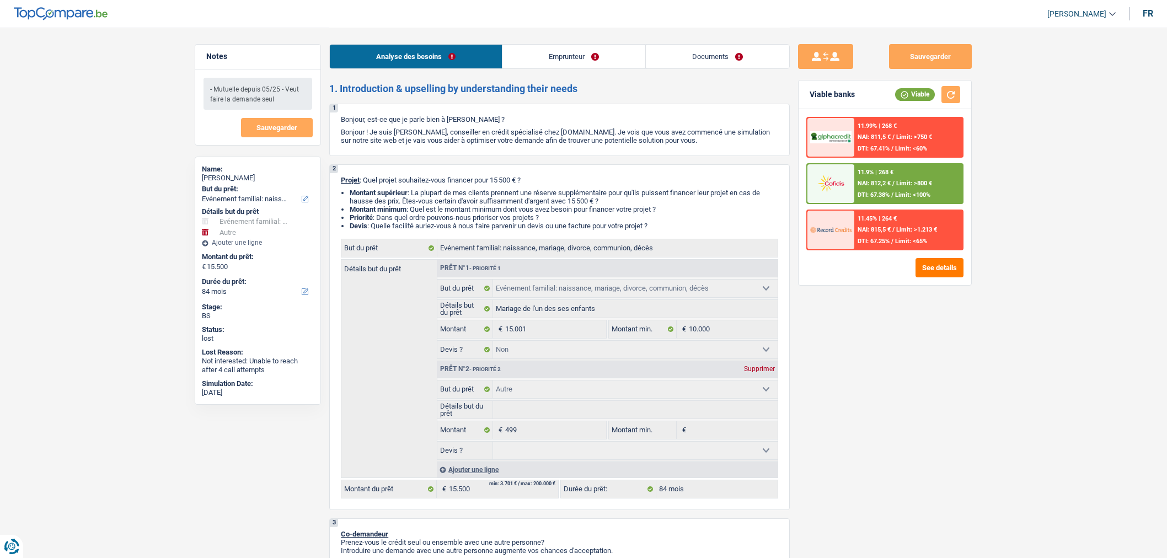
select select "other"
select select "84"
click at [720, 63] on link "Documents" at bounding box center [717, 57] width 143 height 24
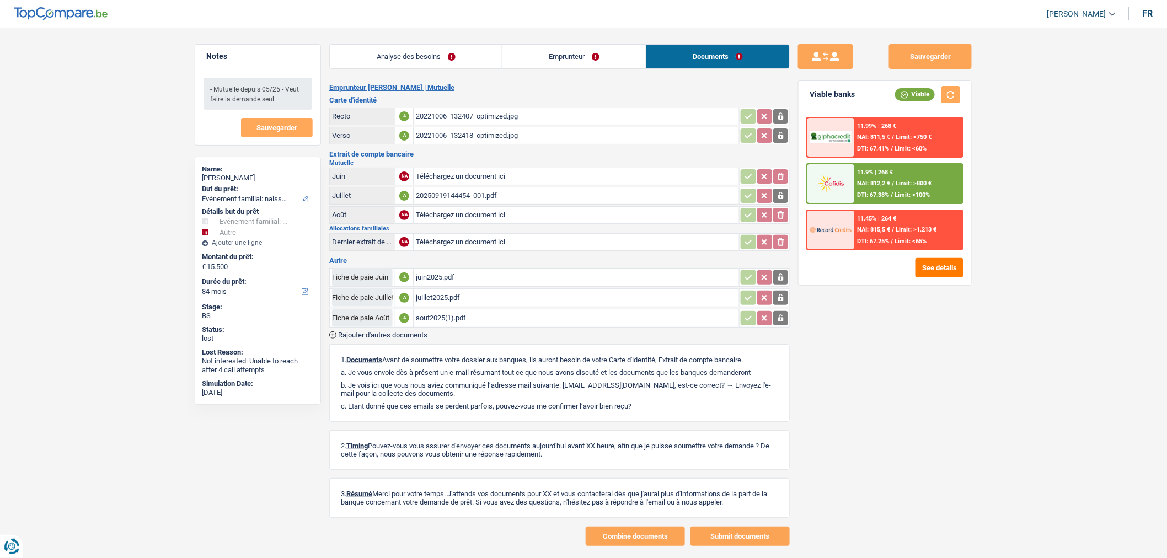
click at [511, 195] on div "20250919144454_001.pdf" at bounding box center [576, 196] width 321 height 17
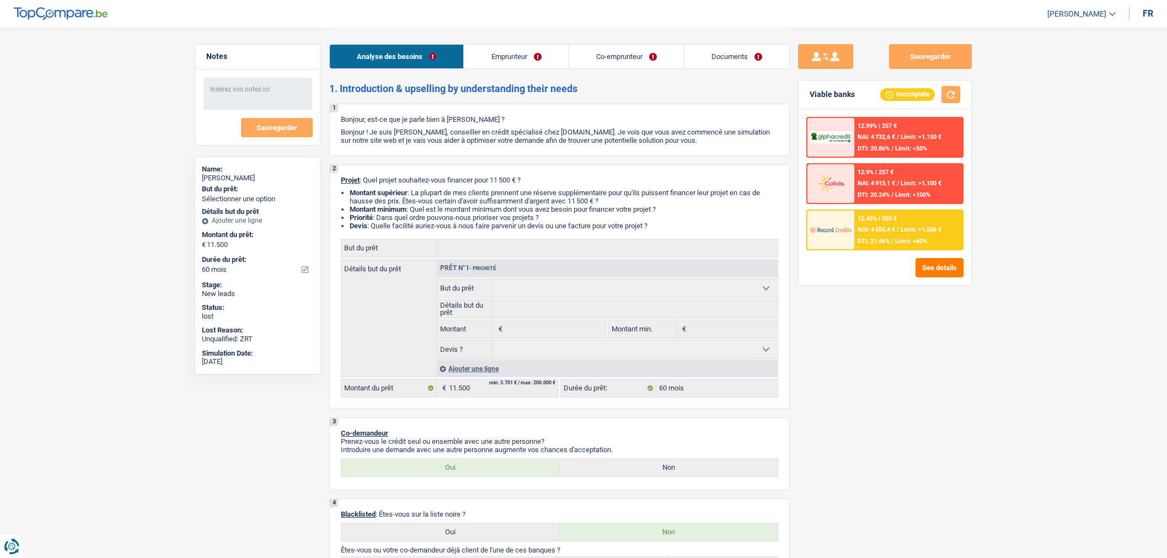
select select "60"
select select "publicEmployee"
select select "netSalary"
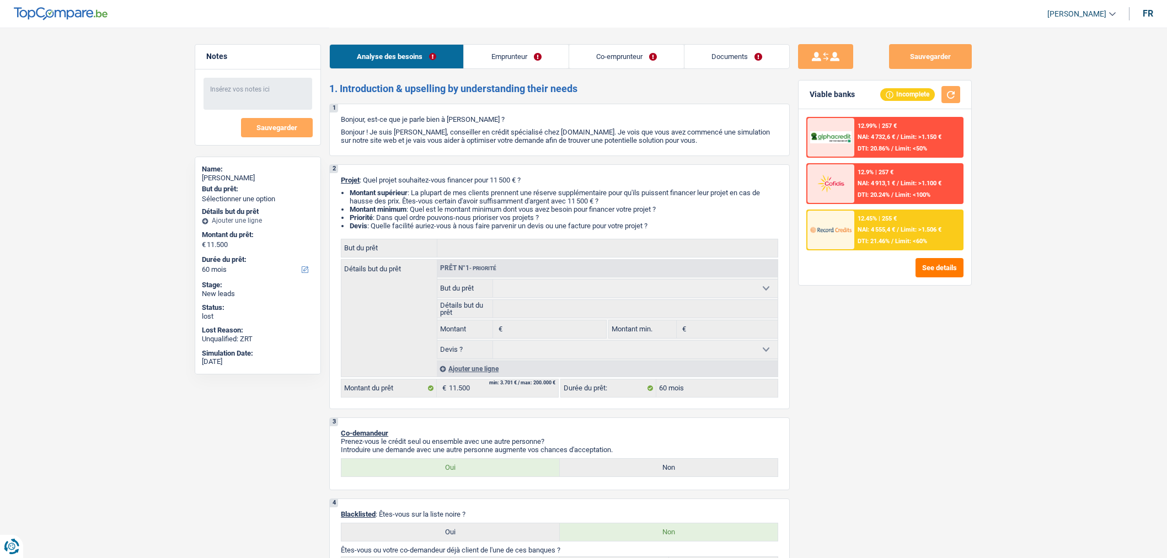
select select "netSalary"
select select "familyAllowances"
select select "mealVouchers"
select select "netSalary"
select select "familyAllowances"
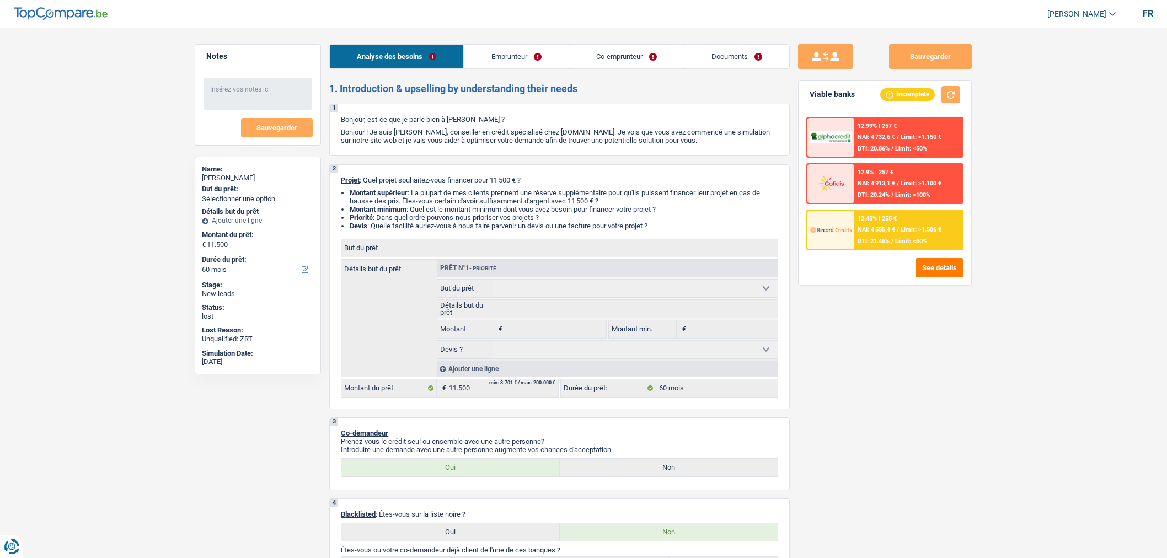
select select "mealVouchers"
select select "rents"
select select "carLoan"
select select "48"
select select "60"
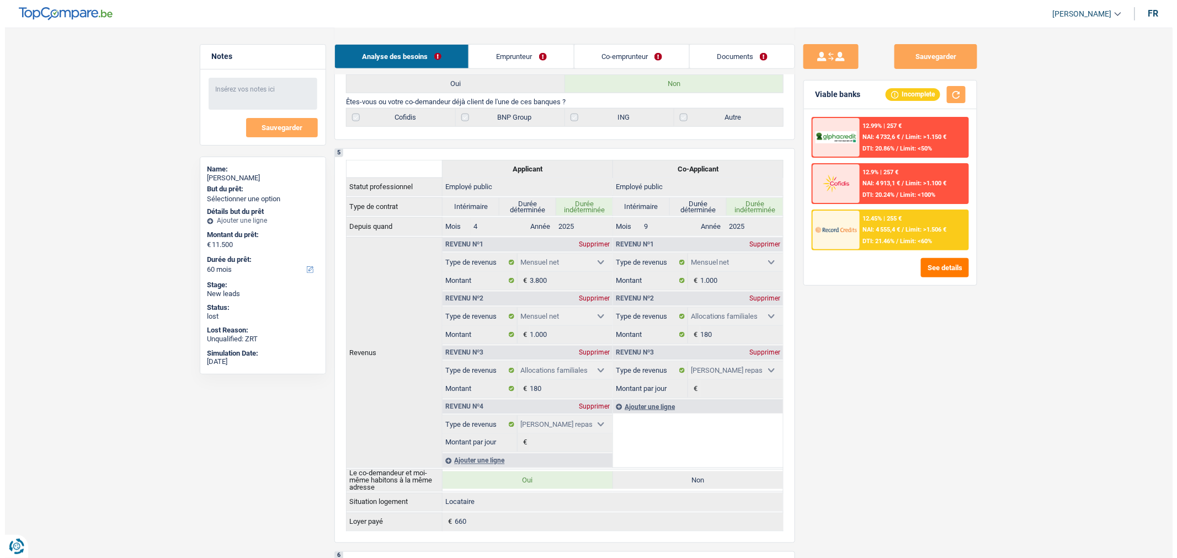
scroll to position [449, 0]
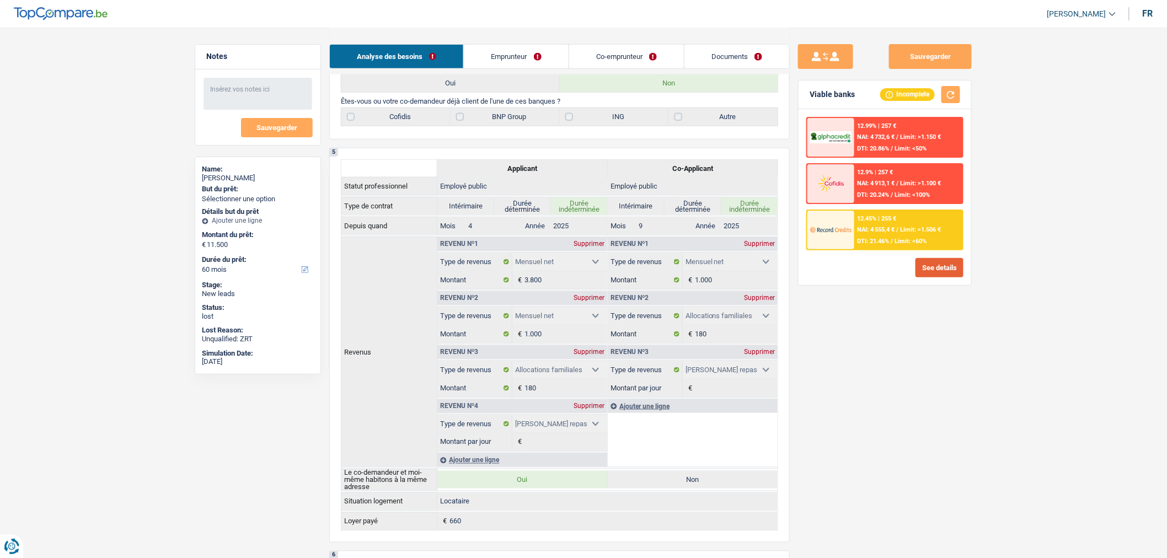
click at [949, 264] on button "See details" at bounding box center [940, 267] width 48 height 19
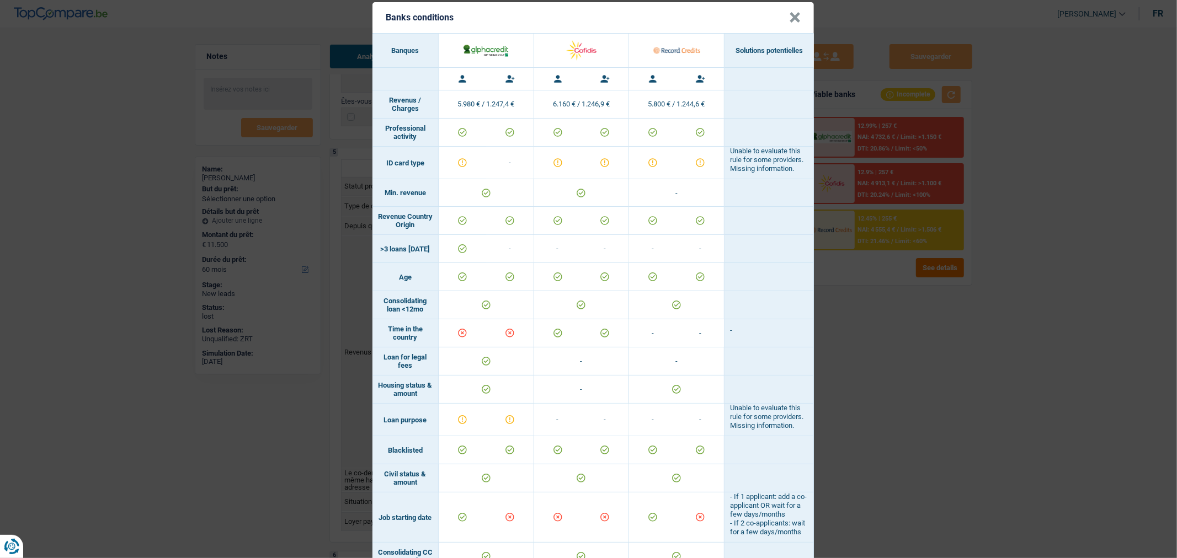
scroll to position [0, 0]
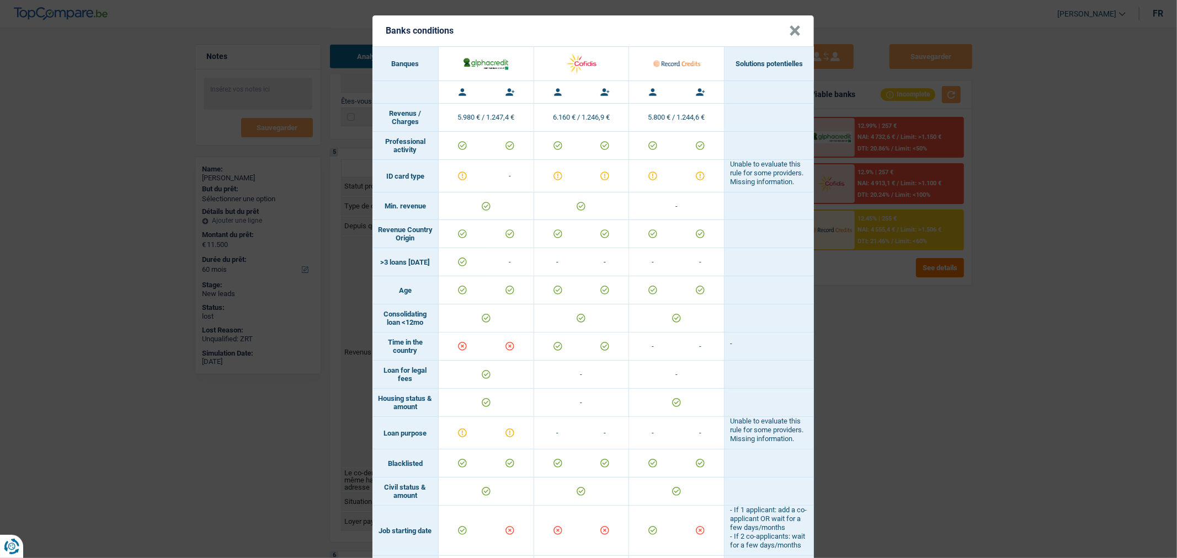
click at [865, 409] on div "Banks conditions × Banques Solutions potentielles Revenus / Charges 5.980 € / 1…" at bounding box center [588, 279] width 1177 height 558
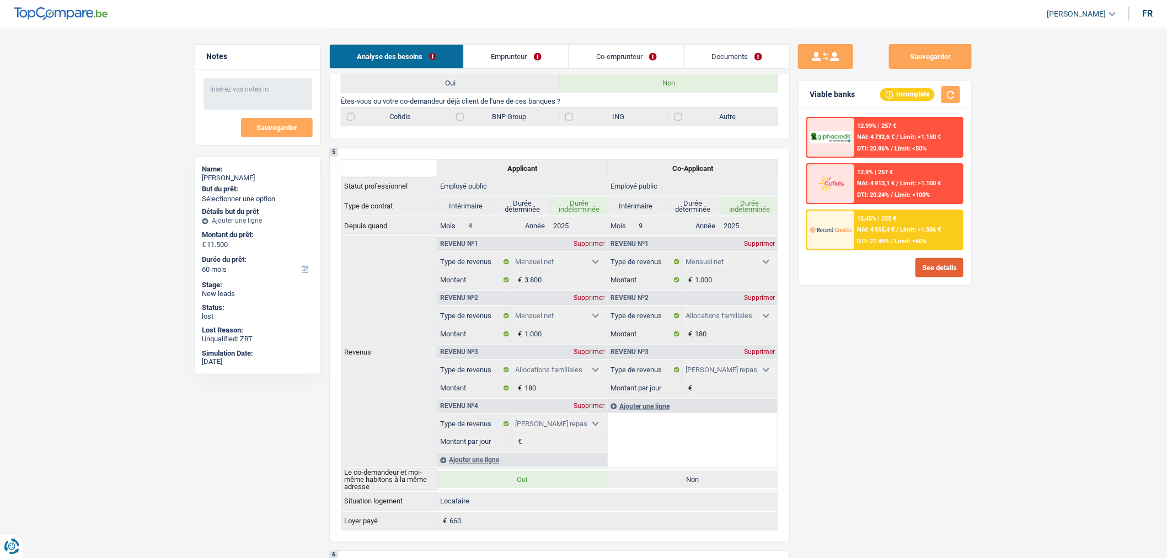
click at [952, 263] on button "See details" at bounding box center [940, 267] width 48 height 19
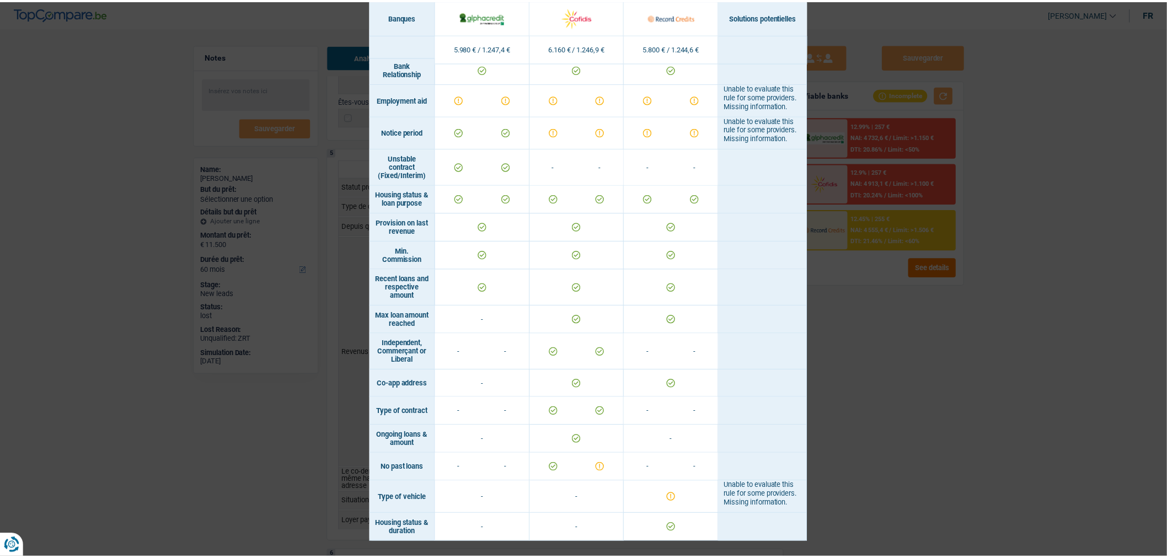
scroll to position [652, 0]
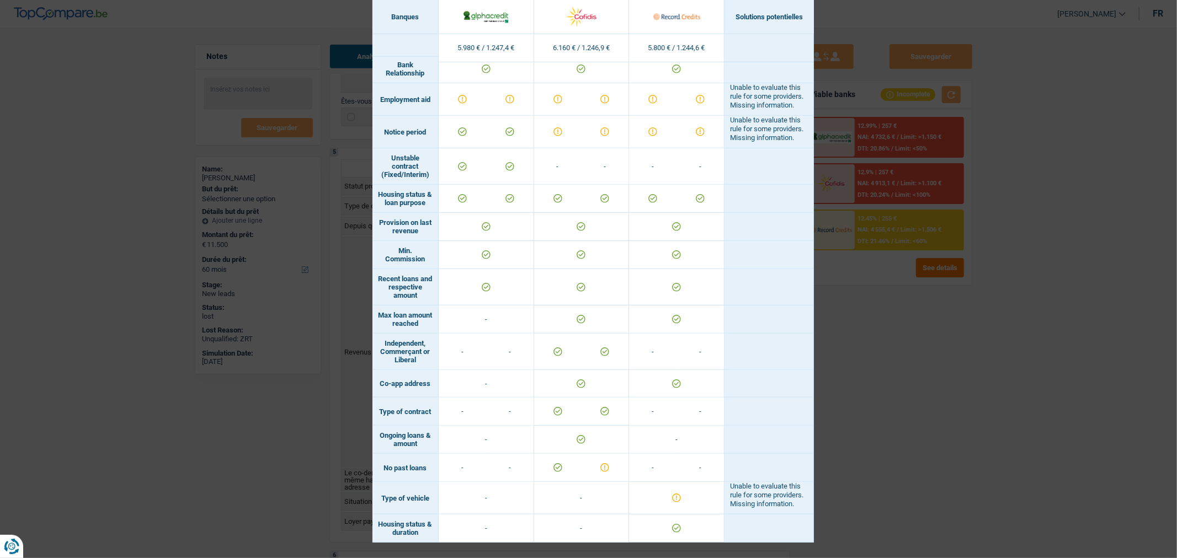
click at [892, 520] on div "Banks conditions × Banques Solutions potentielles Revenus / Charges 5.980 € / 1…" at bounding box center [588, 279] width 1177 height 558
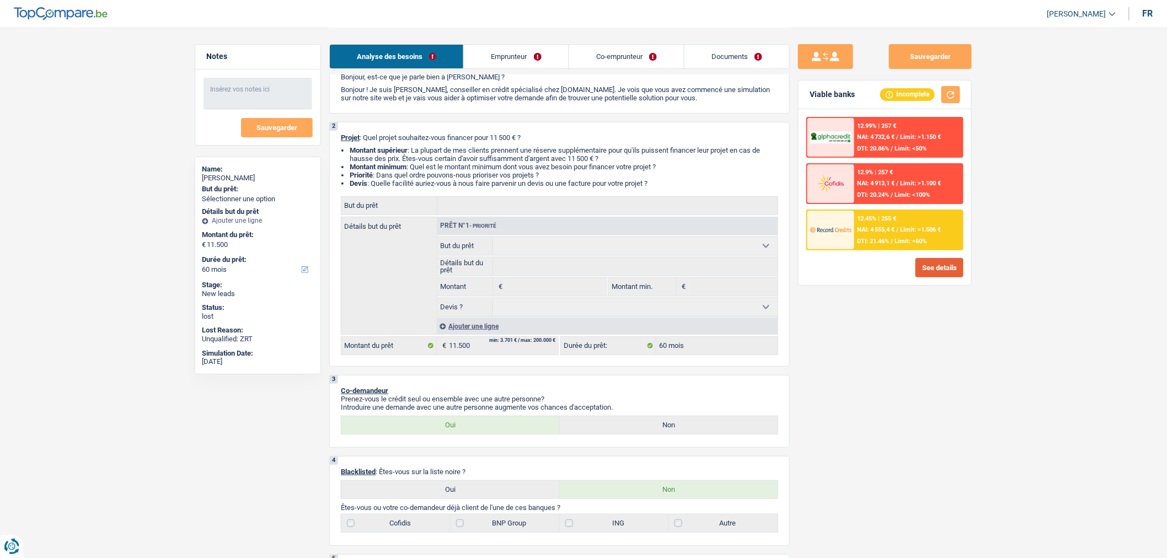
scroll to position [0, 0]
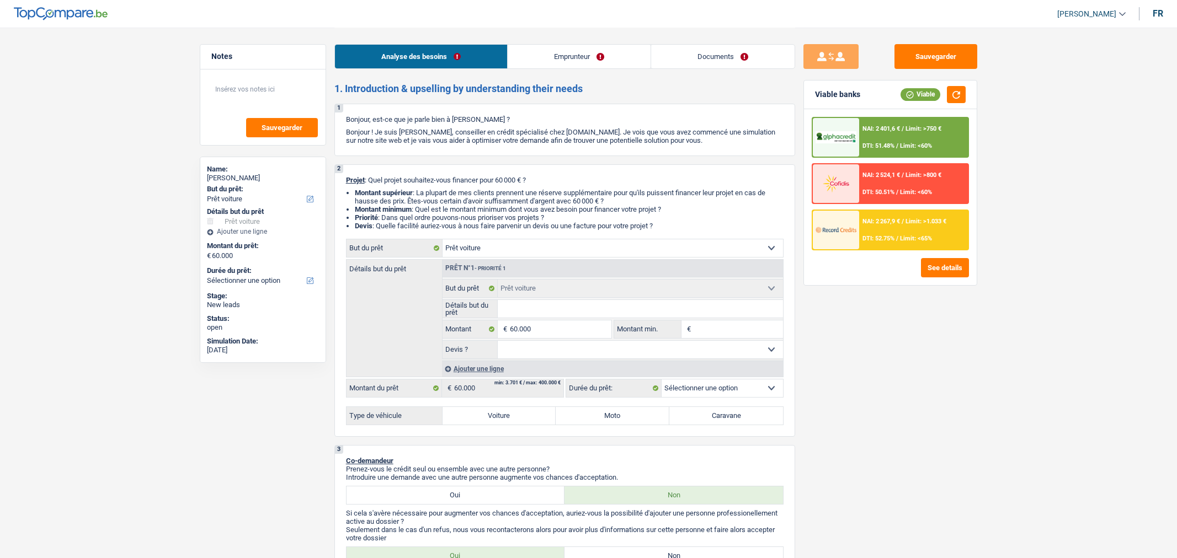
select select "car"
select select "publicEmployee"
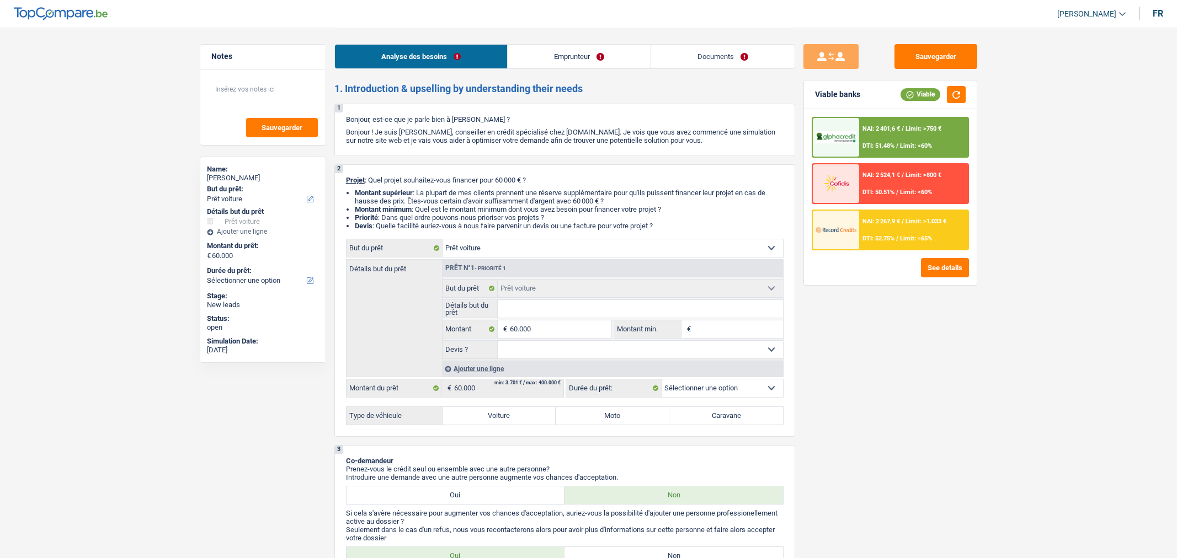
select select "familyAllowances"
select select "netSalary"
select select "mealVouchers"
select select "ownerWithMortgage"
select select "mortgage"
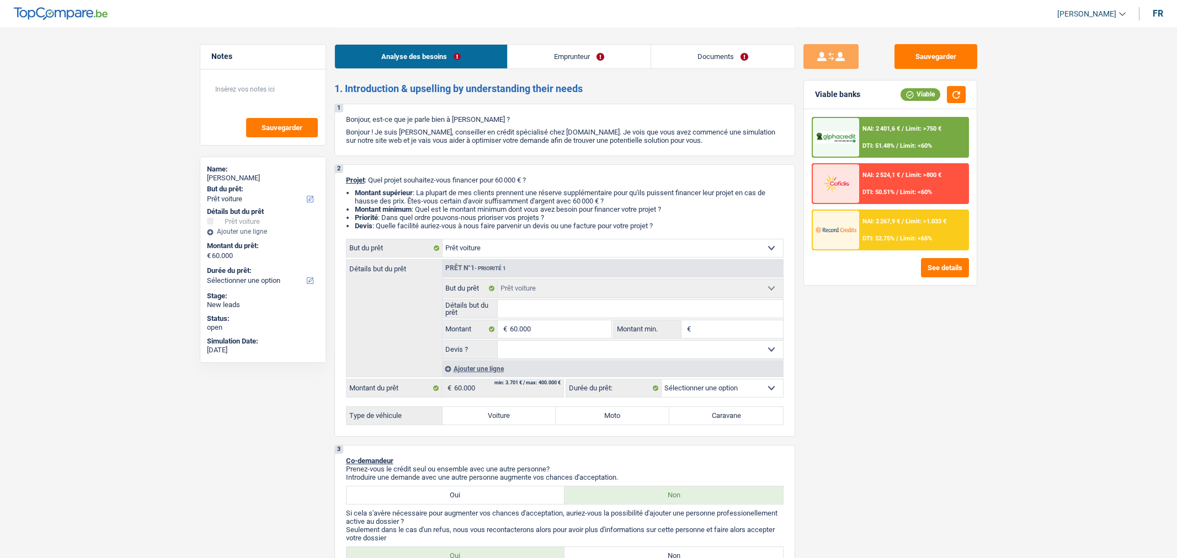
select select "300"
select select "car"
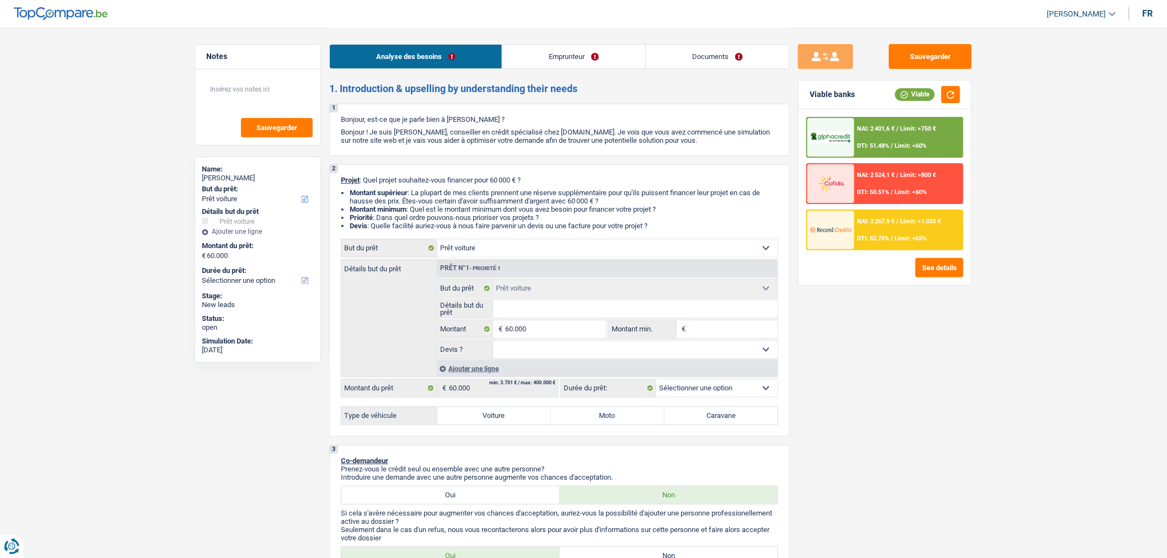
click at [504, 423] on label "Voiture" at bounding box center [494, 416] width 114 height 18
click at [504, 423] on input "Voiture" at bounding box center [494, 416] width 114 height 18
radio input "true"
select select "60"
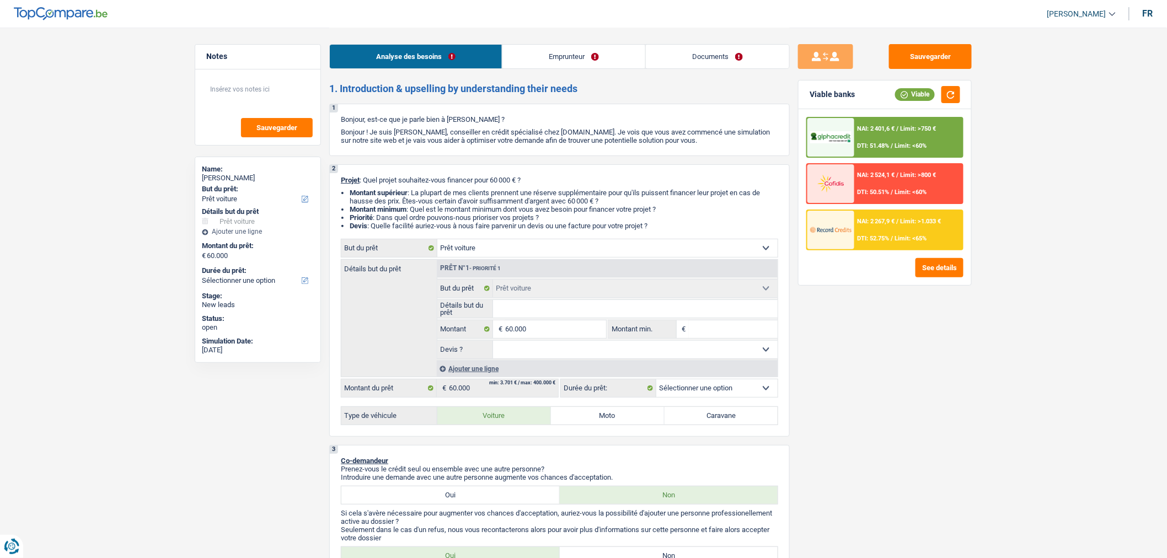
select select "60"
radio input "true"
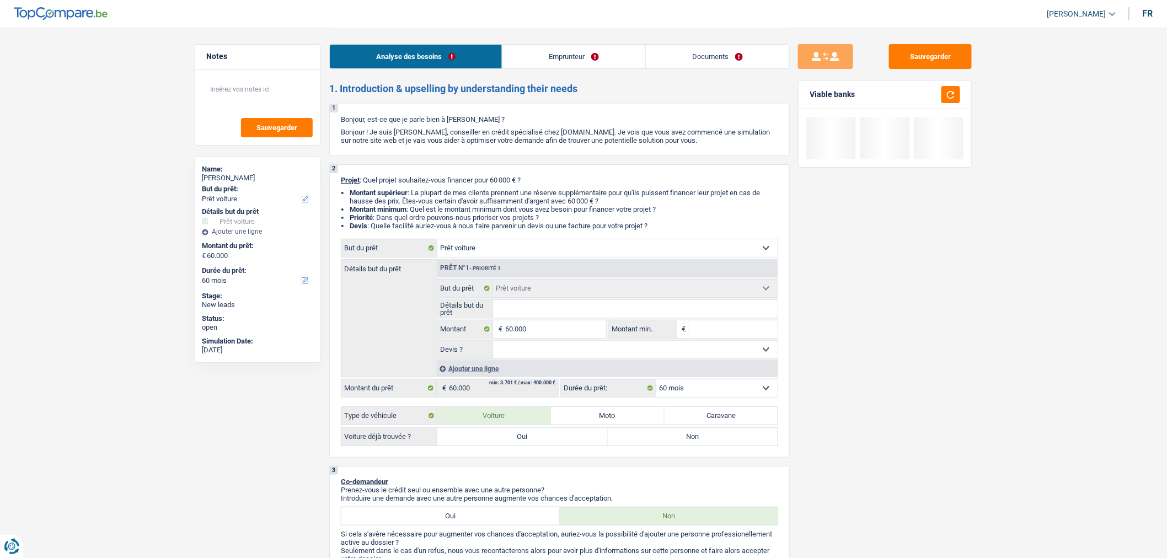
click at [544, 437] on label "Oui" at bounding box center [522, 437] width 170 height 18
click at [544, 437] on input "Oui" at bounding box center [522, 437] width 170 height 18
radio input "true"
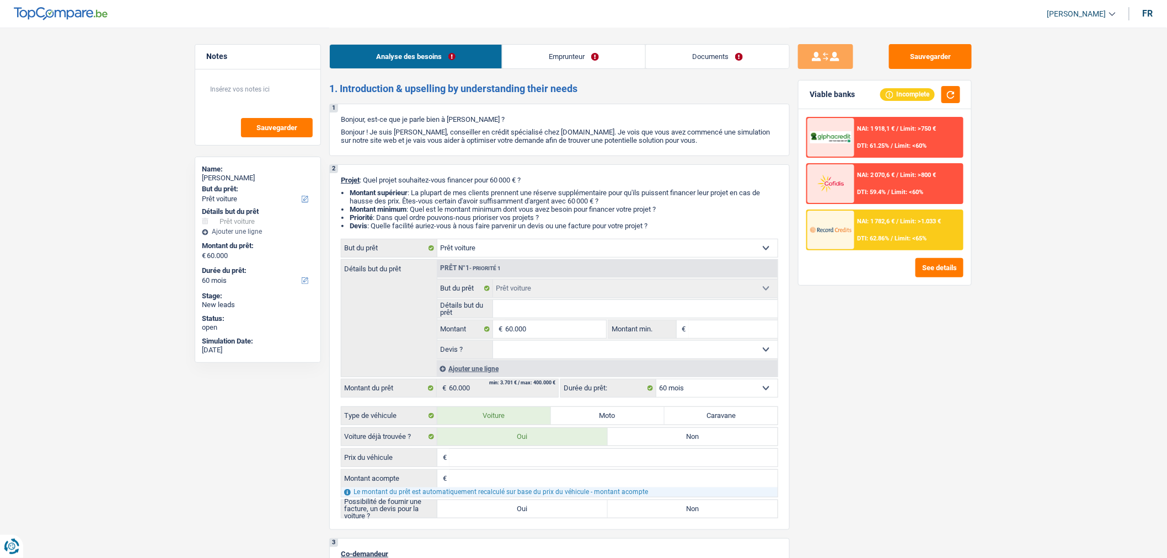
click at [538, 505] on label "Oui" at bounding box center [522, 509] width 170 height 18
click at [538, 505] on input "Oui" at bounding box center [522, 509] width 170 height 18
radio input "true"
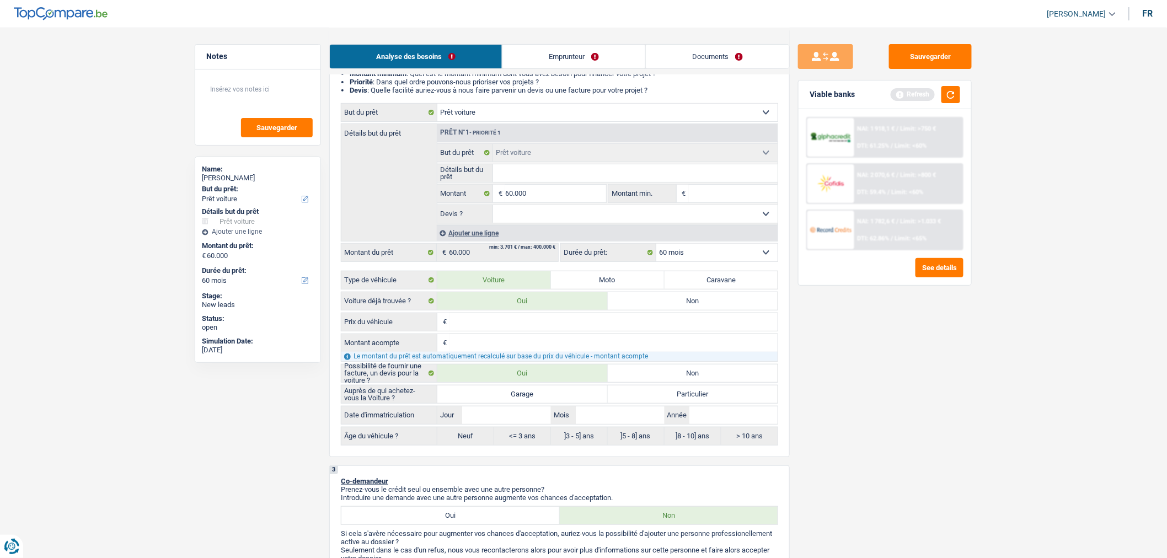
scroll to position [136, 0]
click at [522, 403] on label "Garage" at bounding box center [522, 394] width 170 height 18
click at [522, 403] on input "Garage" at bounding box center [522, 394] width 170 height 18
radio input "true"
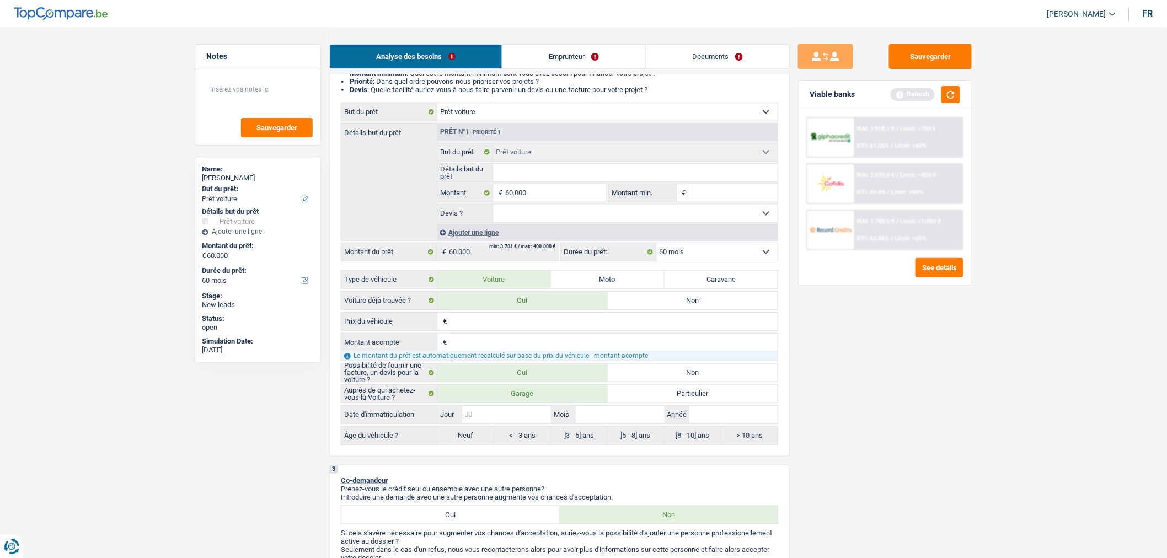
click at [521, 415] on input "Jour" at bounding box center [506, 415] width 88 height 18
click at [956, 95] on button "button" at bounding box center [951, 94] width 19 height 17
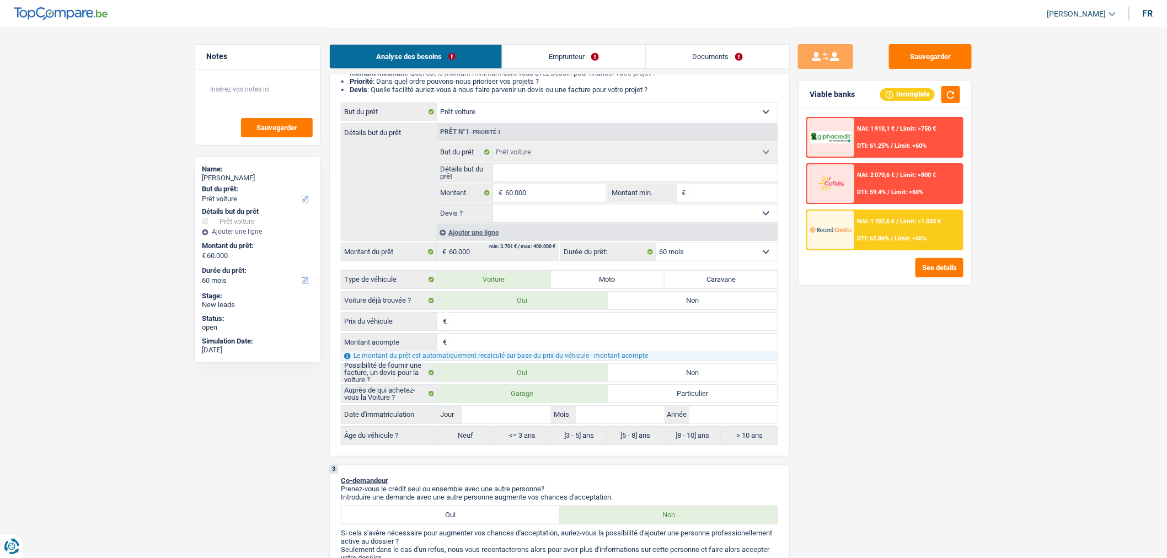
click at [530, 182] on input "Détails but du prêt" at bounding box center [635, 173] width 285 height 18
type input "C"
type input "Ca"
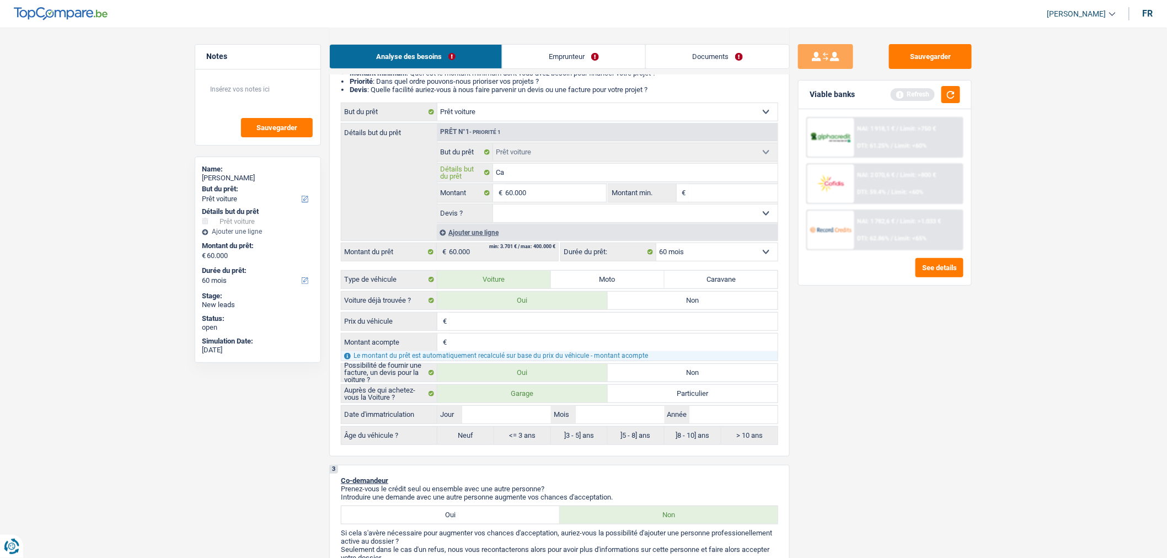
type input "Cam"
type input "Camp"
type input "Campi"
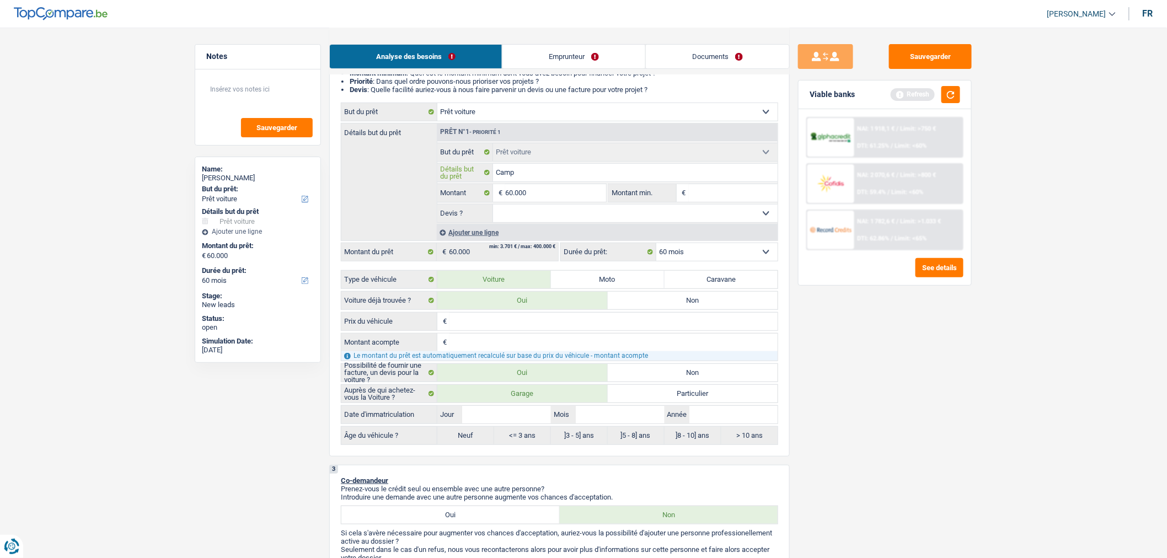
type input "Campi"
type input "Campin"
type input "Camping"
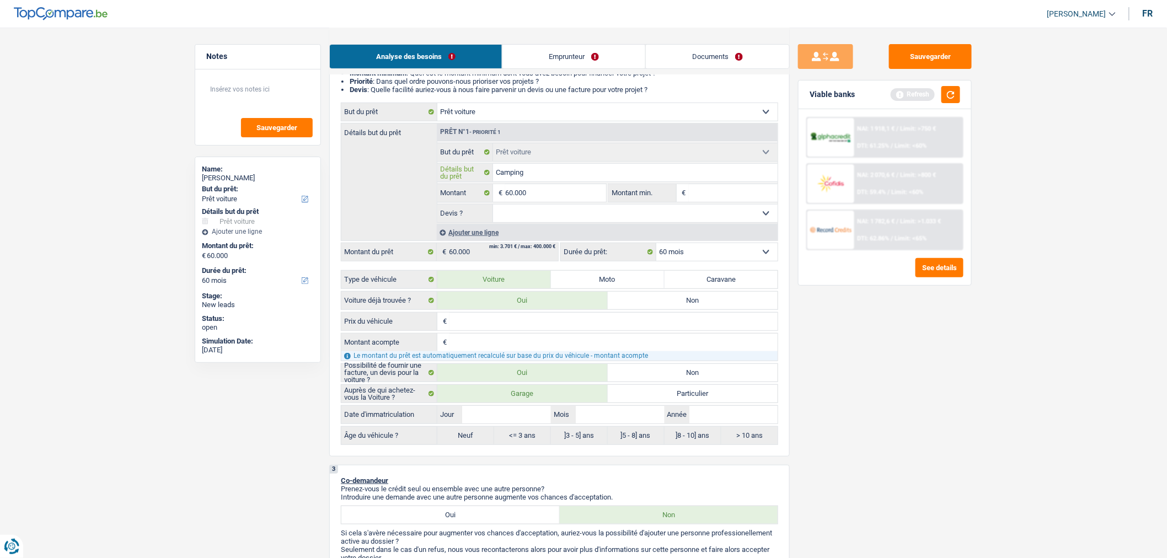
type input "Camping"
type input "Camping c"
type input "Camping ca"
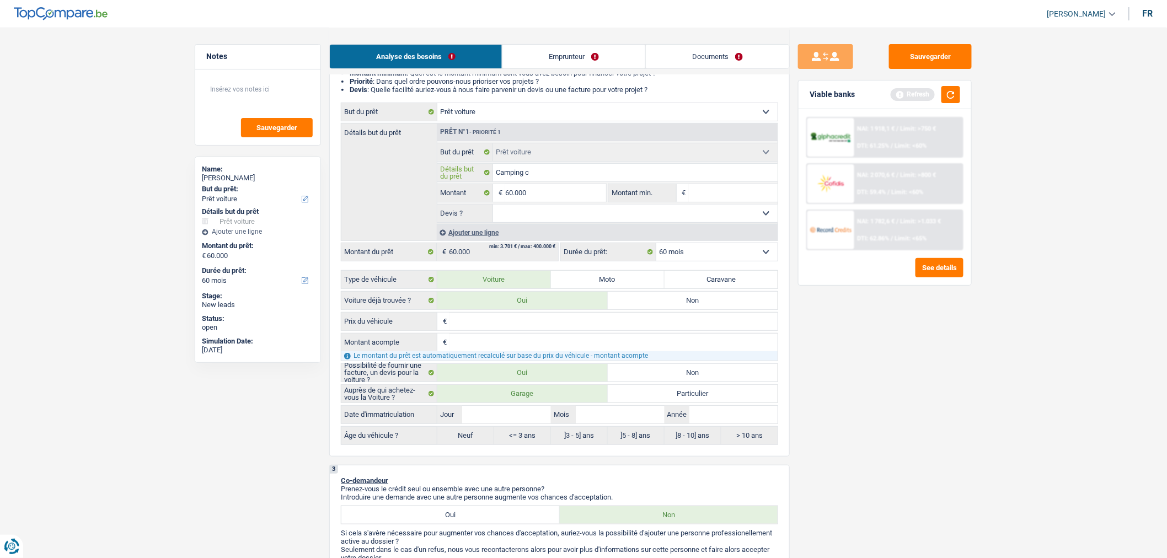
type input "Camping ca"
type input "Camping car"
click at [531, 418] on input "Jour" at bounding box center [506, 415] width 88 height 18
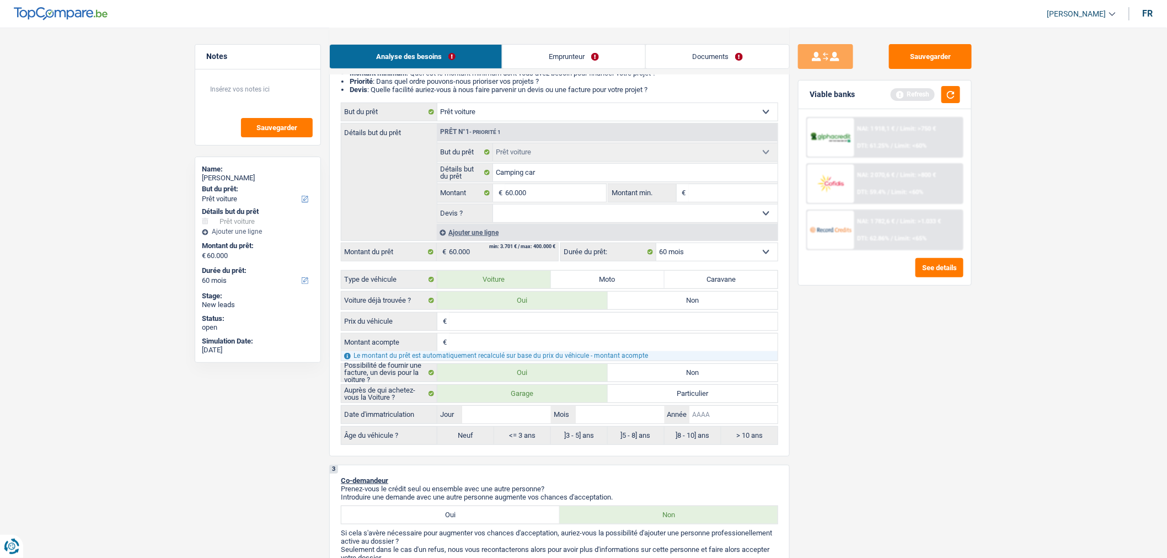
click at [717, 421] on input "Année" at bounding box center [734, 415] width 88 height 18
type input "2"
type input "20"
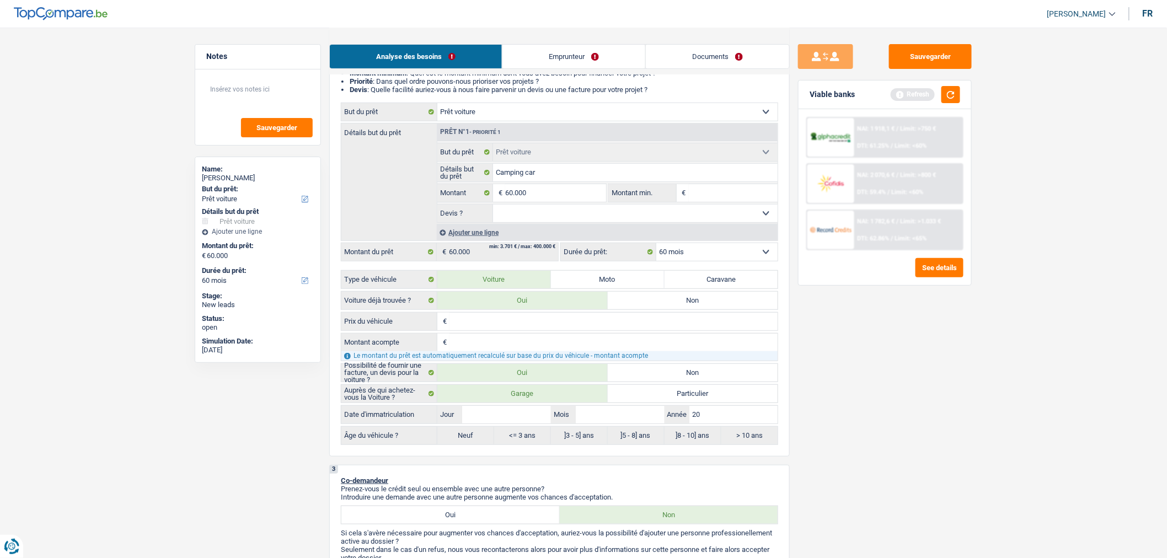
type input "201"
type input "2019"
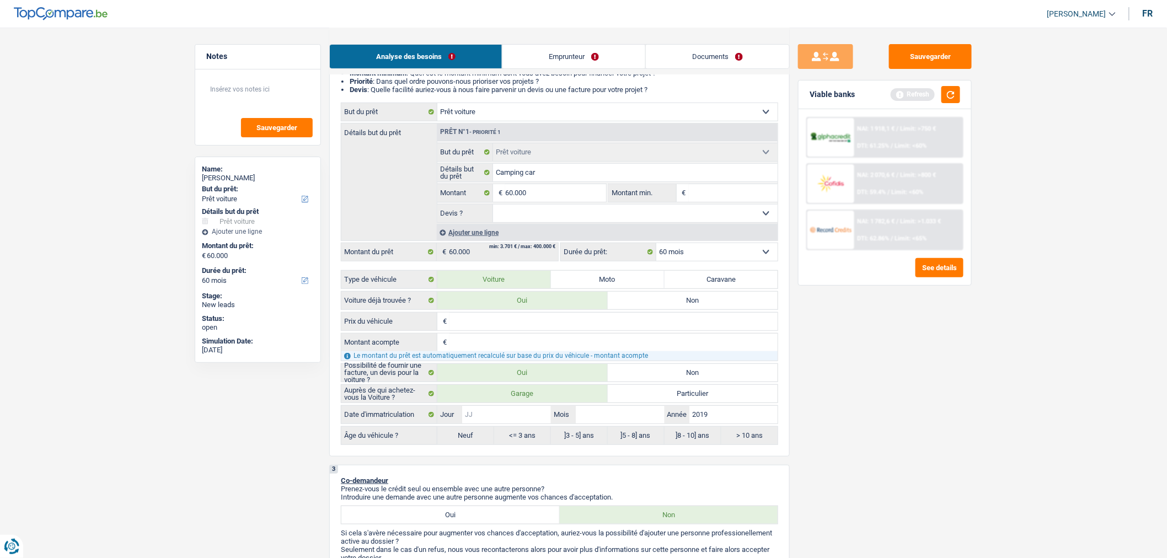
click at [517, 417] on input "Jour" at bounding box center [506, 415] width 88 height 18
type input "0"
type input "01"
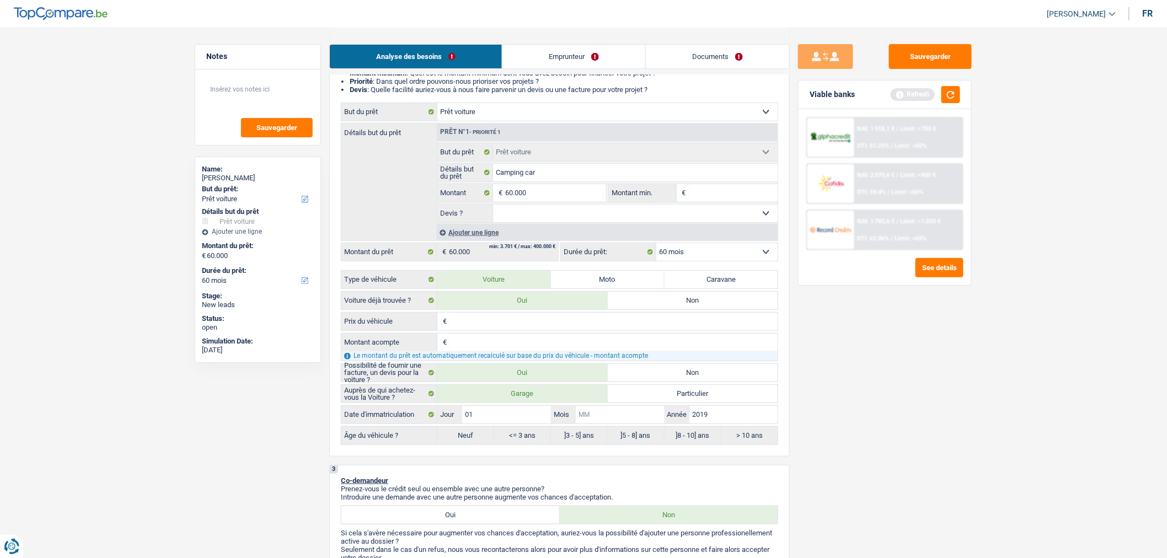
type input "0"
type input "01"
radio input "false"
type input "01"
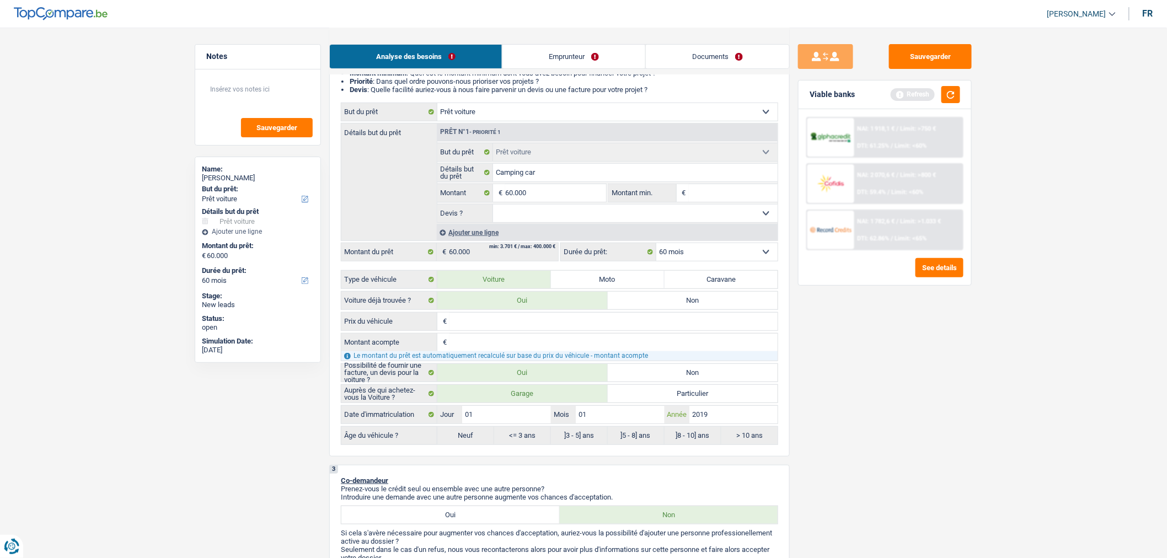
radio input "true"
click at [951, 94] on button "button" at bounding box center [951, 94] width 19 height 17
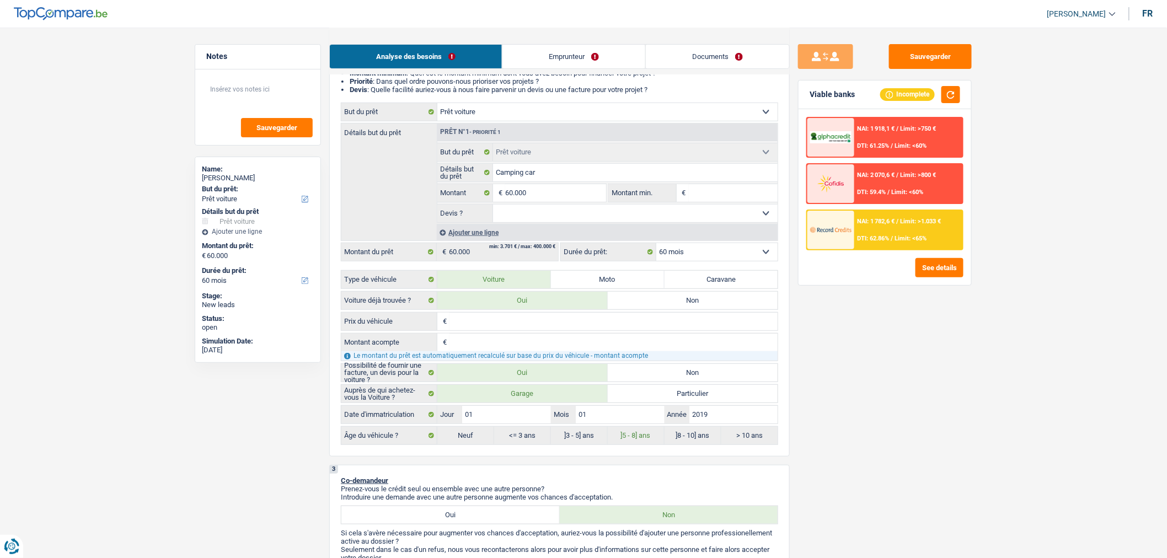
click at [903, 226] on div "NAI: 1 782,6 € / Limit: >1.033 € DTI: 62.86% / Limit: <65%" at bounding box center [909, 230] width 109 height 39
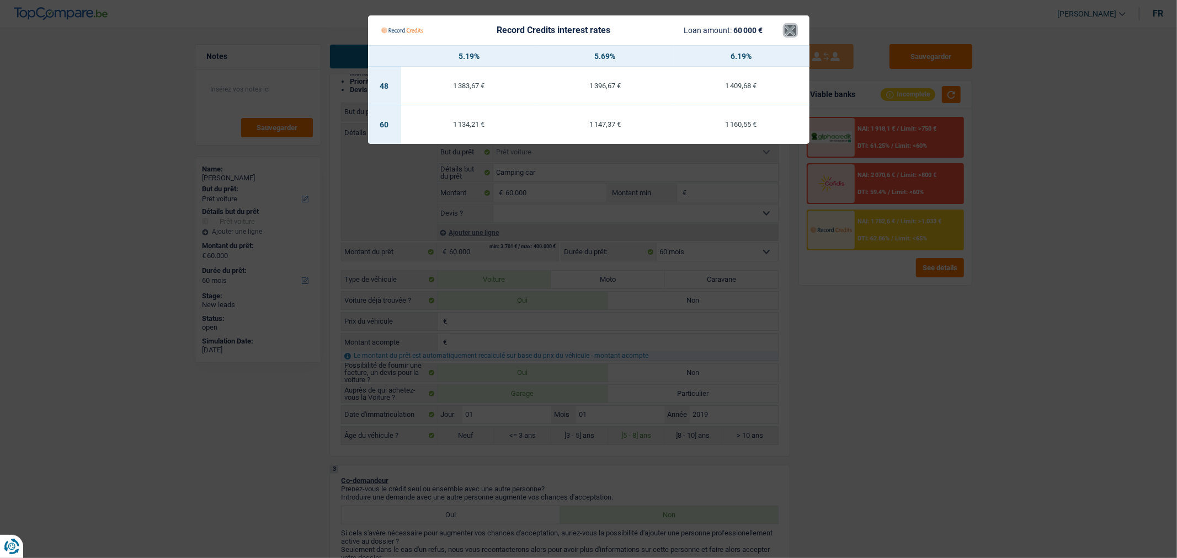
click at [794, 25] on button "×" at bounding box center [790, 30] width 12 height 11
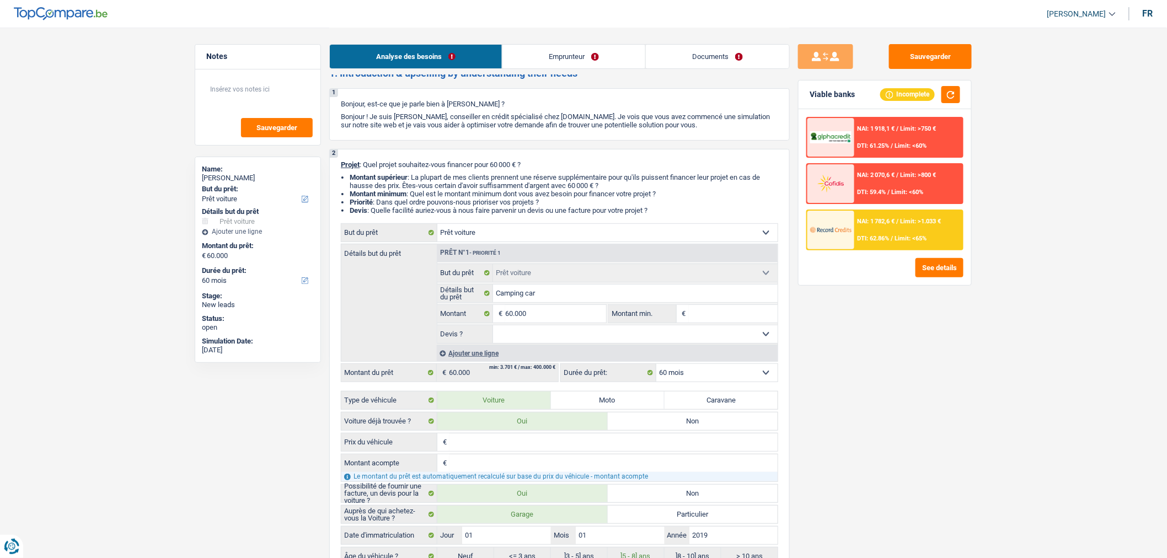
scroll to position [0, 0]
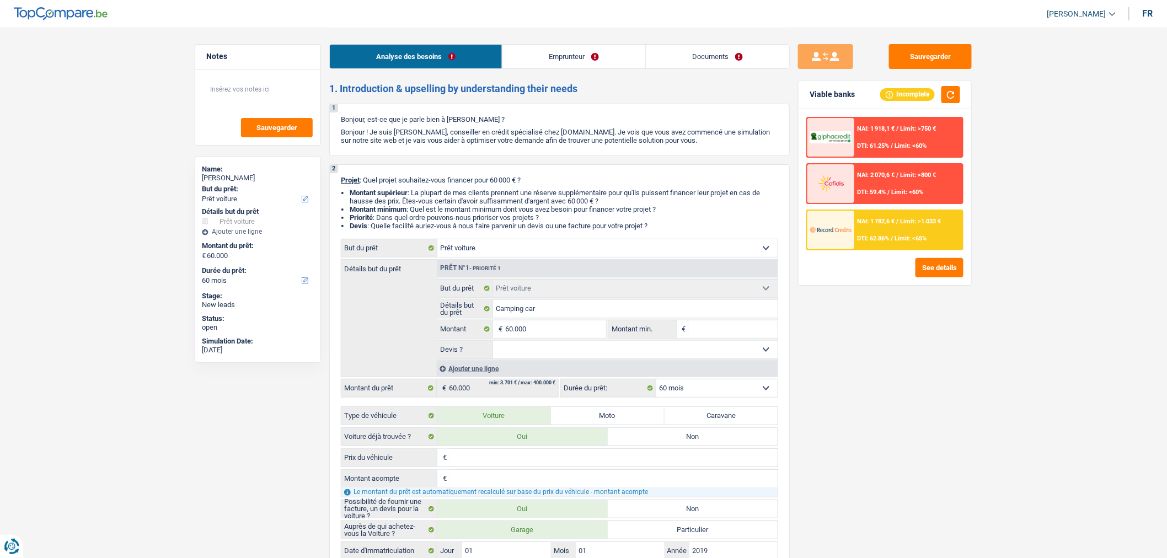
click at [656, 349] on select "Oui Non Non répondu Sélectionner une option" at bounding box center [635, 350] width 285 height 18
select select "yes"
click at [493, 344] on select "Oui Non Non répondu Sélectionner une option" at bounding box center [635, 350] width 285 height 18
select select "yes"
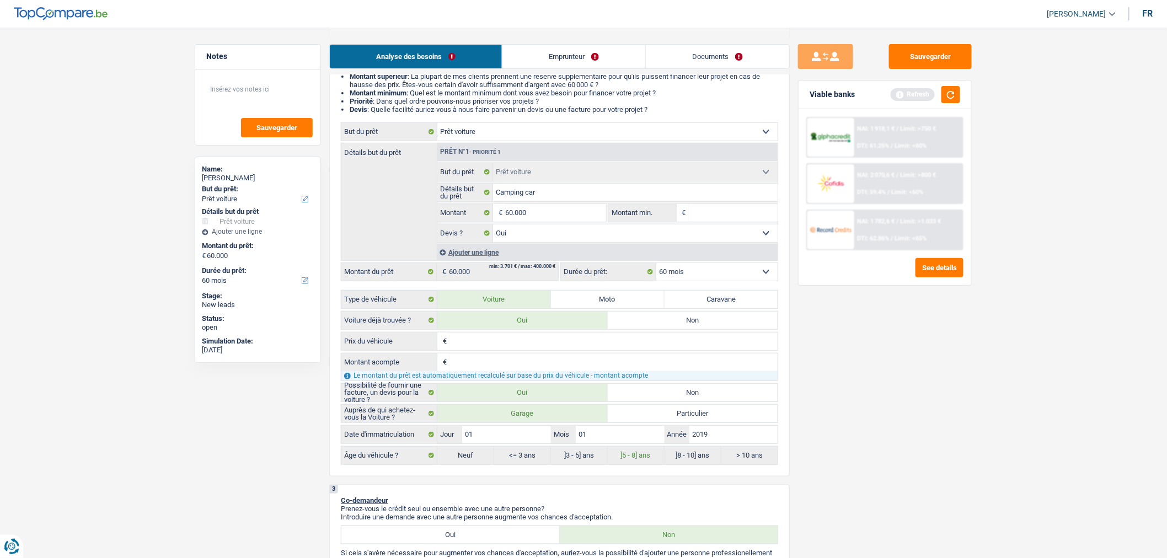
scroll to position [118, 0]
click at [576, 349] on input "Prix du véhicule" at bounding box center [614, 341] width 328 height 18
type input "0"
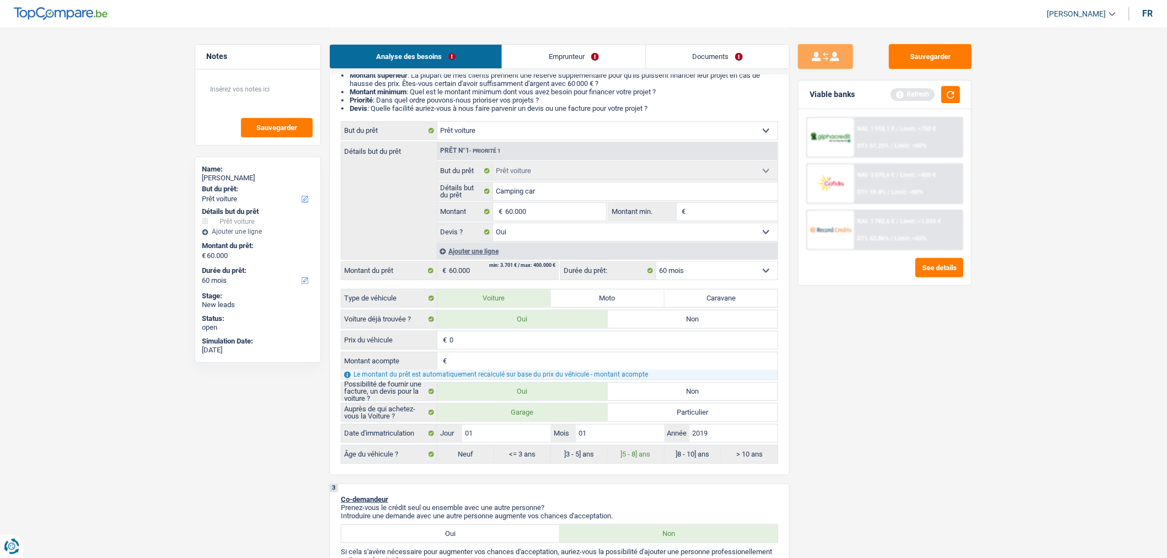
click at [580, 356] on input "Montant acompte" at bounding box center [614, 362] width 328 height 18
click at [680, 416] on label "Particulier" at bounding box center [693, 413] width 170 height 18
click at [680, 416] on input "Particulier" at bounding box center [693, 413] width 170 height 18
radio input "true"
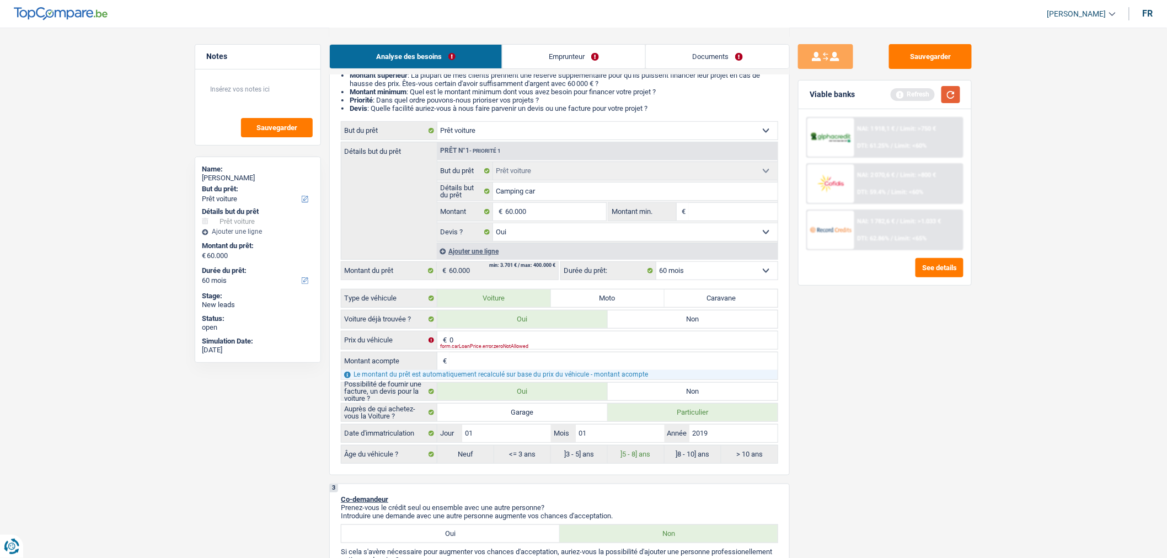
click at [952, 96] on button "button" at bounding box center [951, 94] width 19 height 17
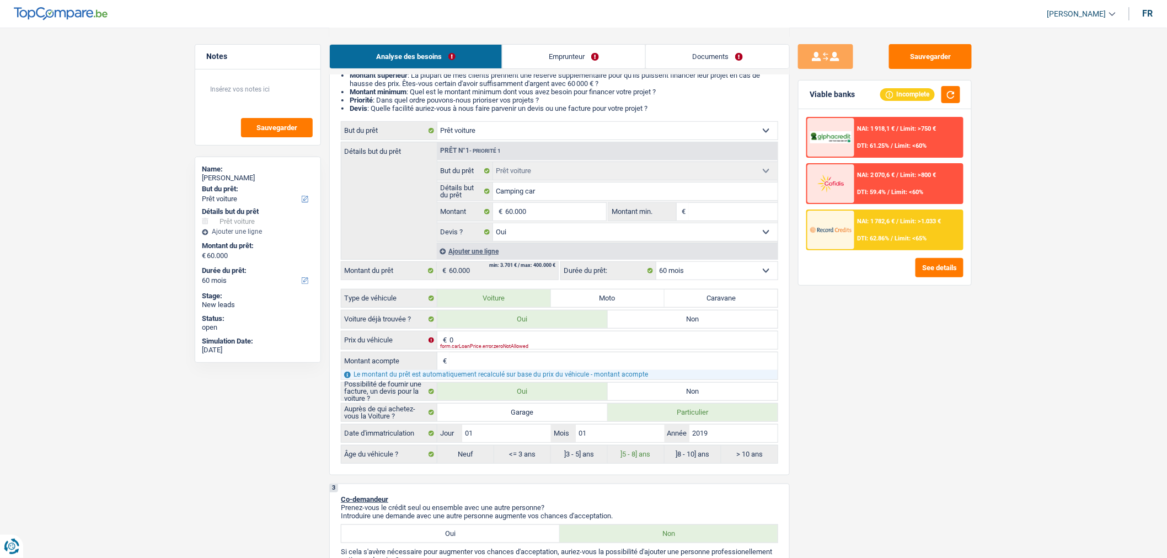
click at [894, 244] on div "NAI: 1 782,6 € / Limit: >1.033 € DTI: 62.86% / Limit: <65%" at bounding box center [909, 230] width 109 height 39
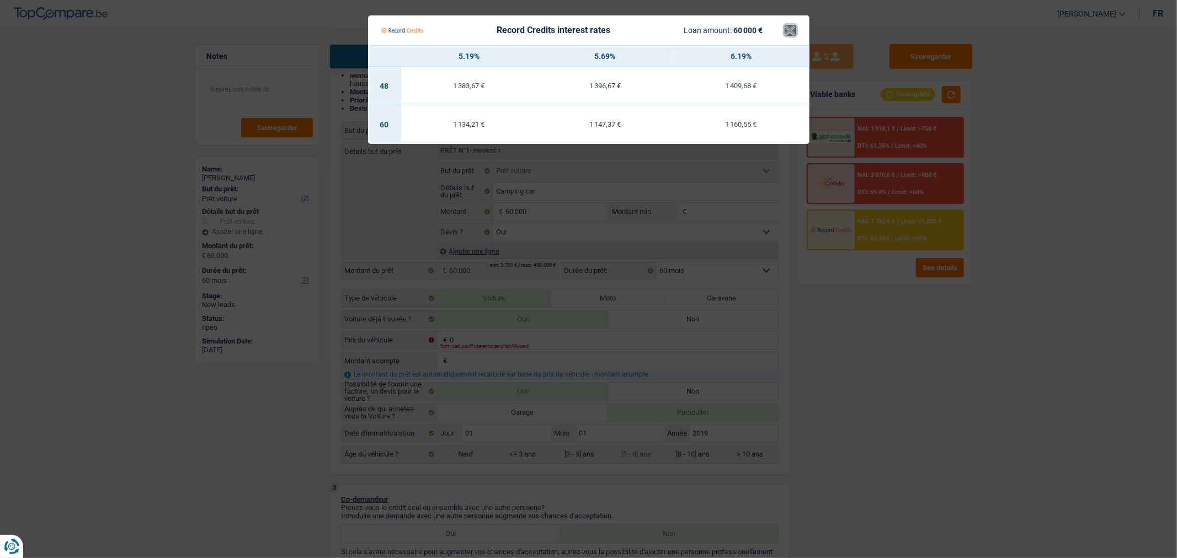
click at [787, 30] on button "×" at bounding box center [790, 30] width 12 height 11
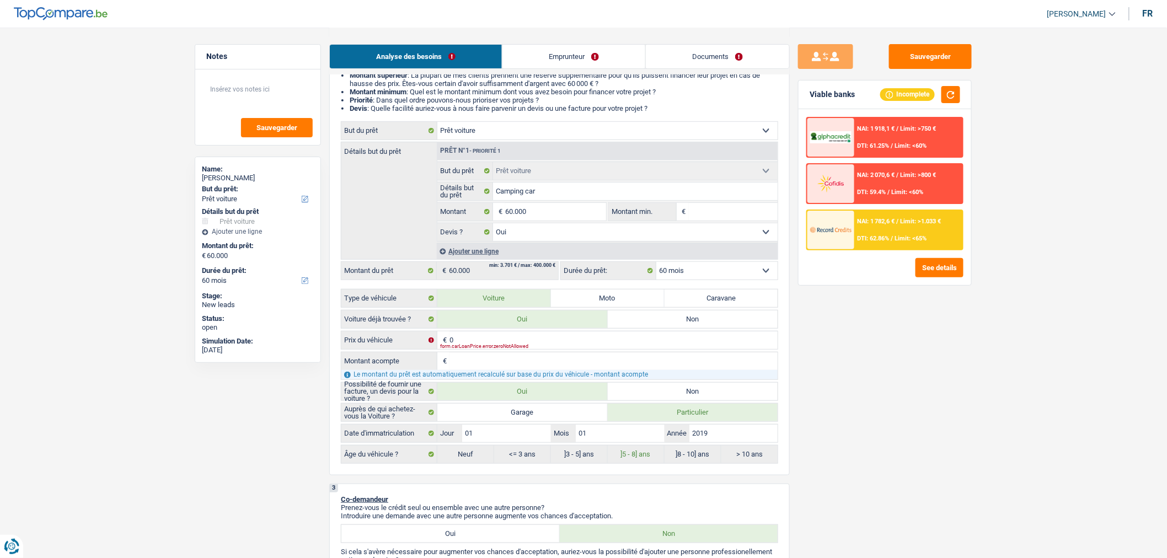
click at [516, 361] on input "Montant acompte" at bounding box center [614, 362] width 328 height 18
type input "0"
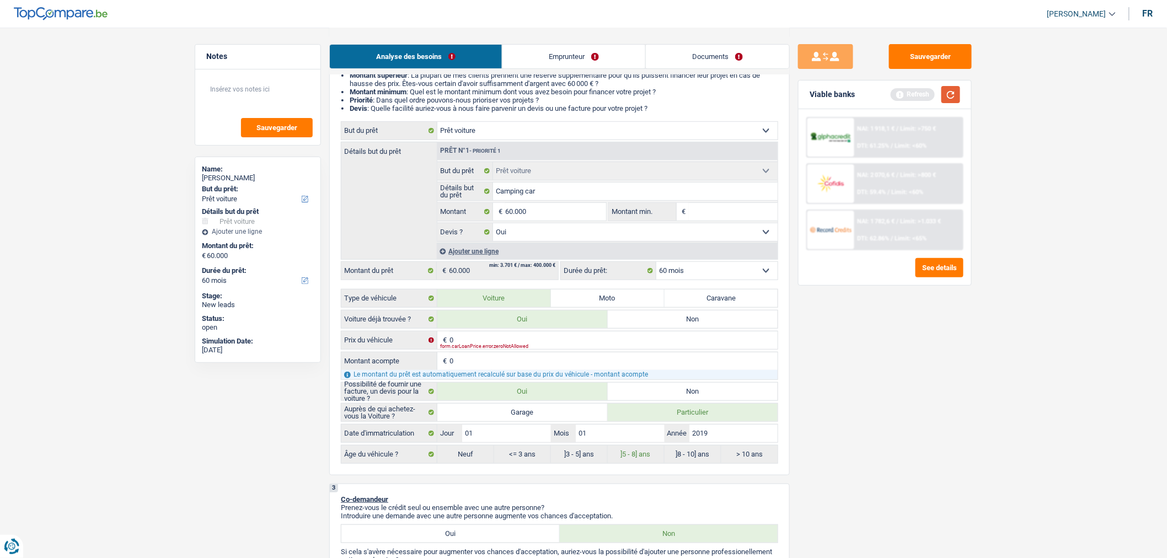
type input "0"
click at [956, 90] on button "button" at bounding box center [951, 94] width 19 height 17
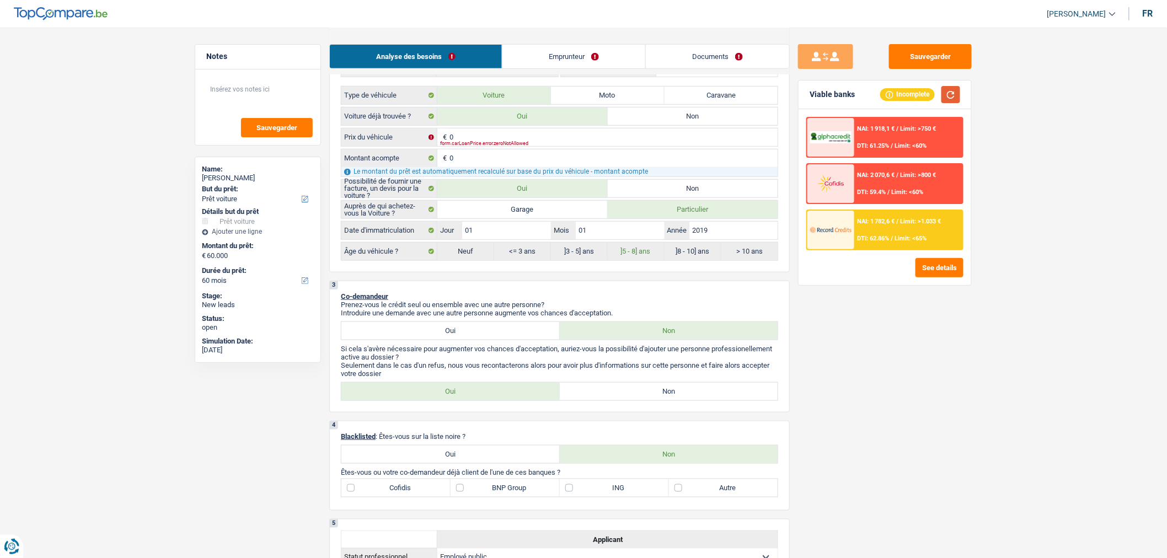
scroll to position [344, 0]
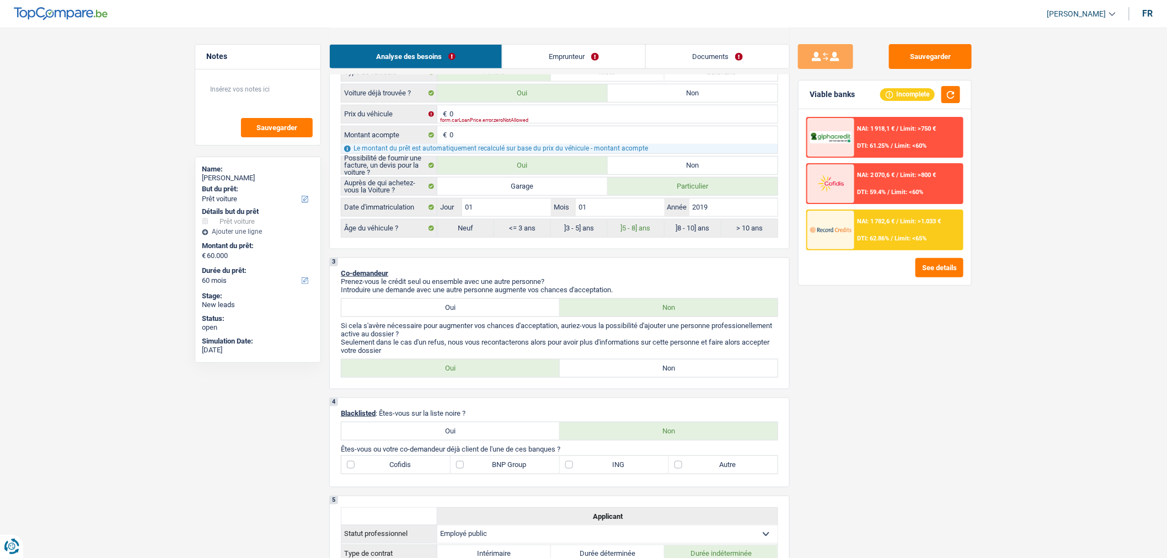
click at [656, 370] on label "Non" at bounding box center [669, 369] width 218 height 18
click at [656, 370] on input "Non" at bounding box center [669, 369] width 218 height 18
radio input "true"
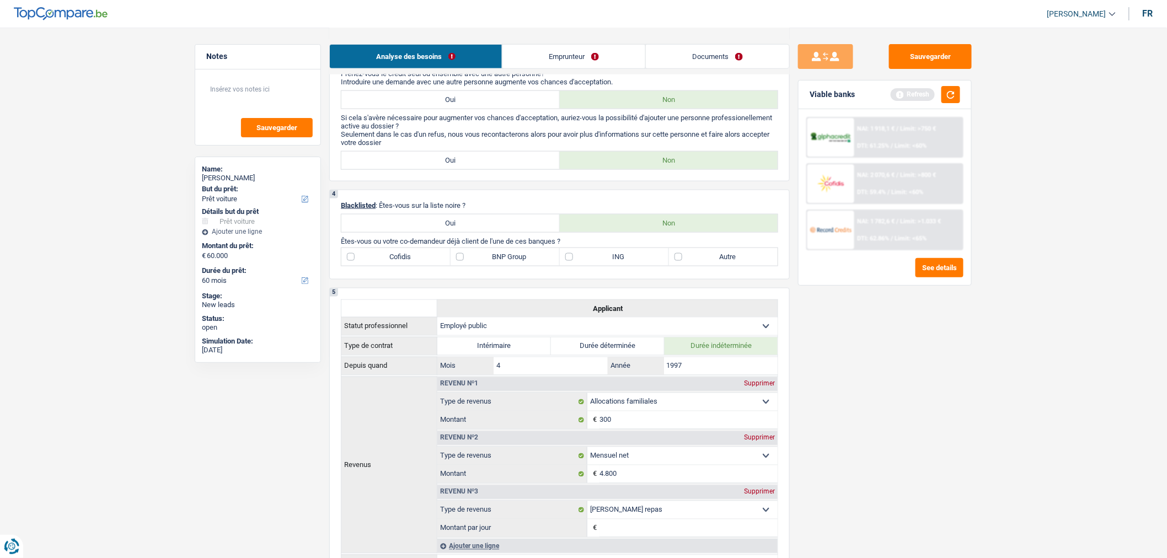
scroll to position [559, 0]
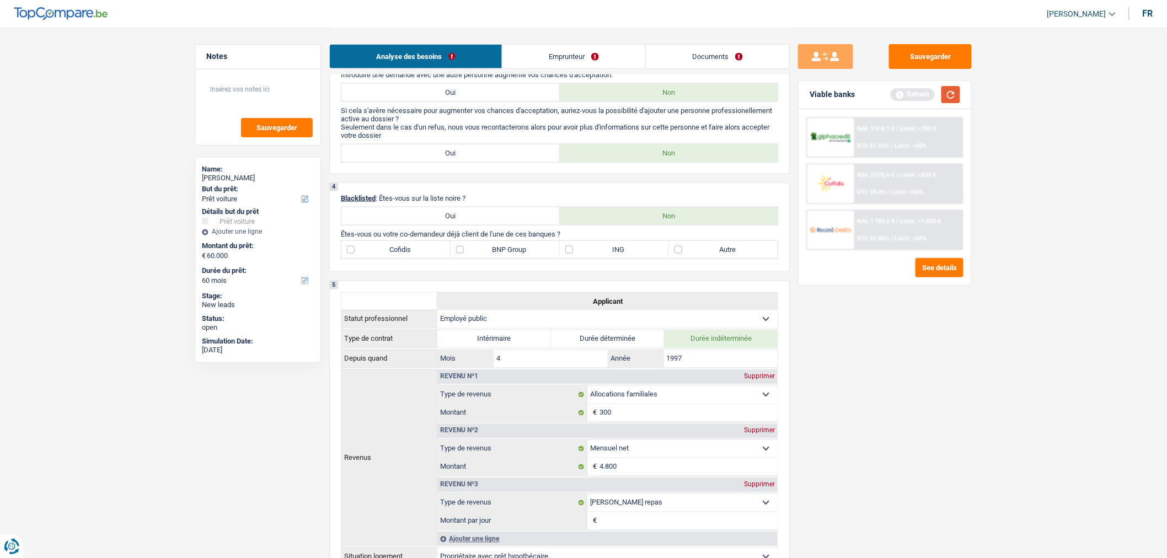
click at [948, 94] on button "button" at bounding box center [951, 94] width 19 height 17
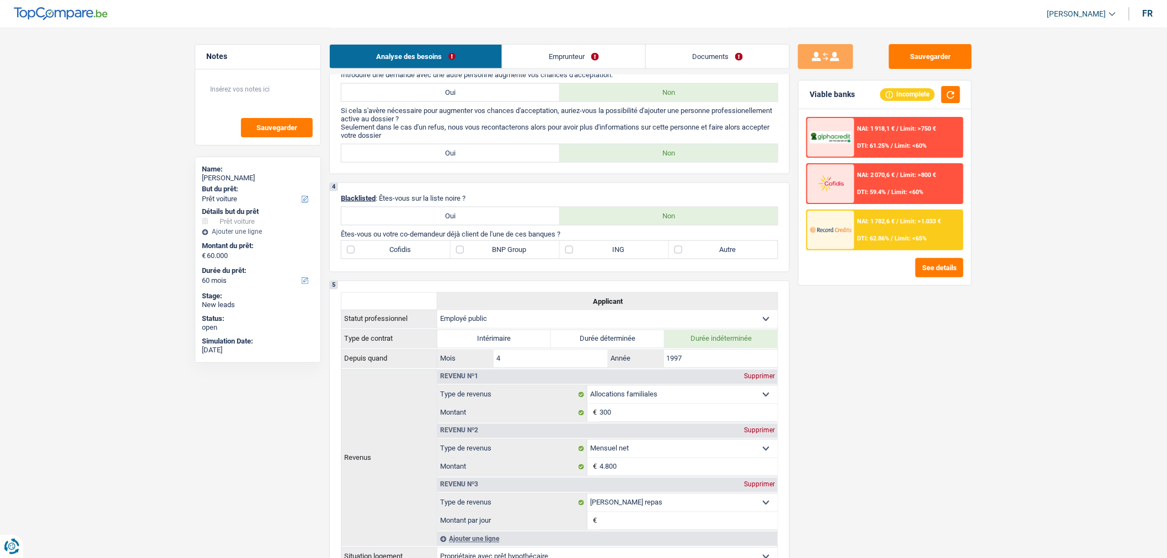
click at [714, 257] on label "Autre" at bounding box center [723, 250] width 109 height 18
click at [714, 257] on input "Autre" at bounding box center [723, 250] width 109 height 18
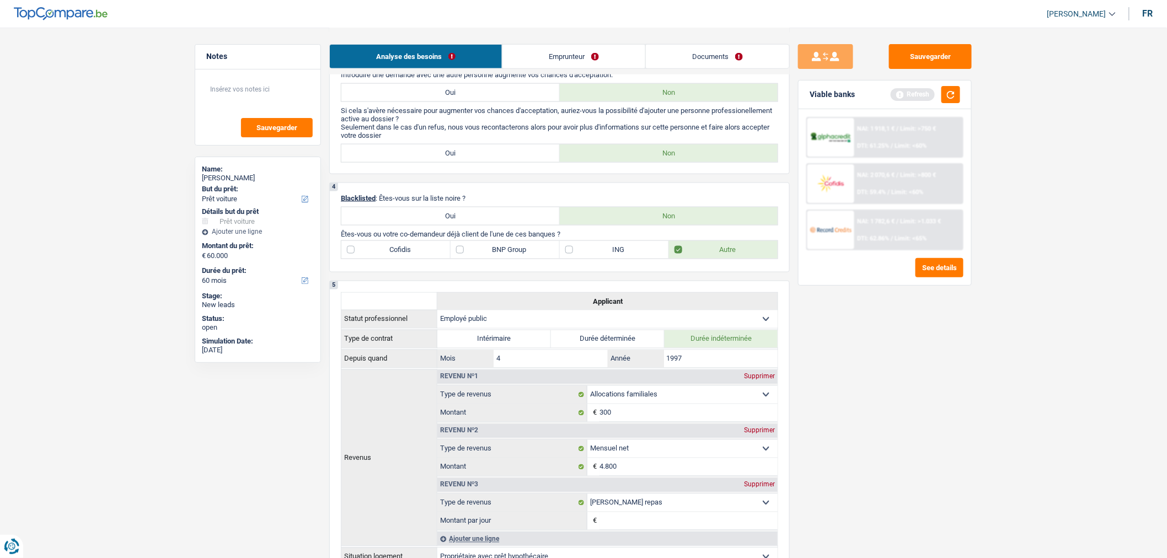
click at [736, 257] on label "Autre" at bounding box center [723, 250] width 109 height 18
click at [736, 257] on input "Autre" at bounding box center [723, 250] width 109 height 18
checkbox input "false"
click at [944, 98] on button "button" at bounding box center [951, 94] width 19 height 17
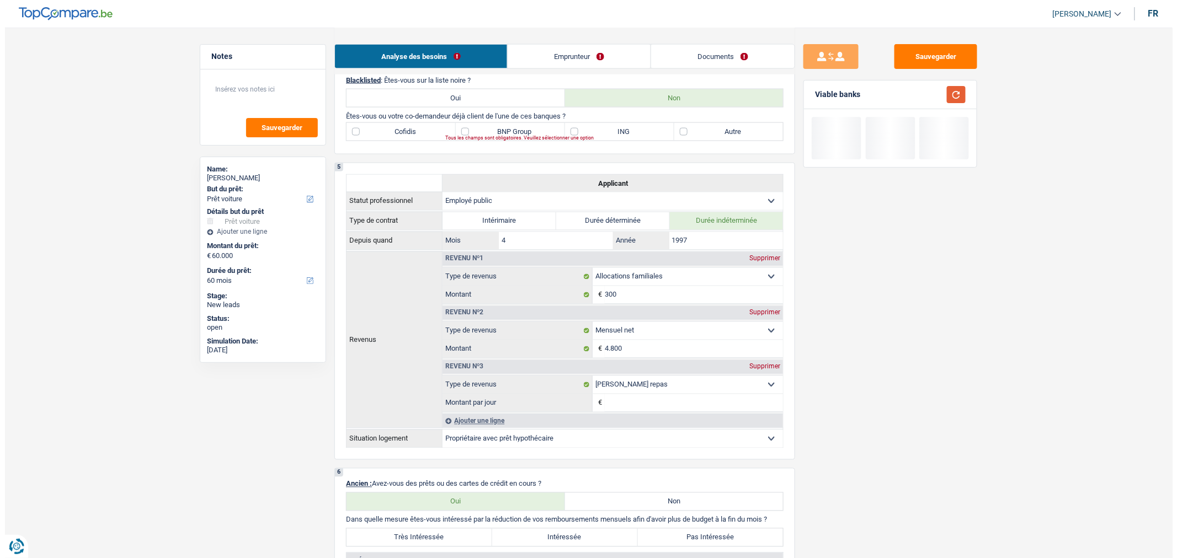
scroll to position [712, 0]
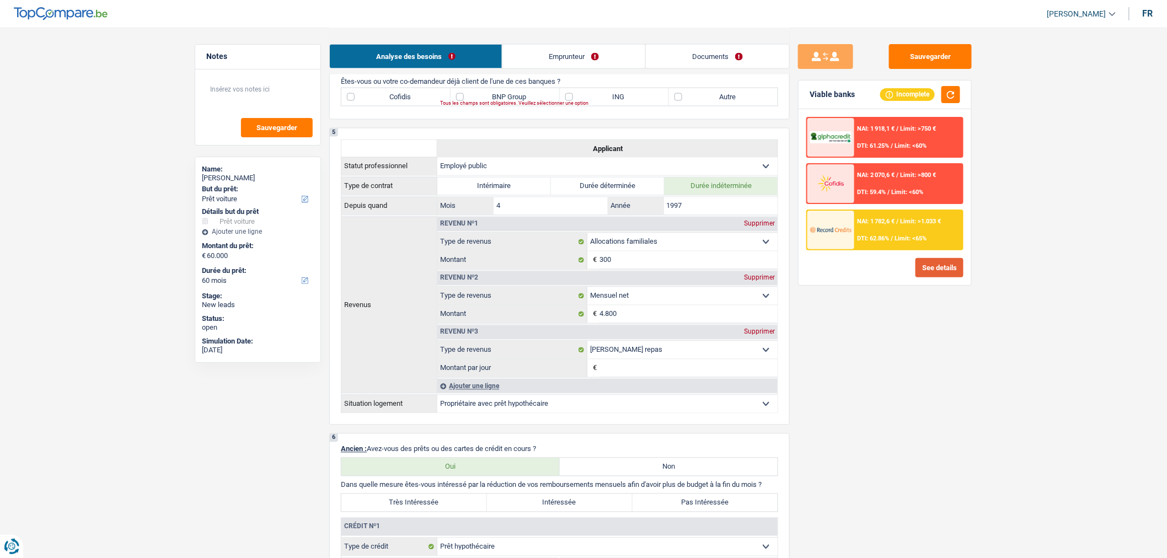
click at [930, 261] on button "See details" at bounding box center [940, 267] width 48 height 19
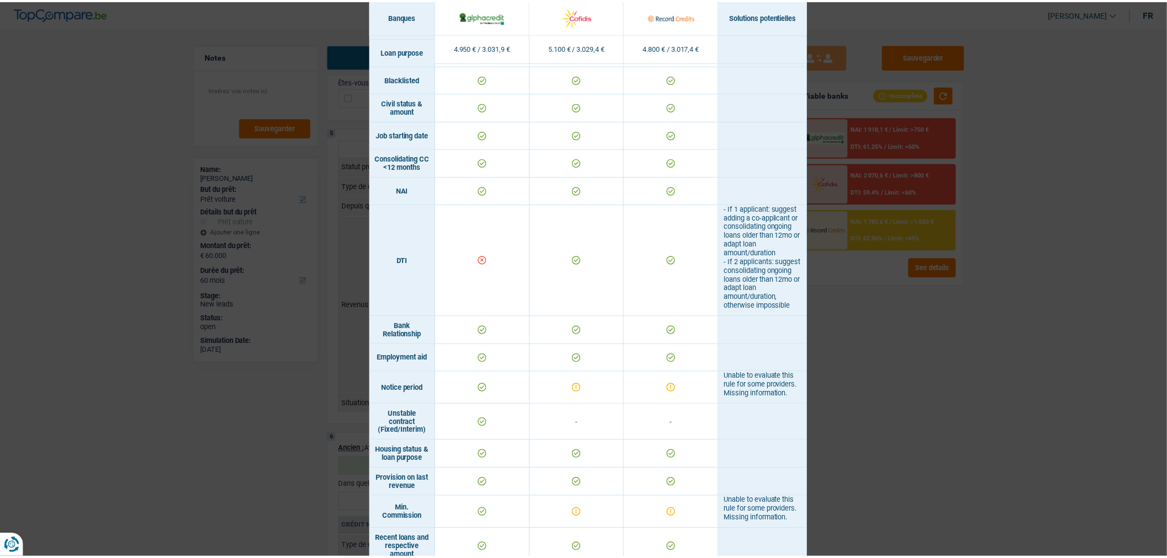
scroll to position [355, 0]
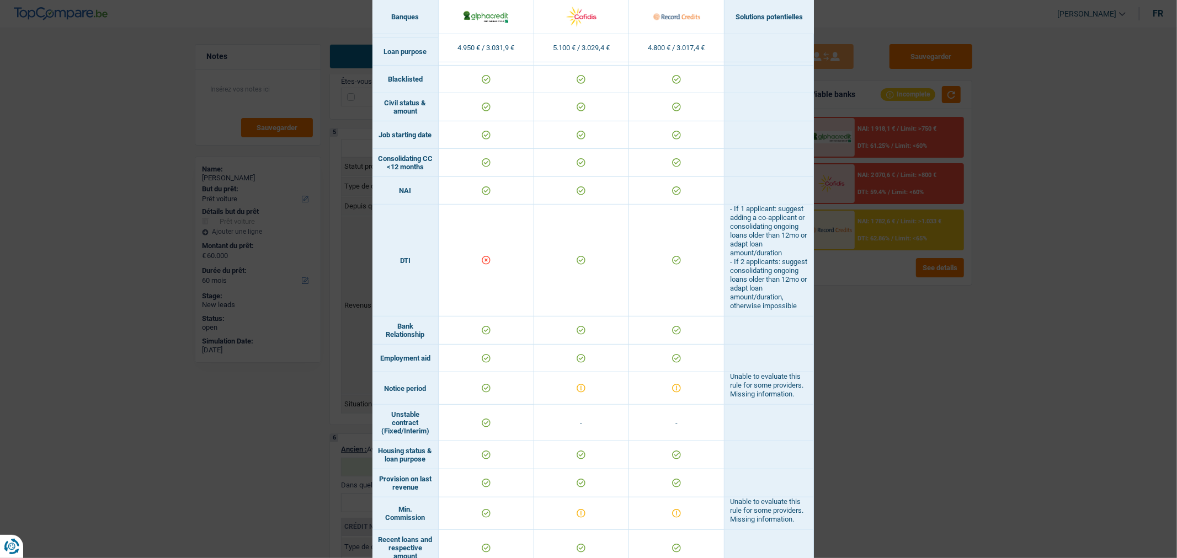
click at [968, 380] on div "Banks conditions × Banques Solutions potentielles Revenus / Charges 4.950 € / 3…" at bounding box center [588, 279] width 1177 height 558
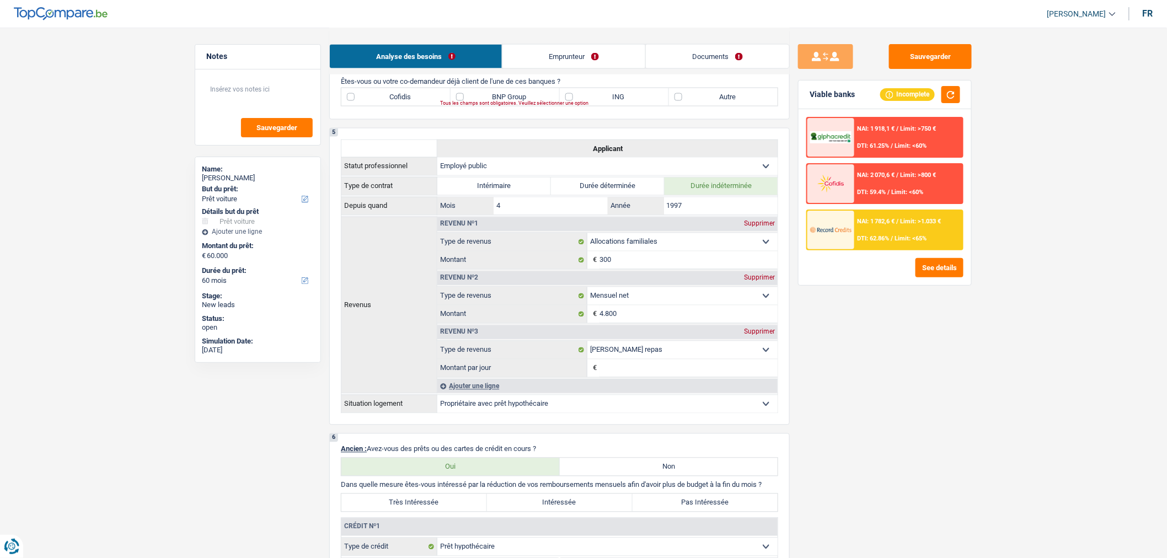
click at [691, 377] on input "Montant par jour" at bounding box center [689, 369] width 178 height 18
click at [759, 335] on div "Supprimer" at bounding box center [759, 332] width 36 height 7
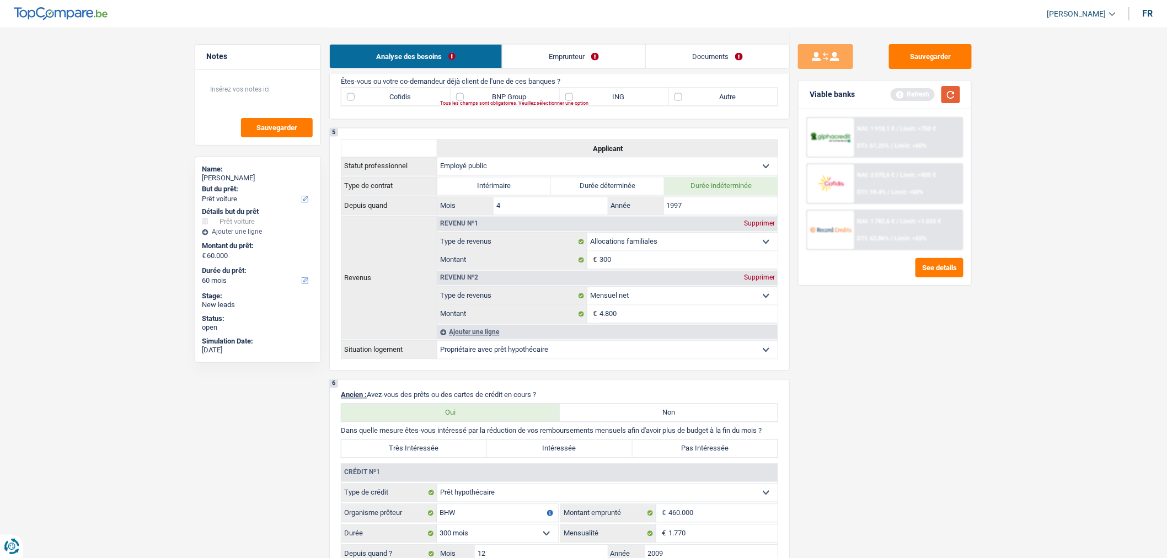
click at [955, 94] on button "button" at bounding box center [951, 94] width 19 height 17
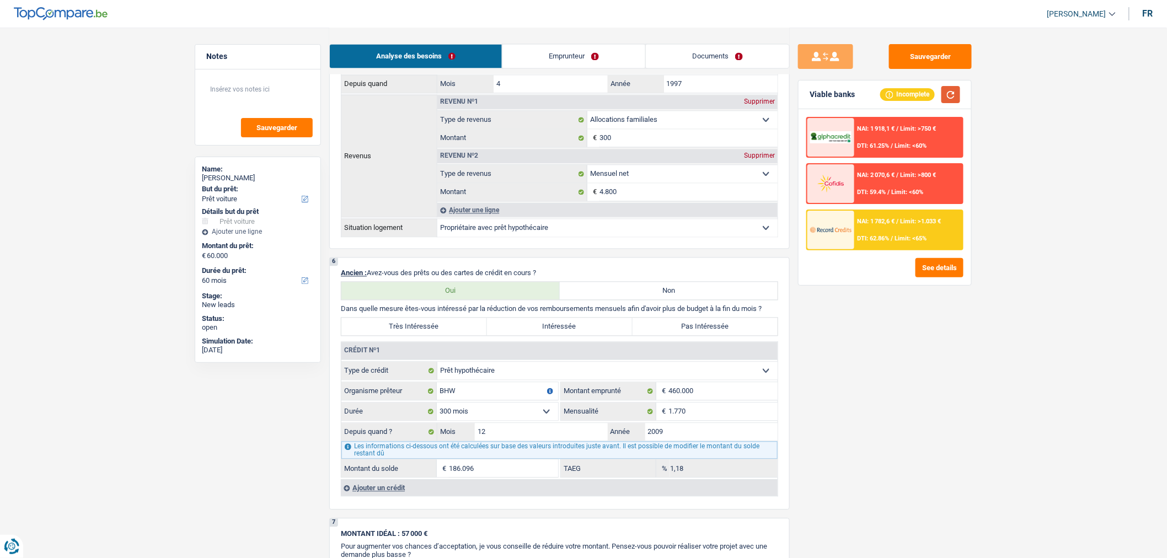
scroll to position [834, 0]
click at [761, 105] on div "Supprimer" at bounding box center [759, 101] width 36 height 7
select select "netSalary"
type input "4.800"
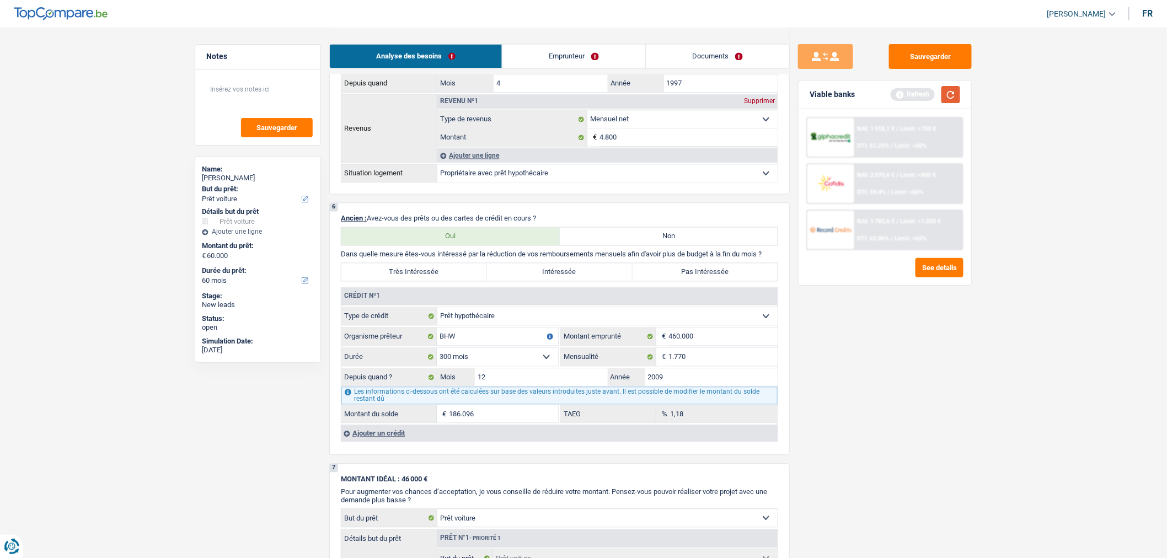
click at [955, 90] on button "button" at bounding box center [951, 94] width 19 height 17
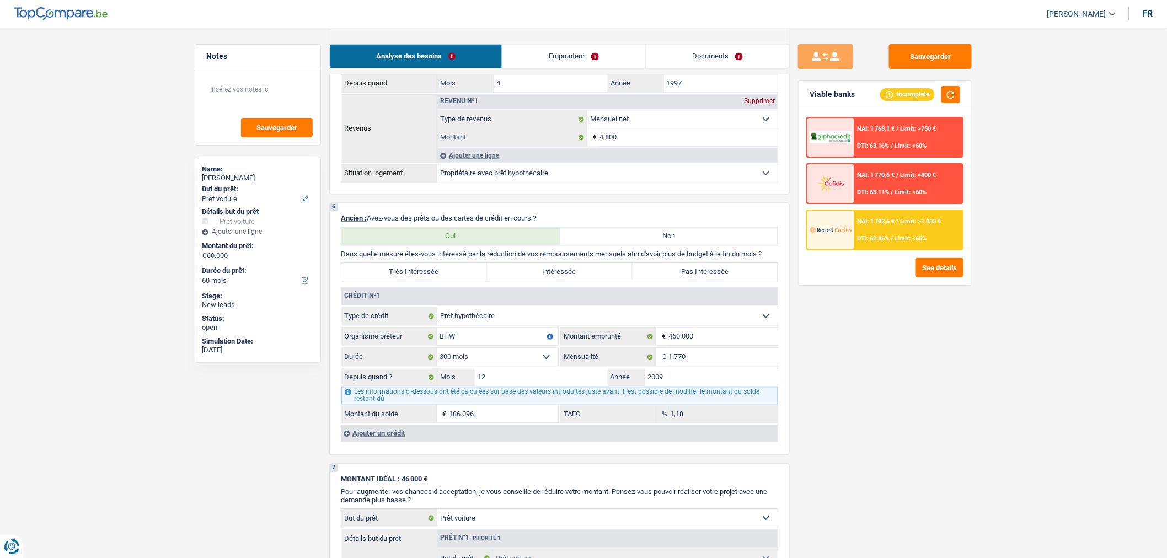
click at [682, 281] on label "Pas Intéressée" at bounding box center [706, 273] width 146 height 18
click at [682, 281] on input "Pas Intéressée" at bounding box center [706, 273] width 146 height 18
radio input "true"
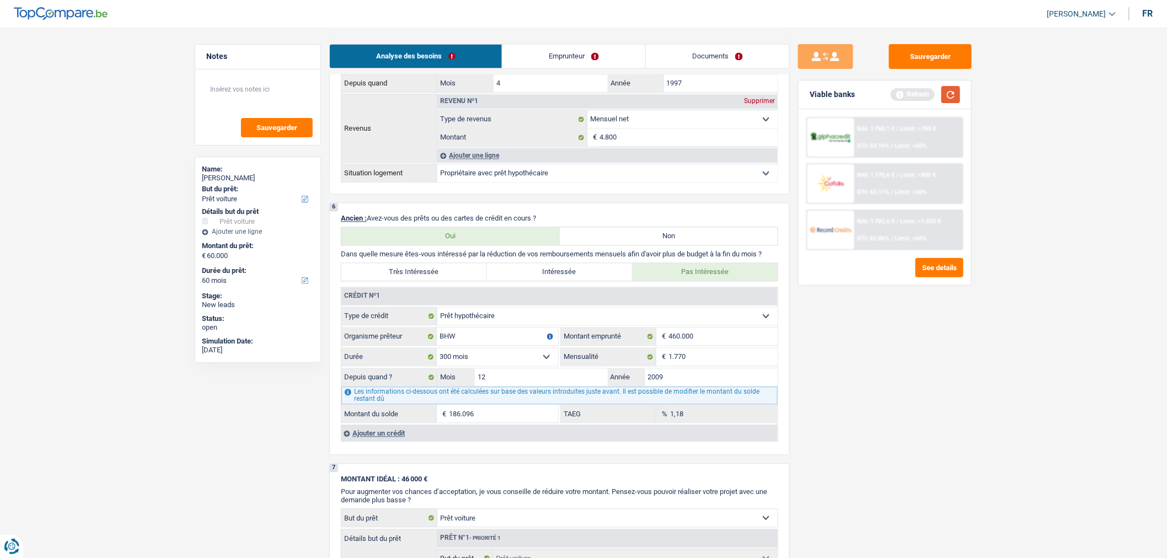
click at [960, 89] on button "button" at bounding box center [951, 94] width 19 height 17
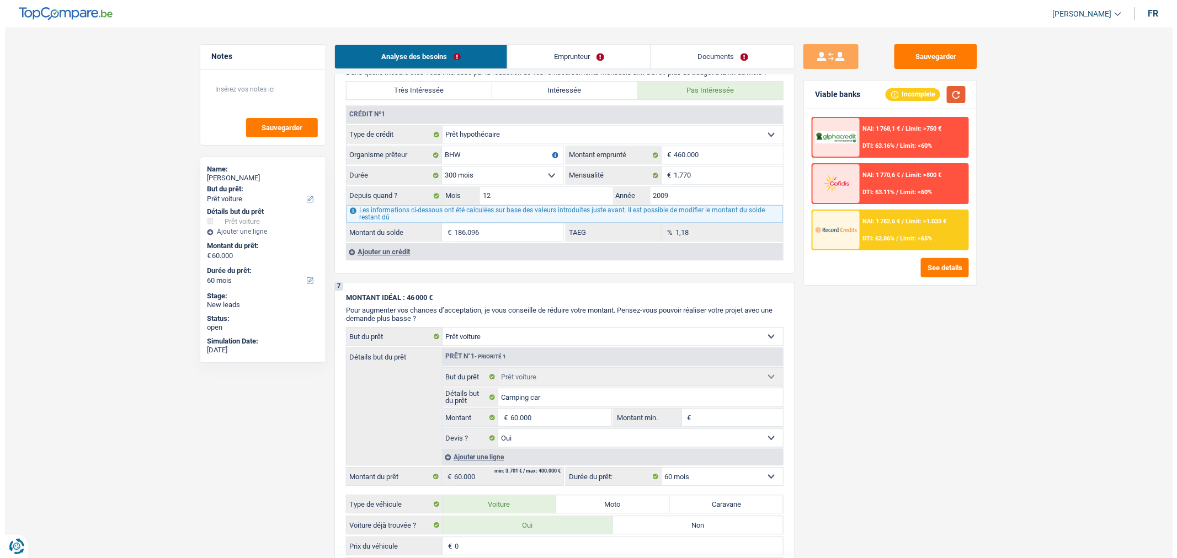
scroll to position [1017, 0]
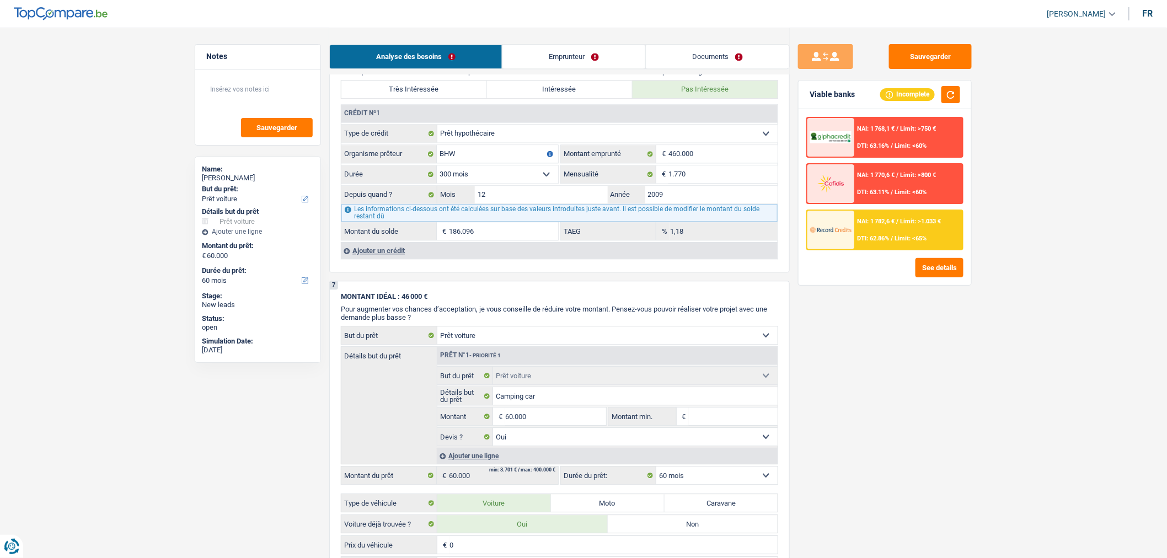
click at [399, 259] on div "Ajouter un crédit" at bounding box center [559, 250] width 437 height 17
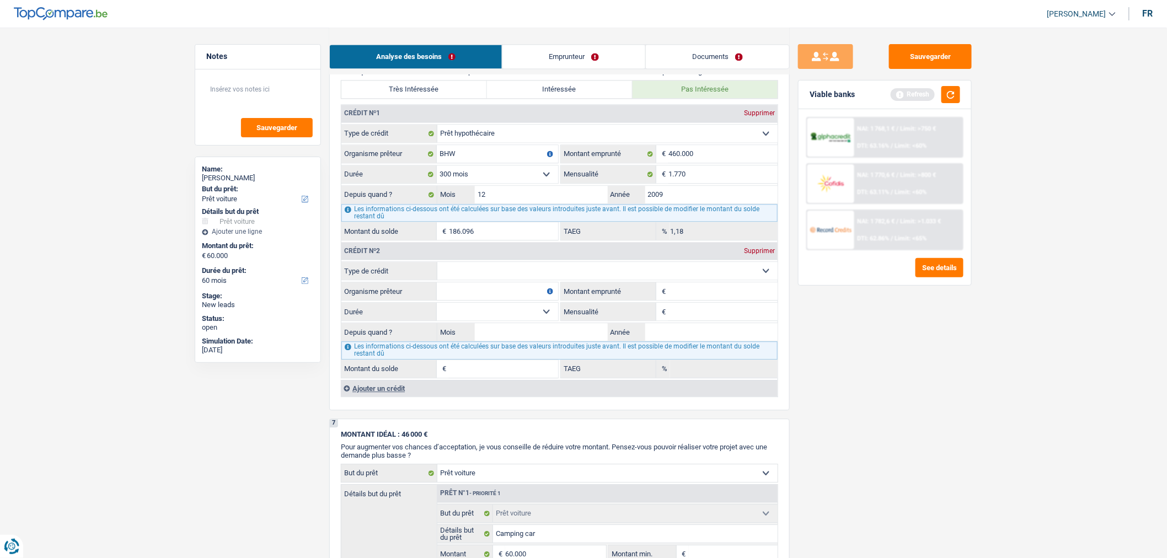
click at [500, 280] on select "Carte ou ouverture de crédit Prêt hypothécaire Vente à tempérament Prêt à tempé…" at bounding box center [607, 271] width 340 height 18
select select "carLoan"
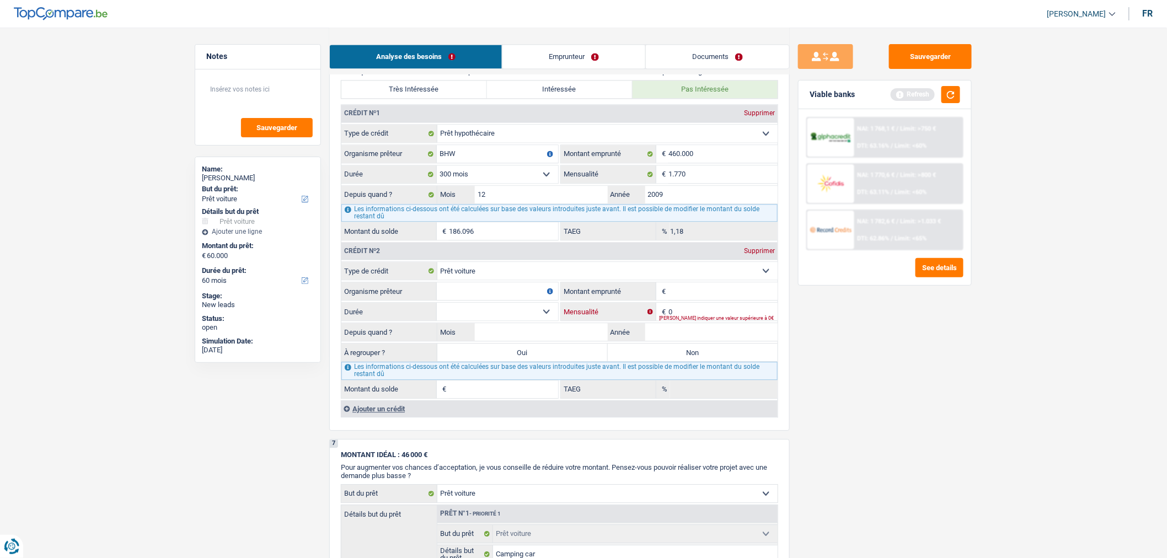
click at [710, 321] on input "0" at bounding box center [723, 312] width 109 height 18
type input "200"
click at [707, 300] on input "Montant emprunté" at bounding box center [723, 291] width 109 height 18
click at [549, 321] on select "12 mois 18 mois 24 mois Sélectionner une option" at bounding box center [497, 312] width 121 height 18
click at [693, 298] on input "Montant emprunté" at bounding box center [723, 291] width 109 height 18
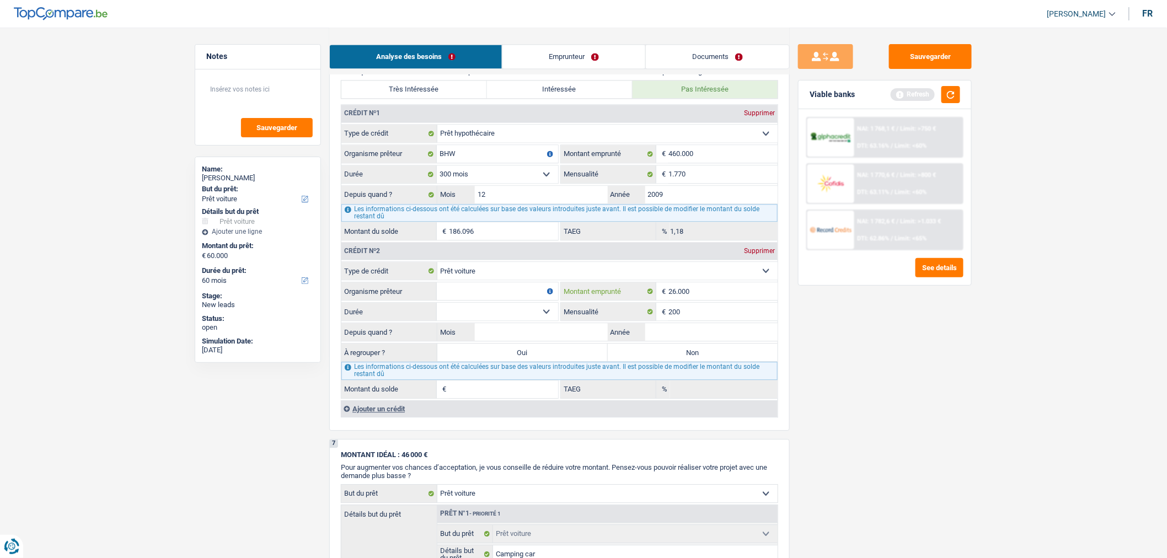
type input "26.000"
click at [531, 321] on select "12 mois 18 mois 24 mois 30 mois 36 mois 42 mois 48 mois 60 mois 72 mois 84 mois…" at bounding box center [497, 312] width 121 height 18
select select "36"
click at [437, 313] on select "12 mois 18 mois 24 mois 30 mois 36 mois 42 mois 48 mois 60 mois 72 mois 84 mois…" at bounding box center [497, 312] width 121 height 18
click at [953, 96] on button "button" at bounding box center [951, 94] width 19 height 17
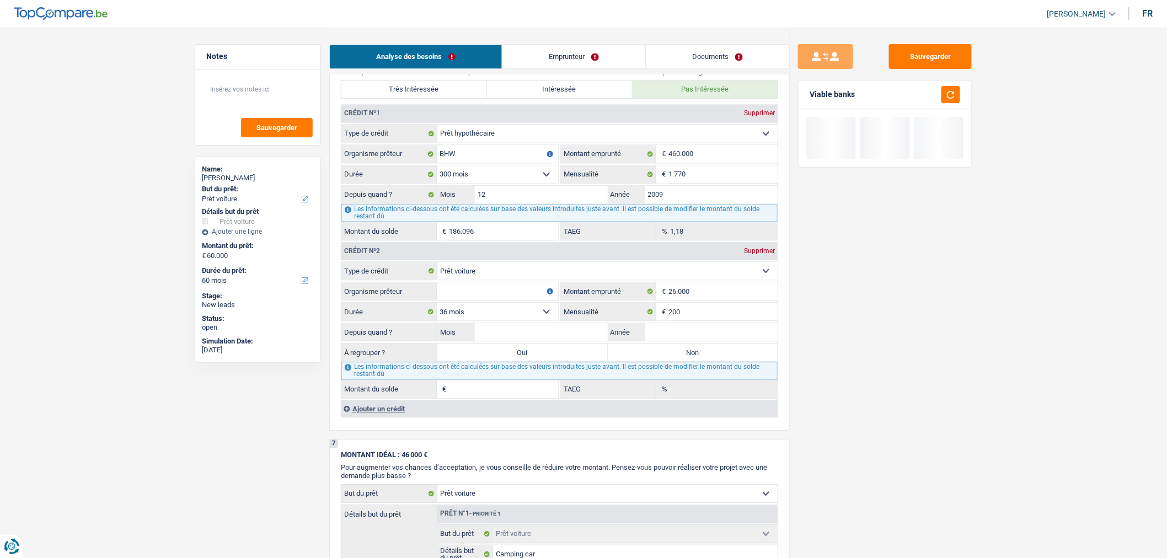
click at [521, 300] on input "Organisme prêteur" at bounding box center [497, 291] width 121 height 18
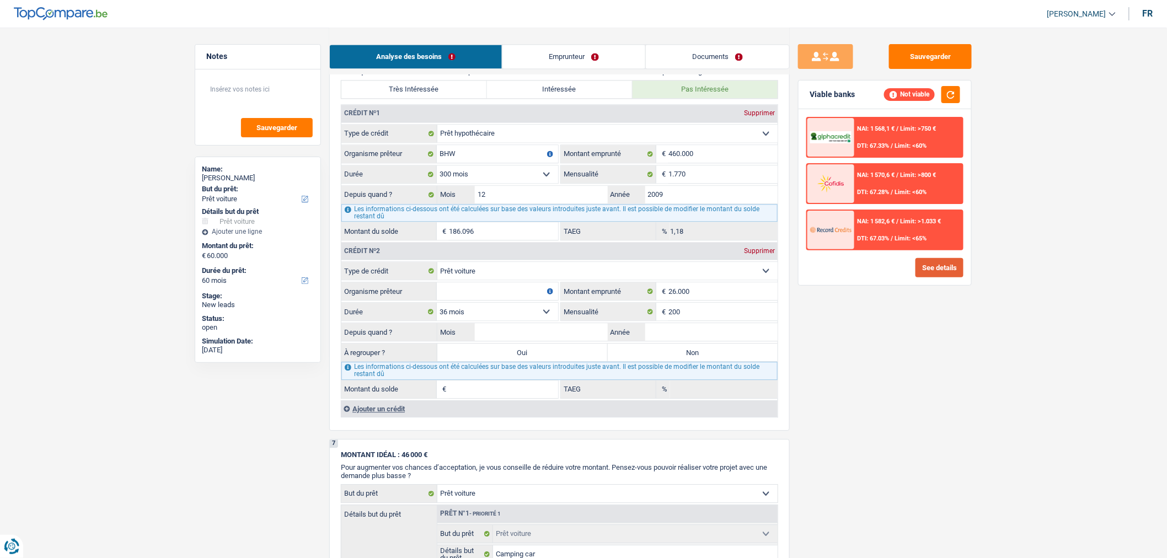
click at [939, 263] on button "See details" at bounding box center [940, 267] width 48 height 19
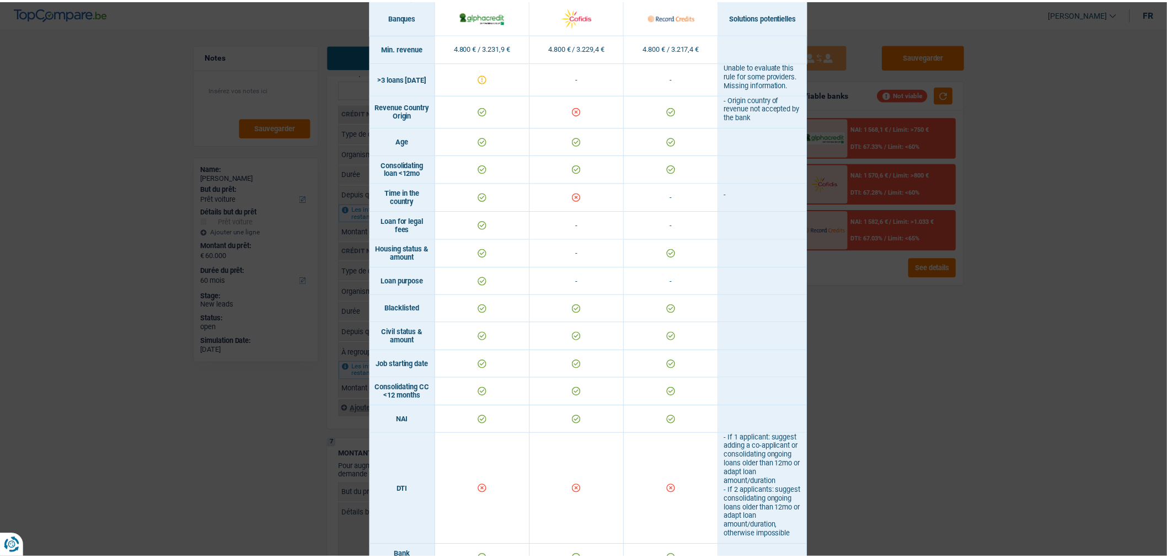
scroll to position [0, 0]
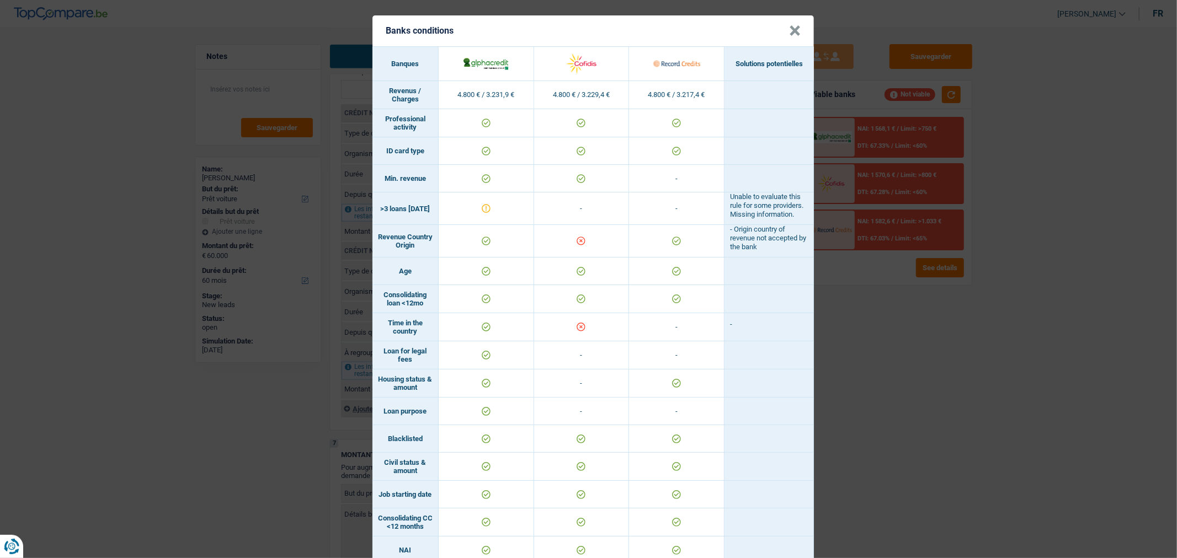
click at [935, 402] on div "Banks conditions × Banques Solutions potentielles Revenus / Charges 4.800 € / 3…" at bounding box center [588, 279] width 1177 height 558
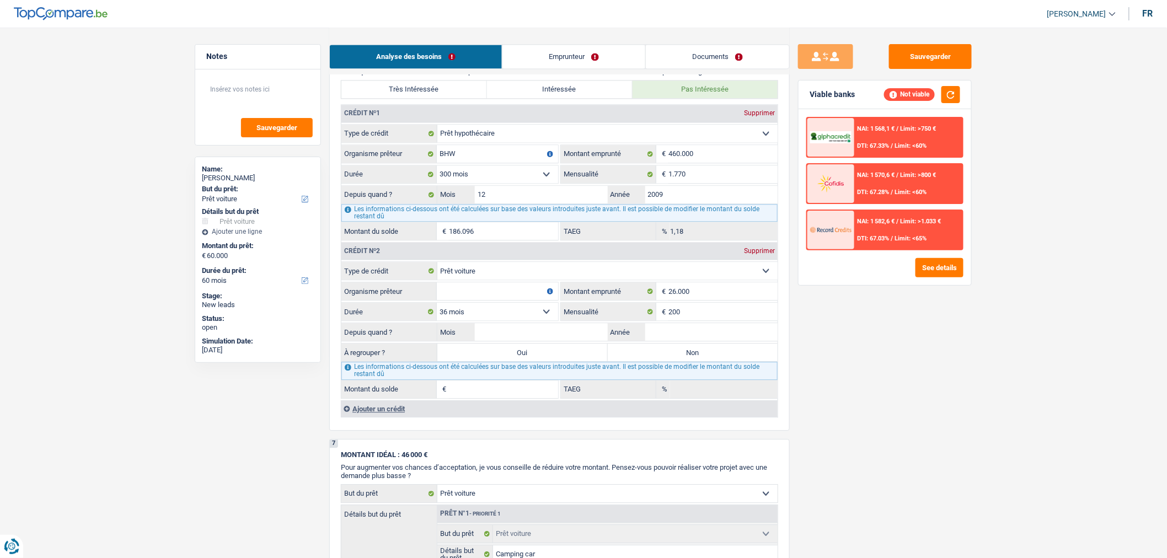
click at [749, 254] on div "Supprimer" at bounding box center [759, 251] width 36 height 7
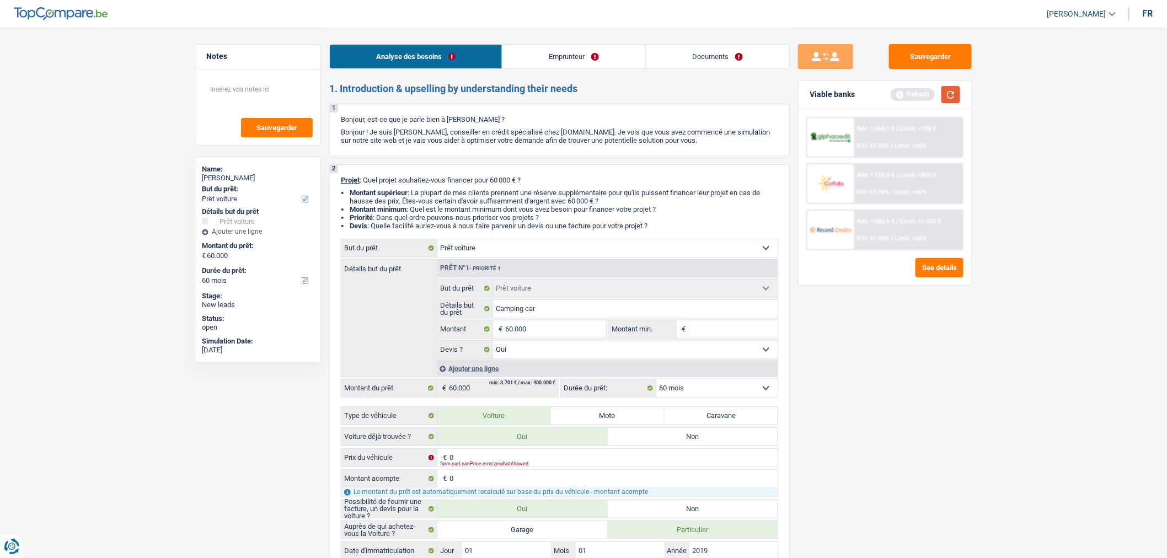
click at [946, 100] on button "button" at bounding box center [951, 94] width 19 height 17
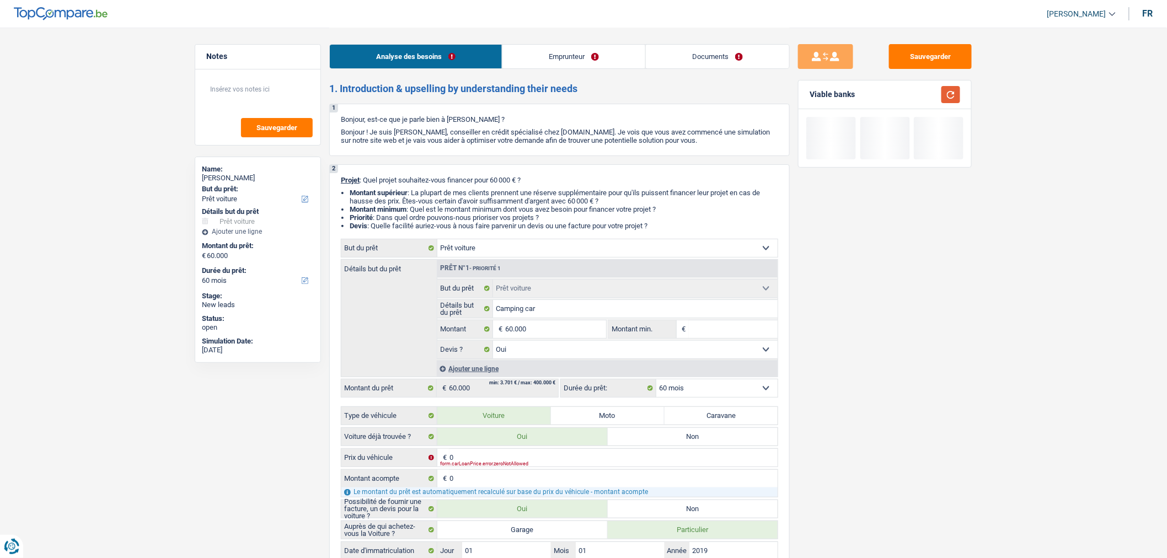
click at [946, 100] on button "button" at bounding box center [951, 94] width 19 height 17
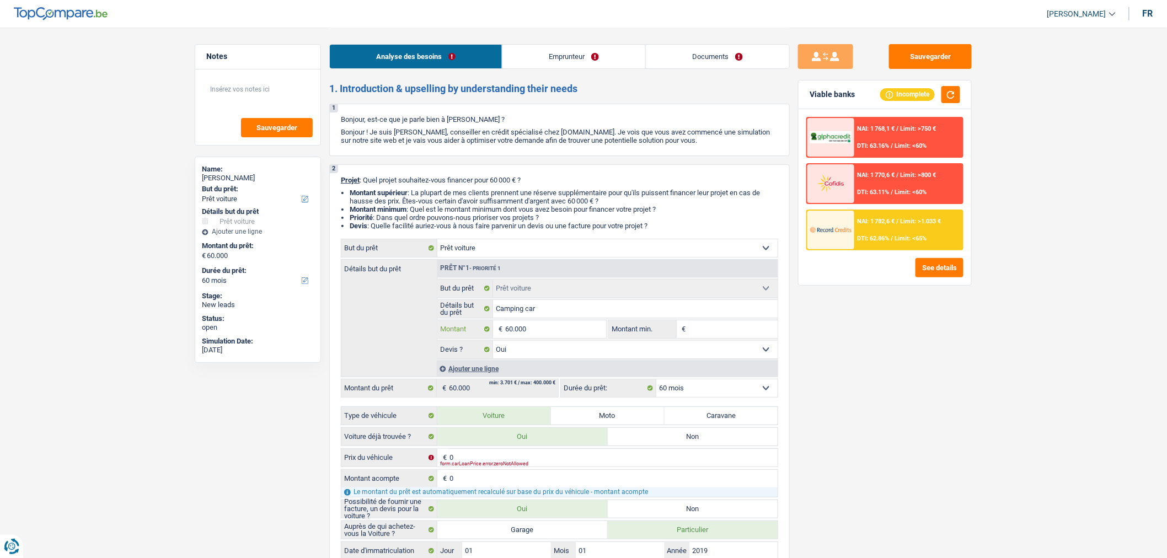
click at [589, 337] on input "60.000" at bounding box center [555, 330] width 101 height 18
type input "5"
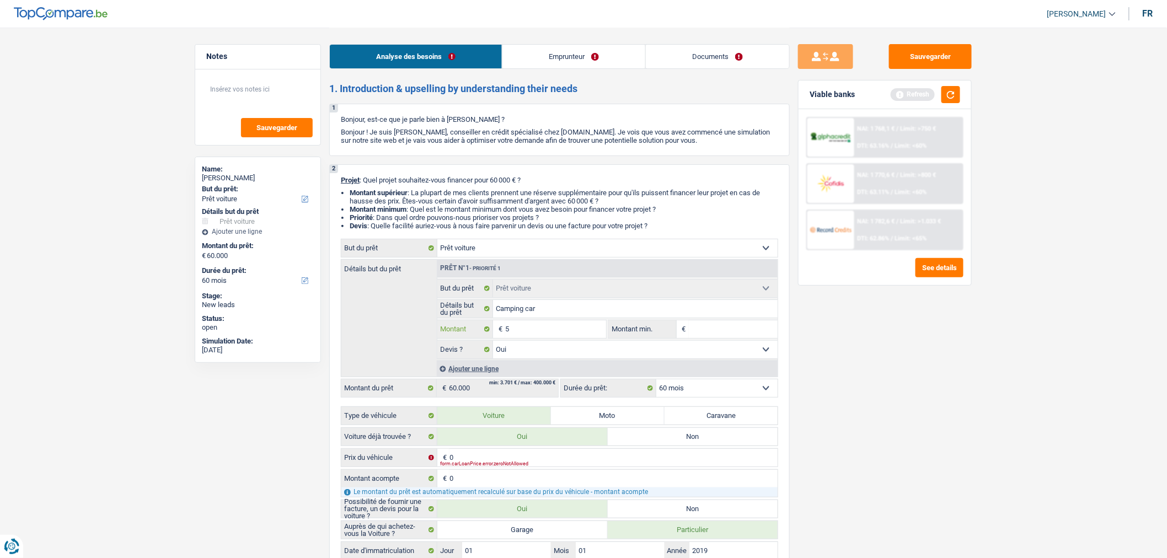
type input "50"
type input "500"
type input "5.000"
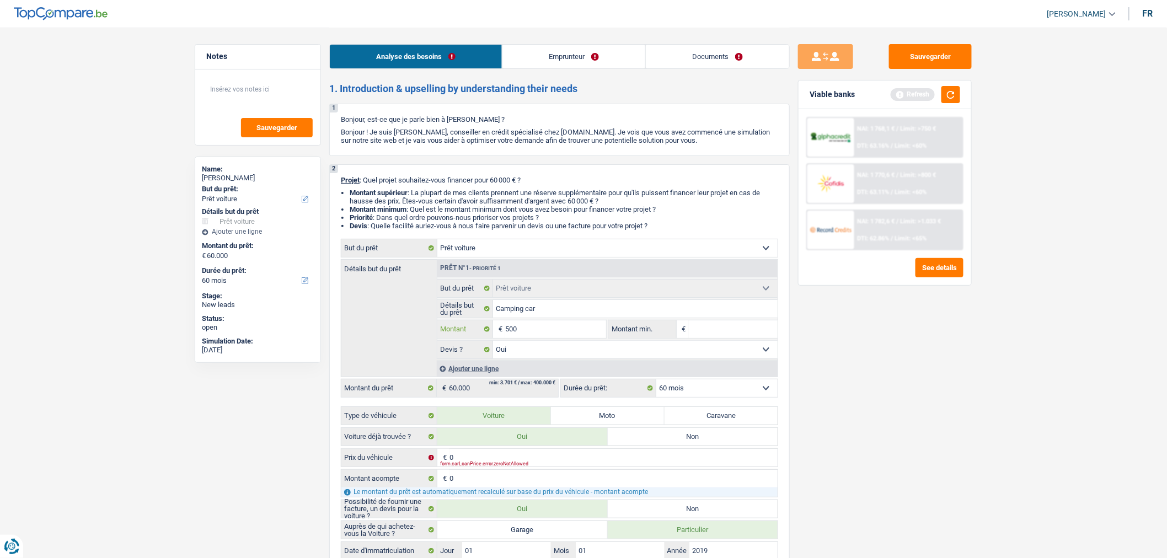
type input "5.000"
type input "50.000"
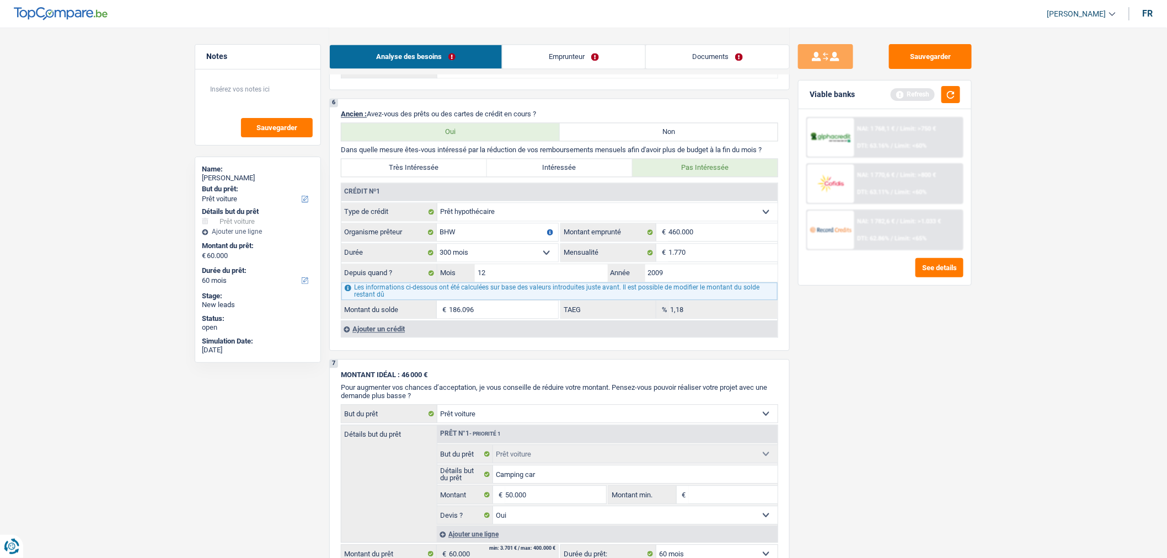
scroll to position [938, 0]
type input "50.000"
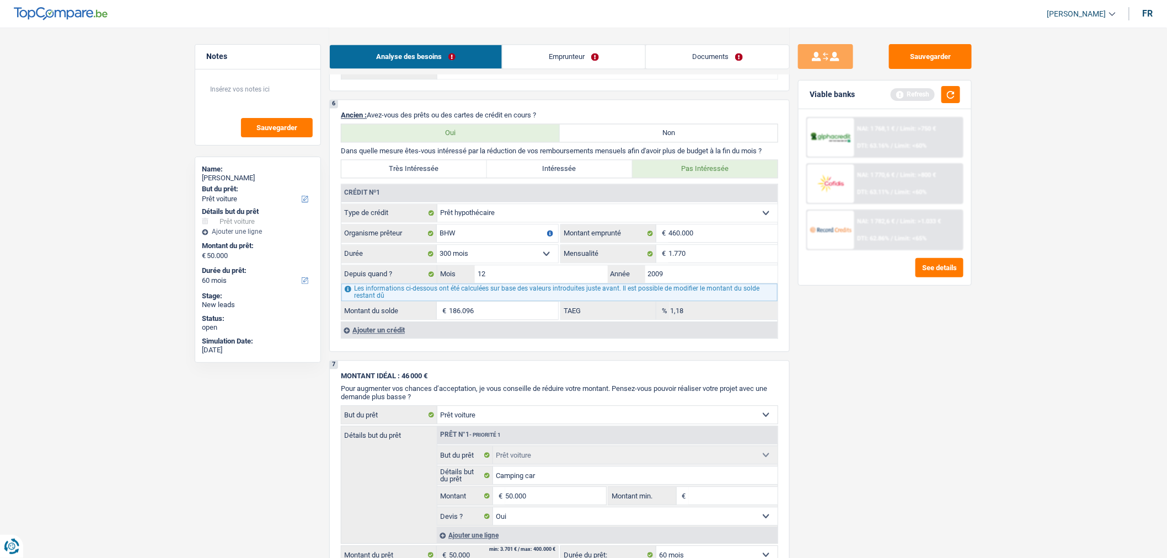
click at [382, 338] on div "Ajouter un crédit" at bounding box center [559, 330] width 437 height 17
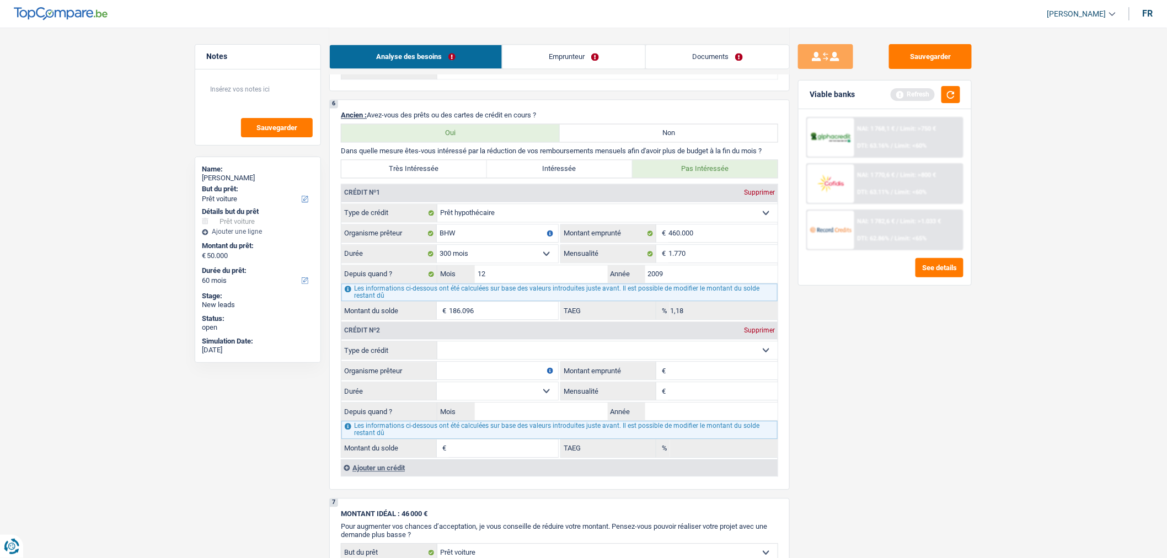
click at [720, 378] on input "Montant emprunté" at bounding box center [723, 371] width 109 height 18
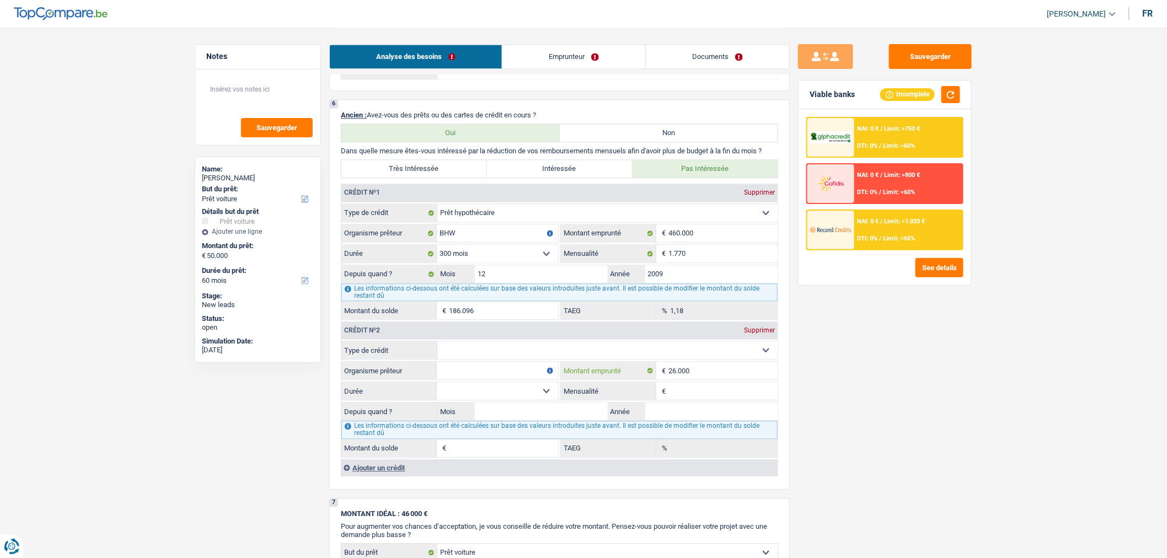
type input "26.000"
click at [703, 359] on select "Carte ou ouverture de crédit Prêt hypothécaire Vente à tempérament Prêt à tempé…" at bounding box center [607, 350] width 340 height 18
select select "carLoan"
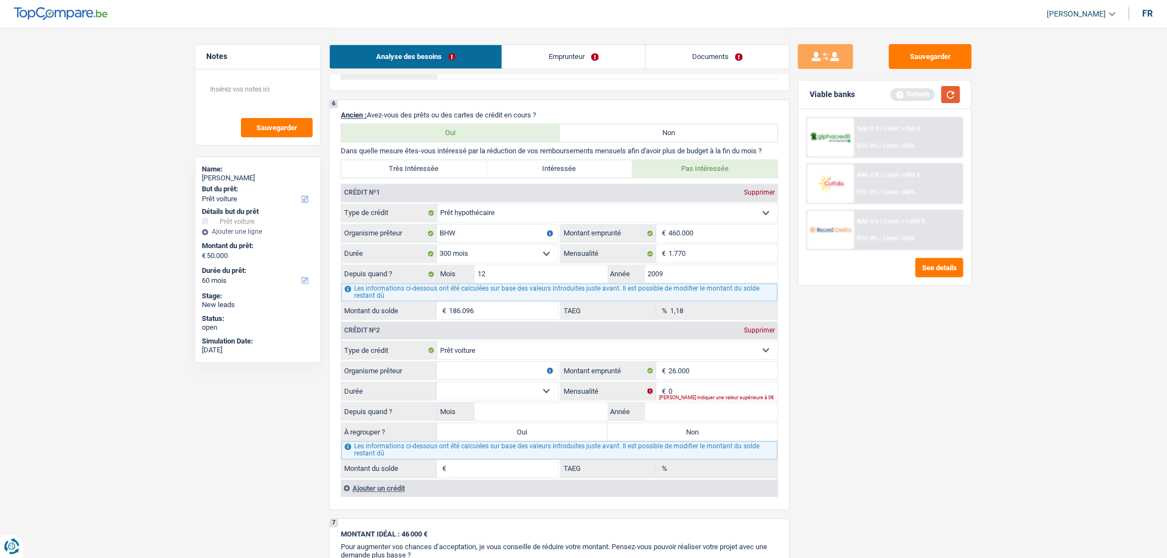
click at [950, 91] on button "button" at bounding box center [951, 94] width 19 height 17
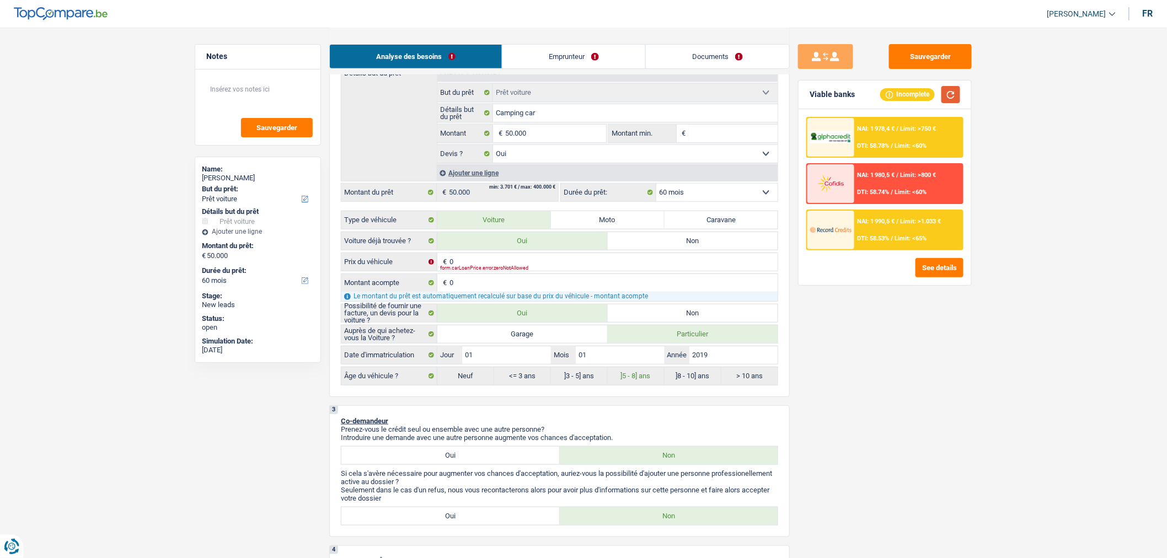
scroll to position [221, 0]
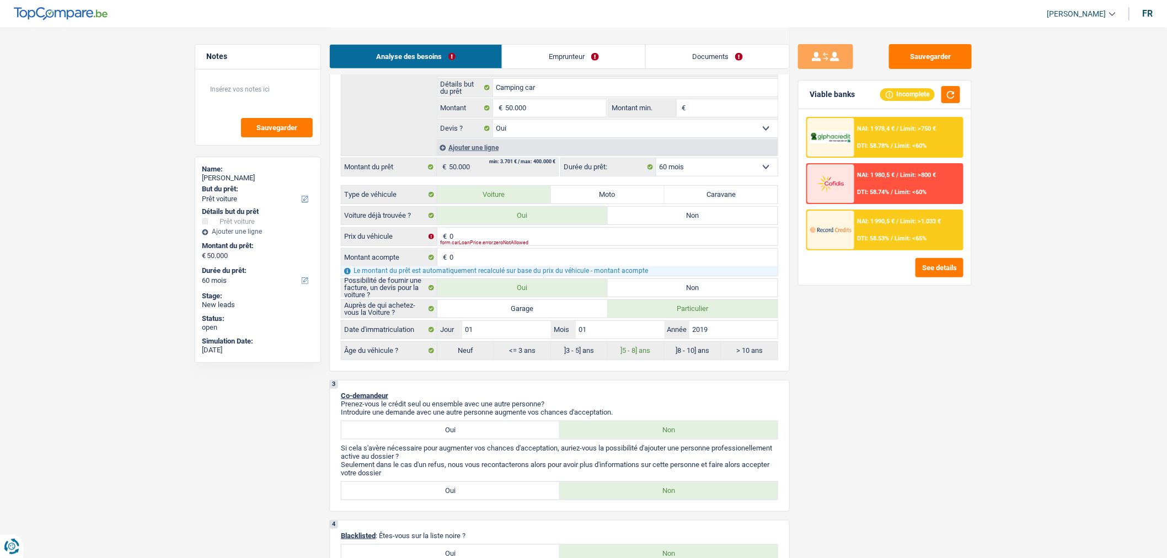
click at [743, 173] on select "12 mois 18 mois 24 mois 30 mois 36 mois 42 mois 48 mois 60 mois Sélectionner un…" at bounding box center [716, 167] width 121 height 18
click at [656, 162] on select "12 mois 18 mois 24 mois 30 mois 36 mois 42 mois 48 mois 60 mois Sélectionner un…" at bounding box center [716, 167] width 121 height 18
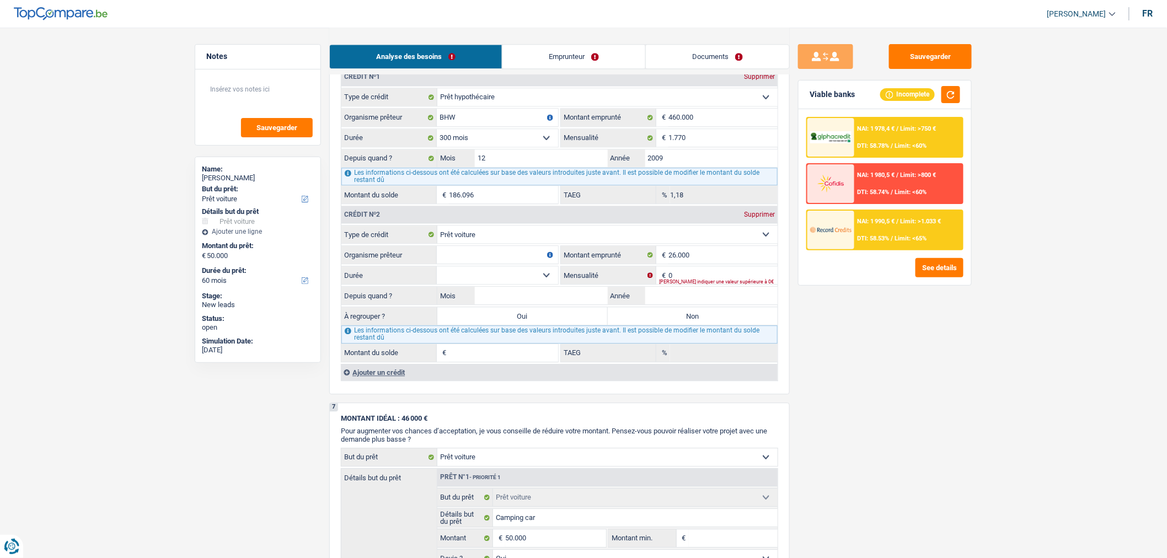
scroll to position [1053, 0]
click at [685, 281] on input "0" at bounding box center [723, 277] width 109 height 18
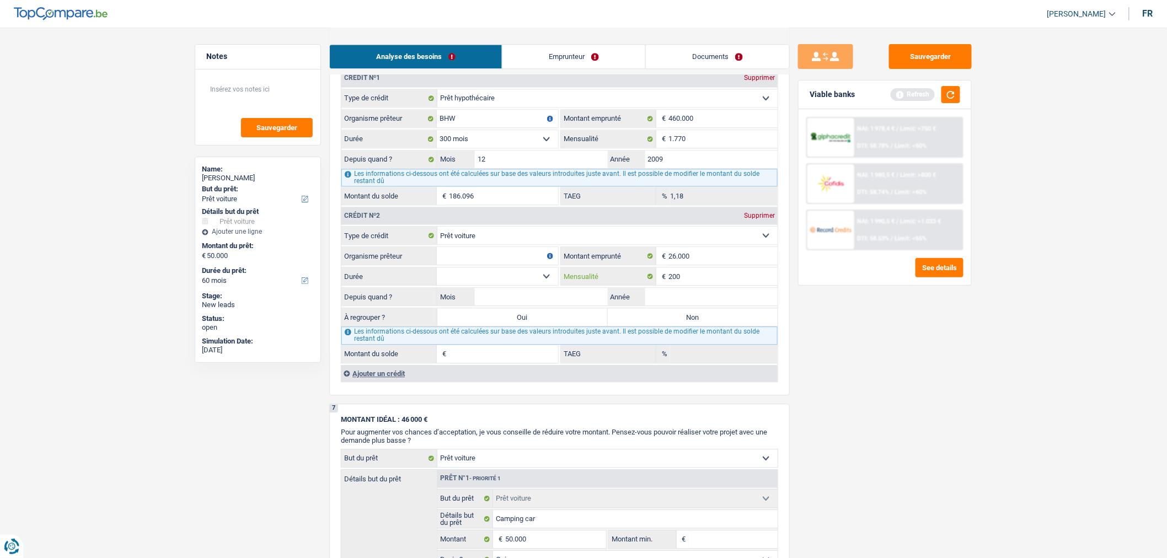
type input "200"
click at [550, 281] on select "12 mois 18 mois 24 mois 30 mois 36 mois 42 mois 48 mois 60 mois 72 mois 84 mois…" at bounding box center [497, 277] width 121 height 18
select select "36"
click at [437, 277] on select "12 mois 18 mois 24 mois 30 mois 36 mois 42 mois 48 mois 60 mois 72 mois 84 mois…" at bounding box center [497, 277] width 121 height 18
click at [954, 96] on button "button" at bounding box center [951, 94] width 19 height 17
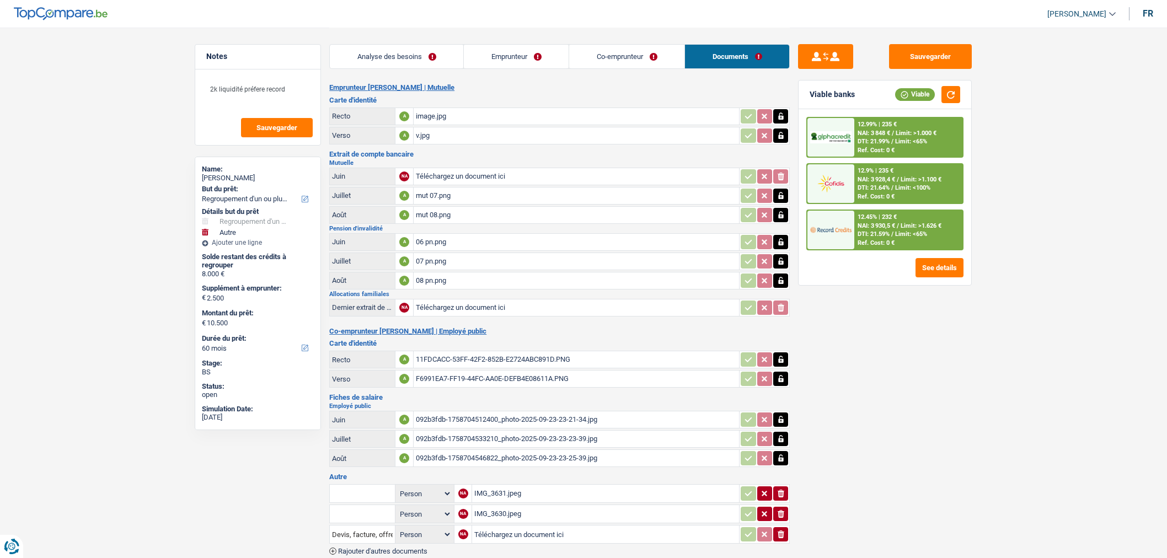
select select "refinancing"
select select "other"
select select "60"
click at [558, 351] on div "11FDCACC-53FF-42F2-852B-E2724ABC891D.PNG" at bounding box center [576, 359] width 321 height 17
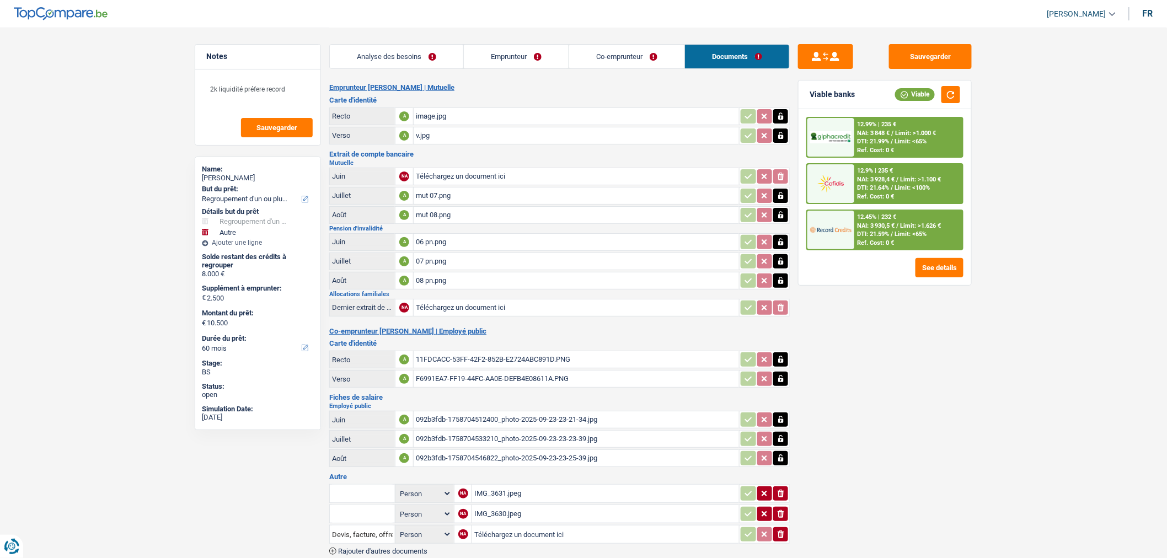
click at [520, 116] on div "image.jpg" at bounding box center [576, 116] width 321 height 17
